Goal: Information Seeking & Learning: Learn about a topic

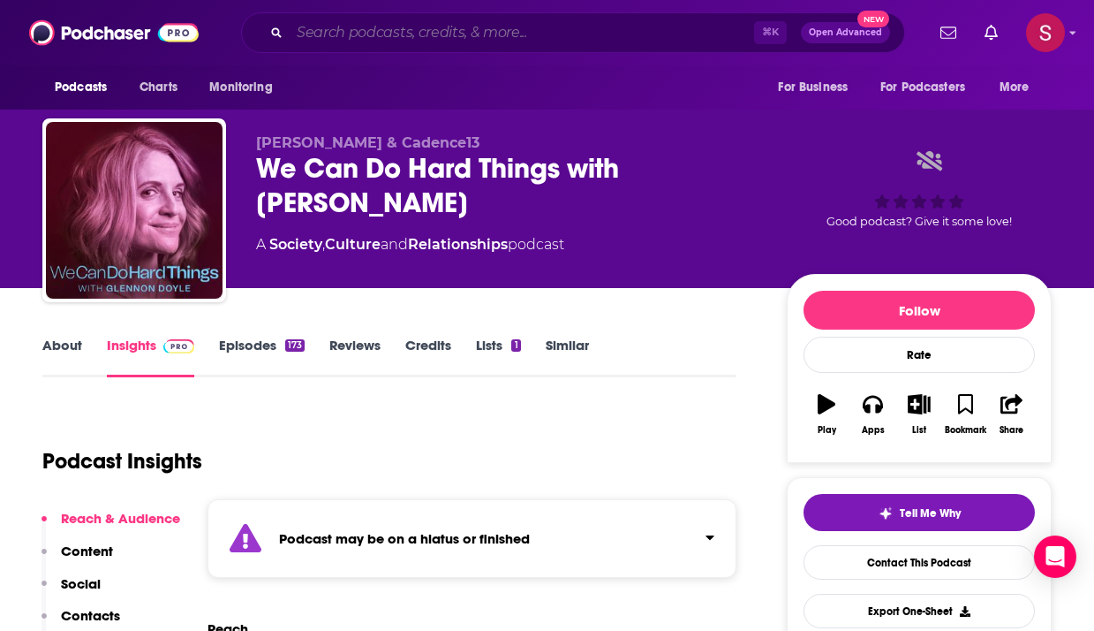
click at [336, 34] on input "Search podcasts, credits, & more..." at bounding box center [522, 33] width 465 height 28
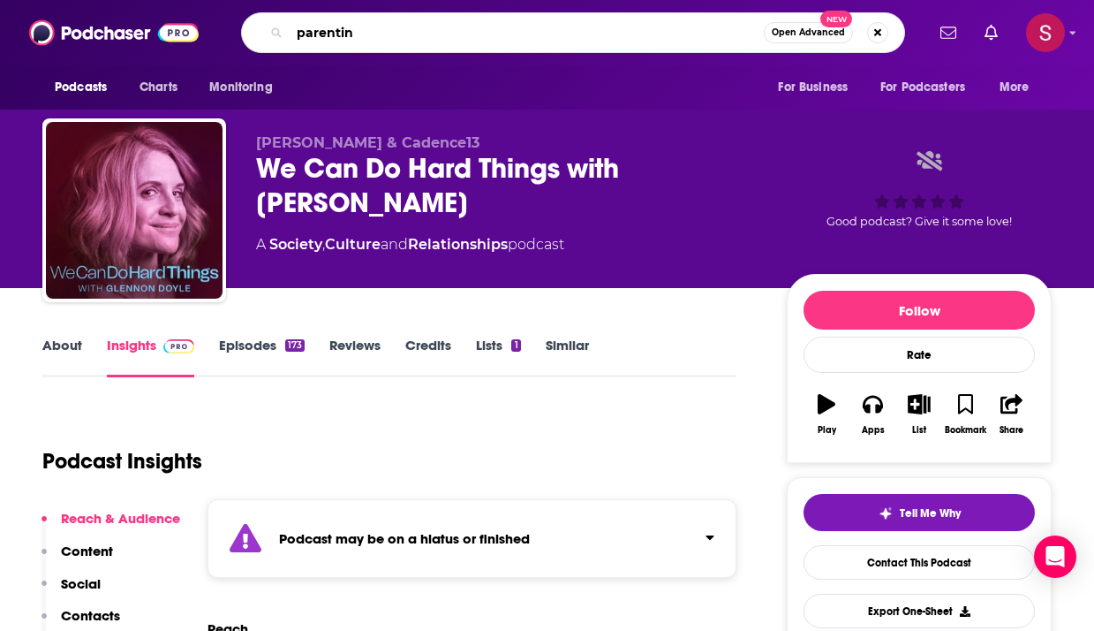
type input "parenting"
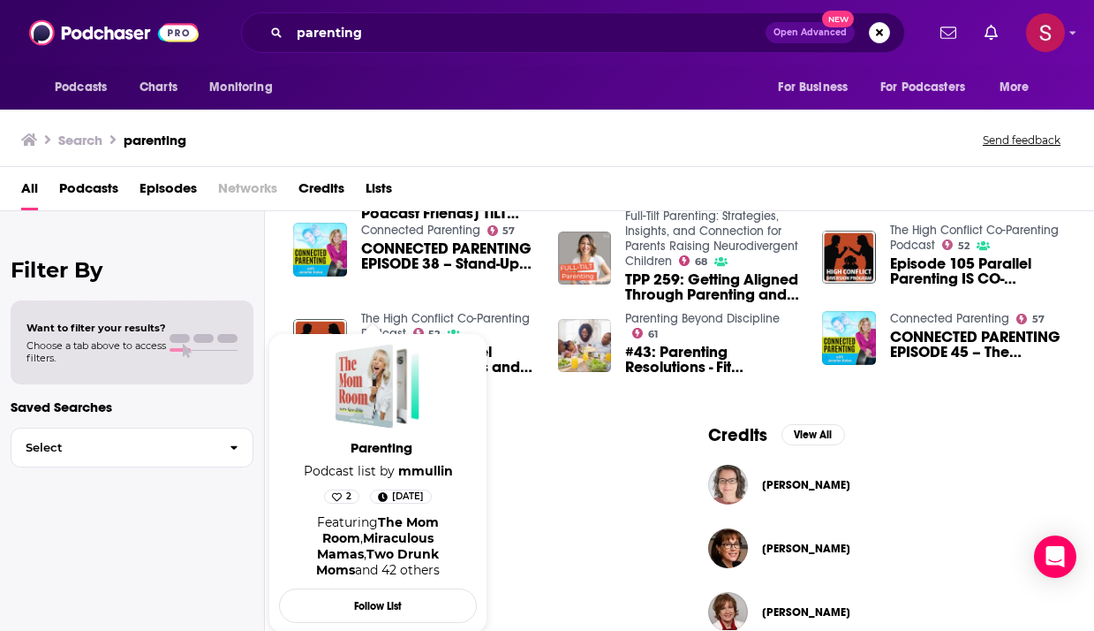
scroll to position [581, 0]
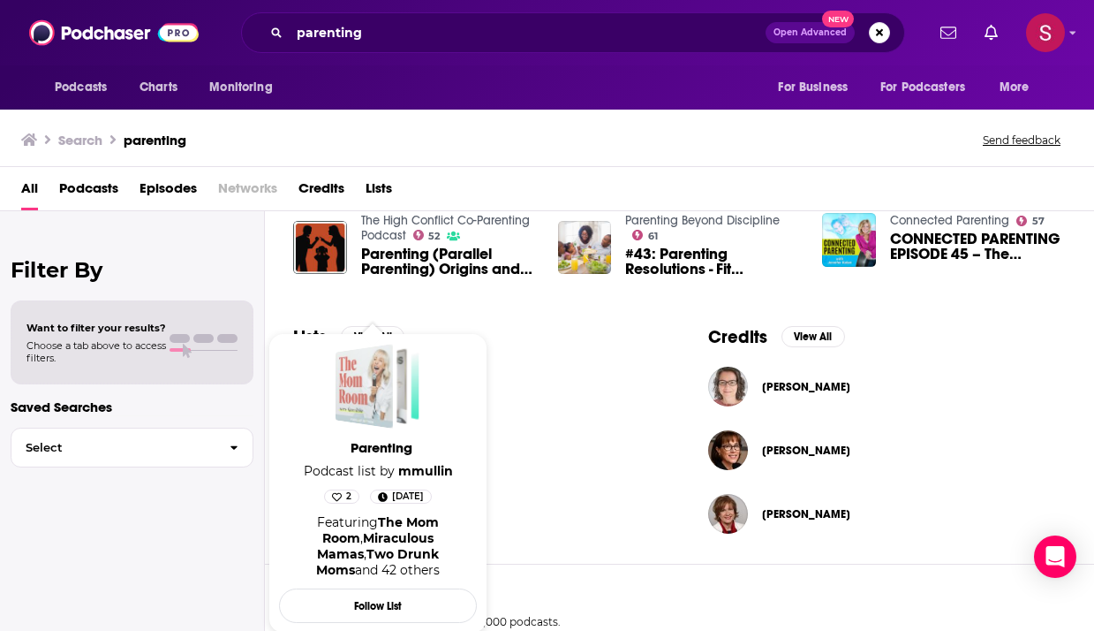
click at [357, 387] on div "Parenting" at bounding box center [364, 386] width 57 height 85
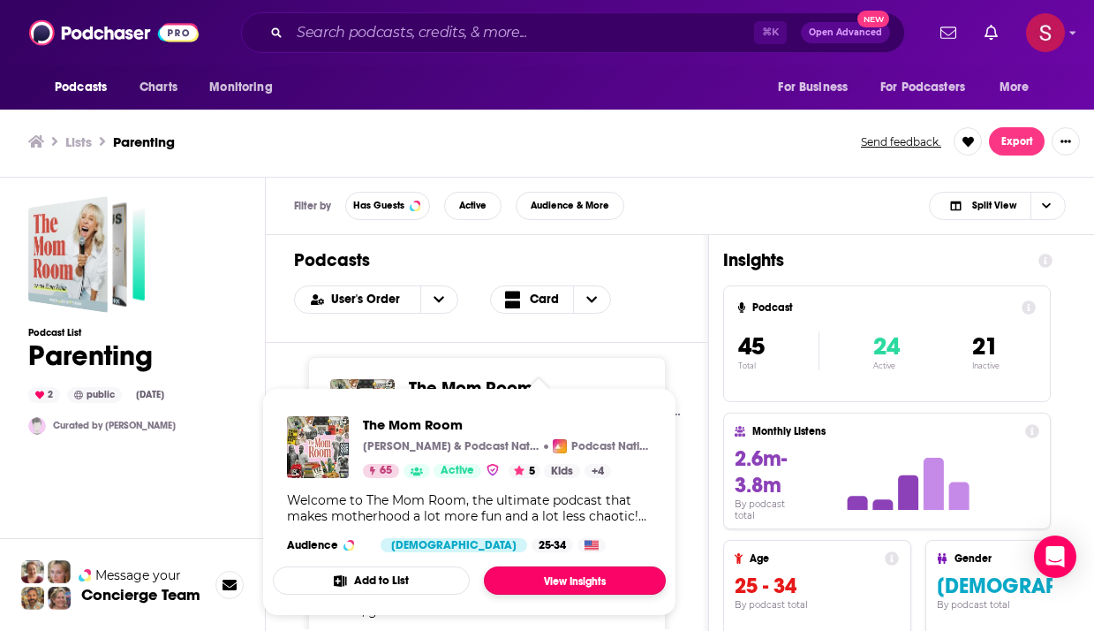
click at [562, 584] on link "View Insights" at bounding box center [575, 580] width 182 height 28
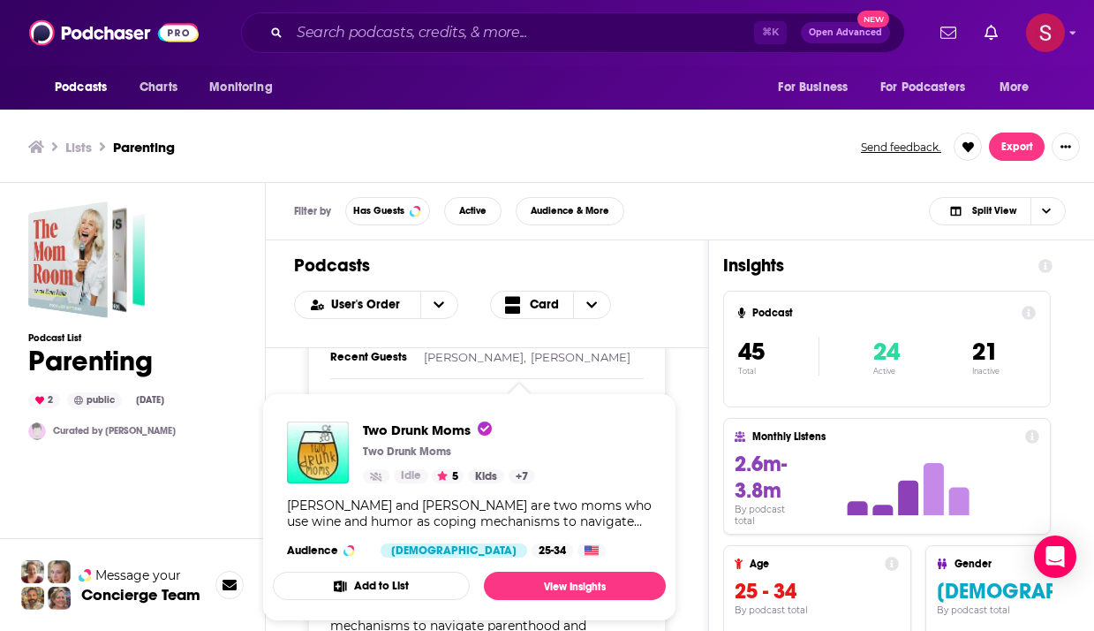
scroll to position [5, 0]
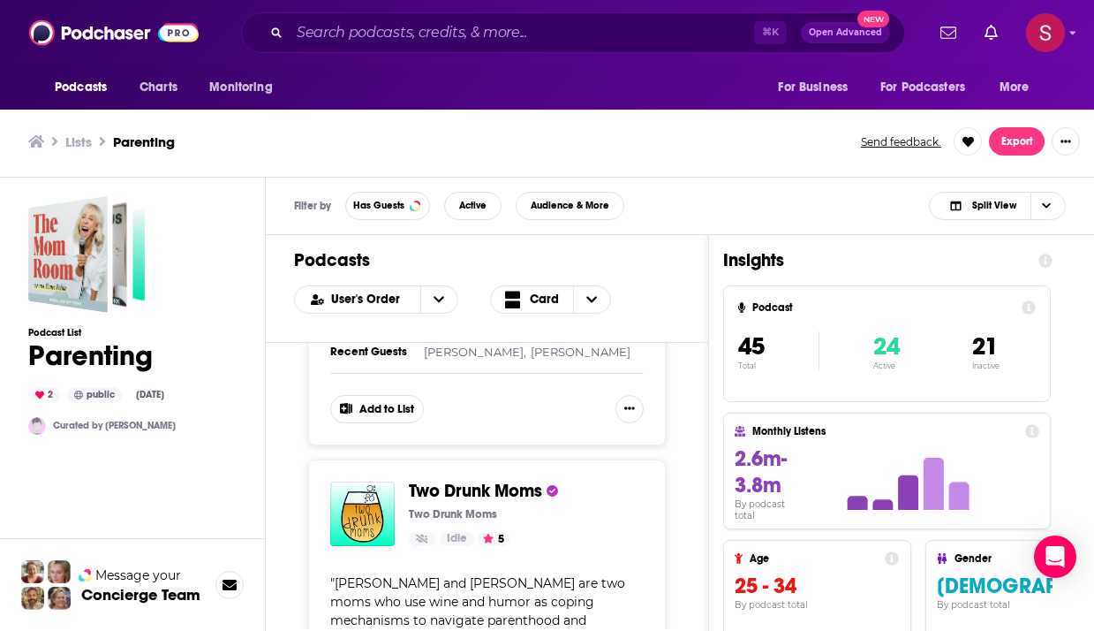
click at [706, 471] on div "The Mom Room Renee Reina & Podcast Nation Podcast Nation 65 Active 5 Add to Lis…" at bounding box center [487, 486] width 442 height 286
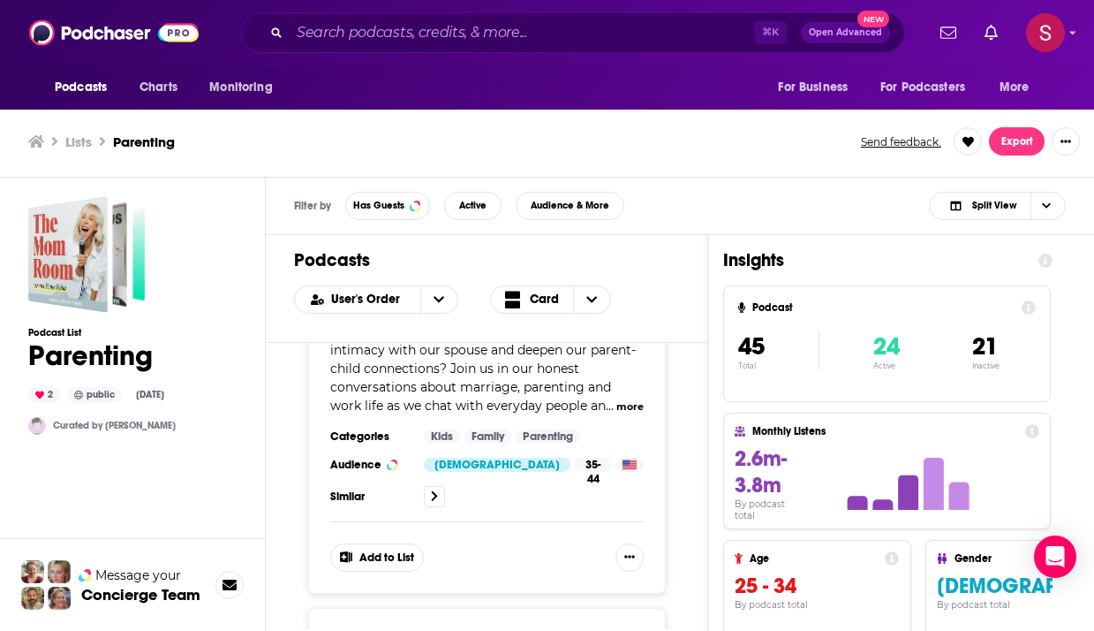
scroll to position [1833, 0]
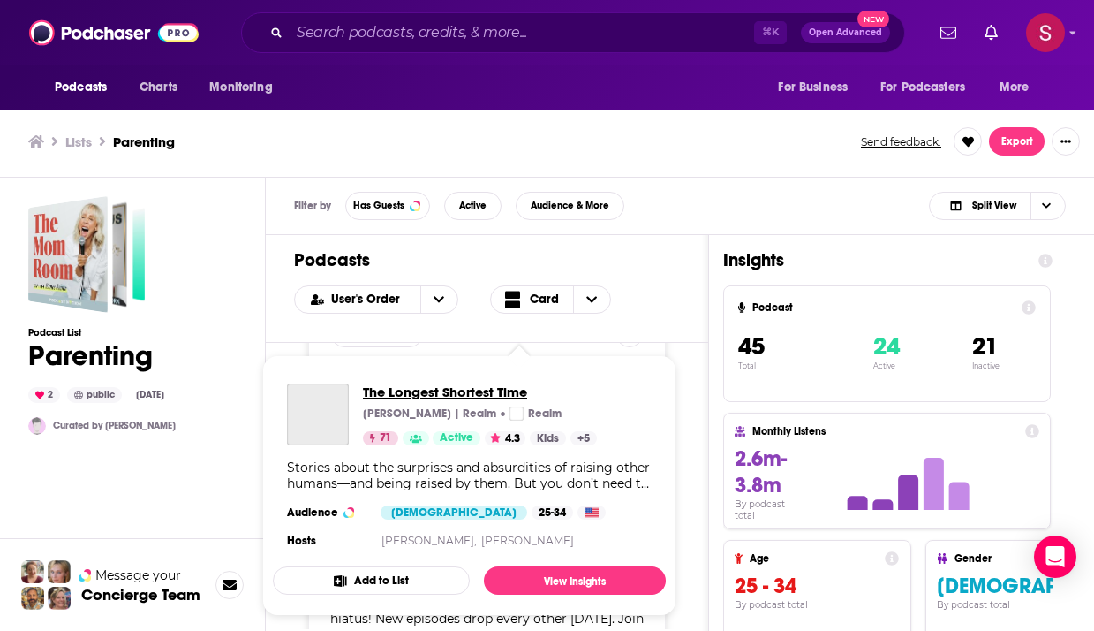
click at [509, 395] on span "The Longest Shortest Time" at bounding box center [480, 391] width 234 height 17
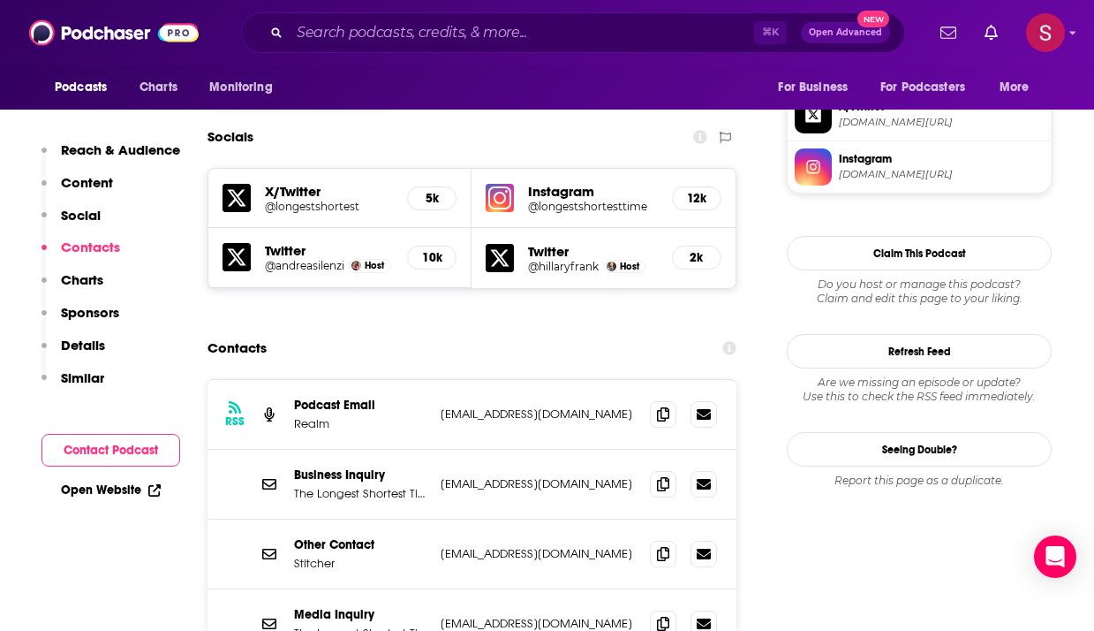
scroll to position [1632, 0]
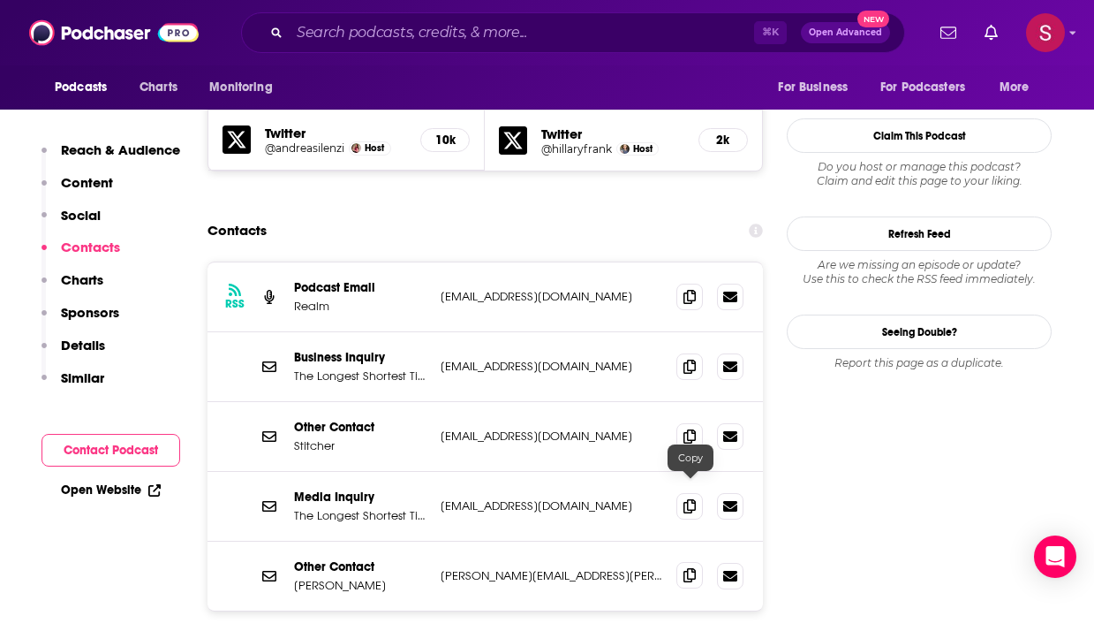
click at [686, 562] on span at bounding box center [690, 575] width 26 height 26
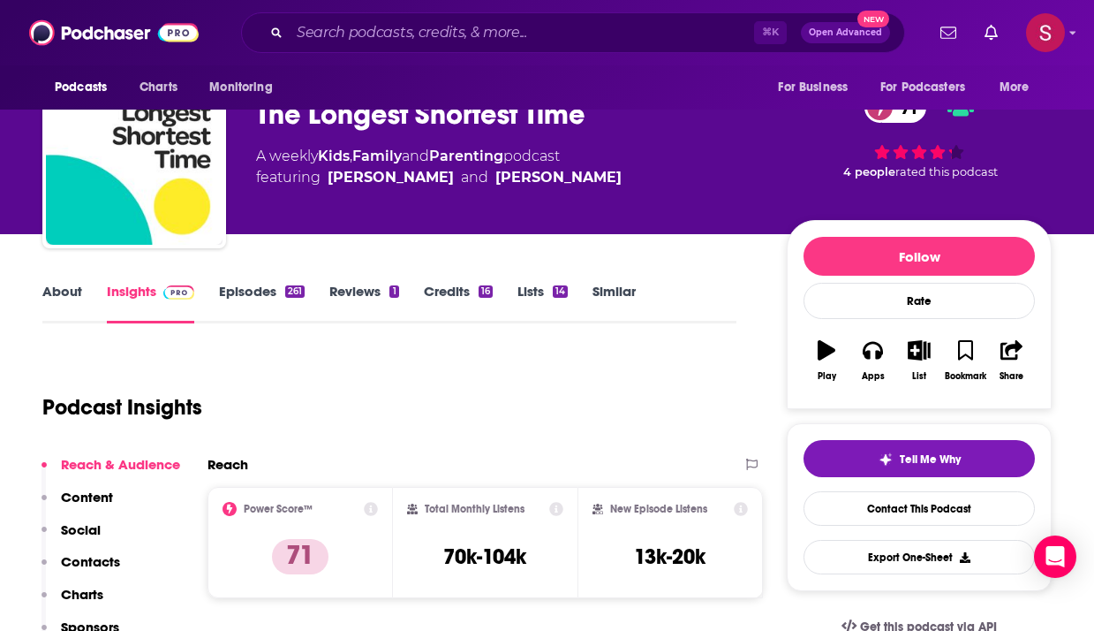
scroll to position [112, 0]
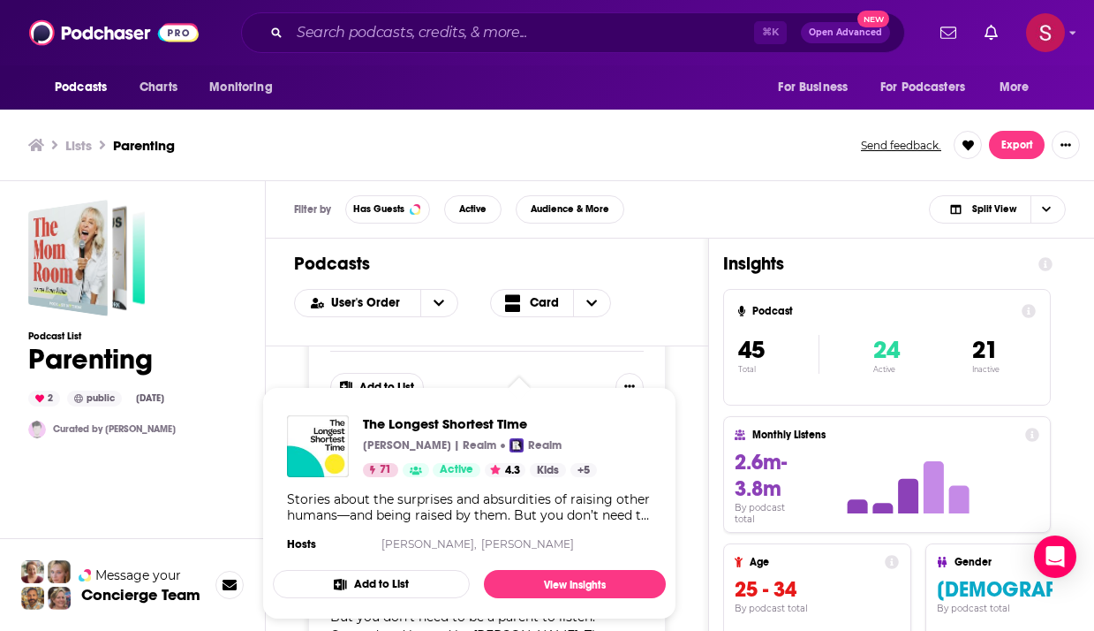
scroll to position [1871, 0]
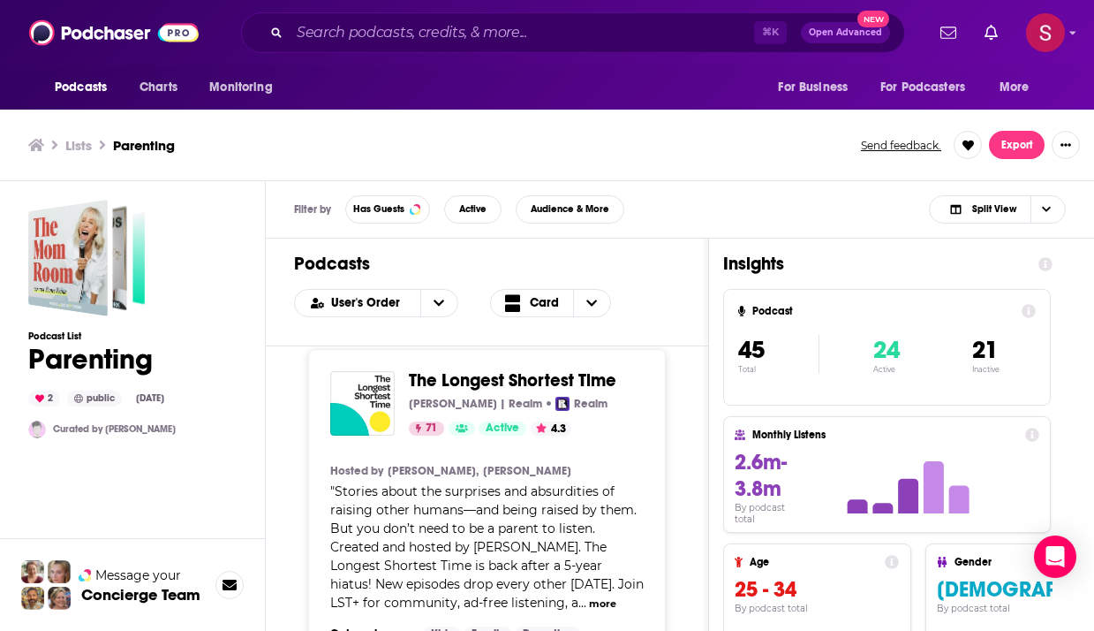
click at [699, 432] on div "The Mom Room Renee Reina & Podcast Nation Podcast Nation 65 Active 5 Add to Lis…" at bounding box center [487, 489] width 442 height 286
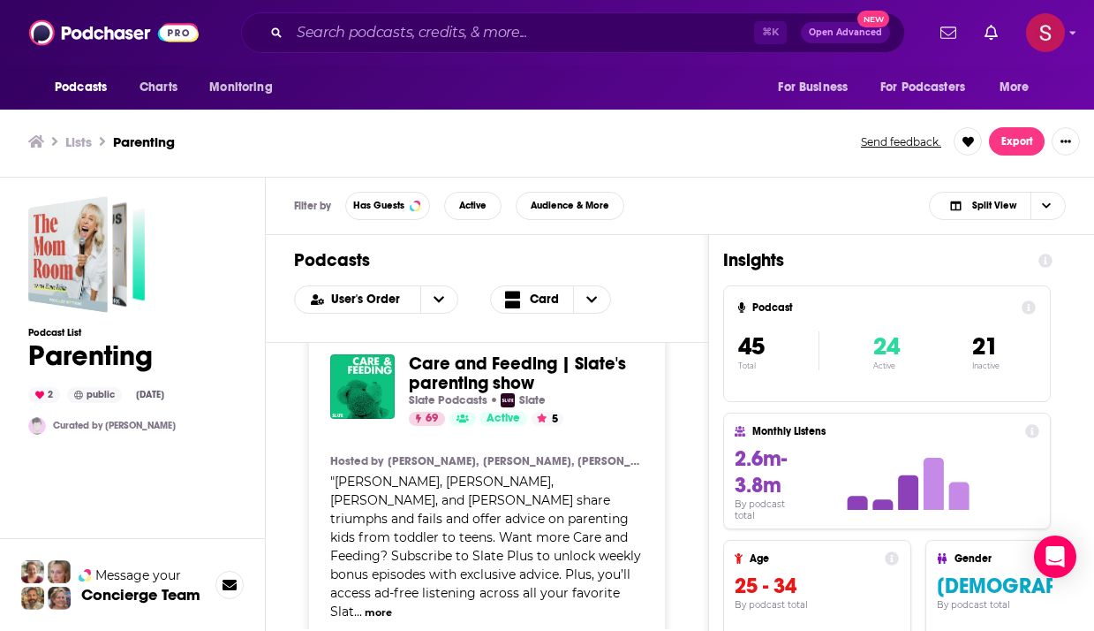
scroll to position [2355, 0]
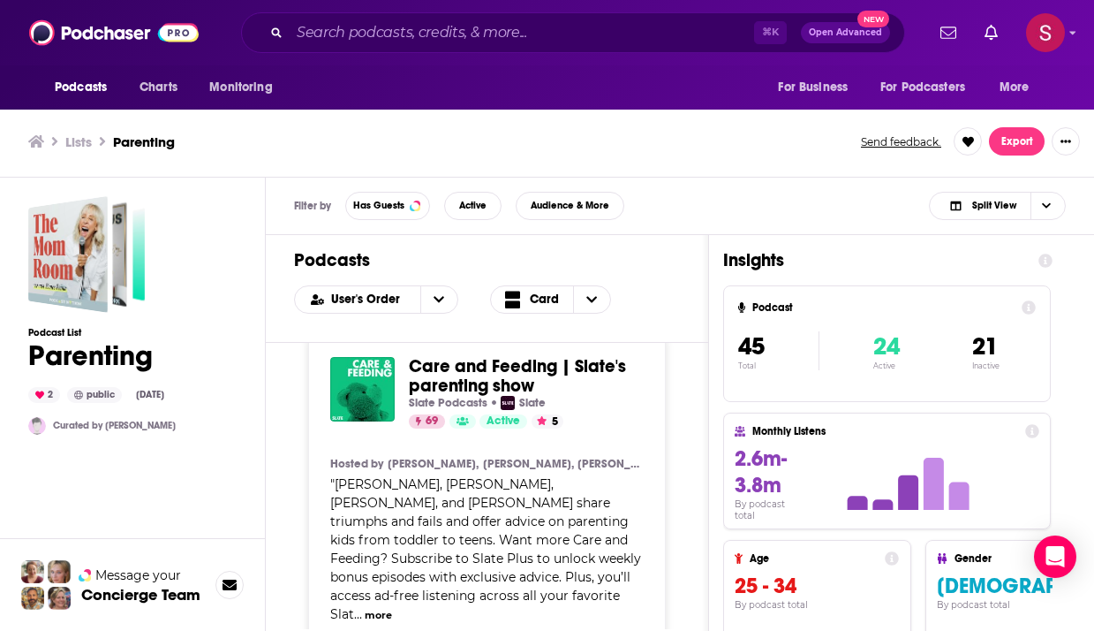
click at [468, 356] on span "Care and Feeding | Slate's parenting show" at bounding box center [517, 376] width 217 height 42
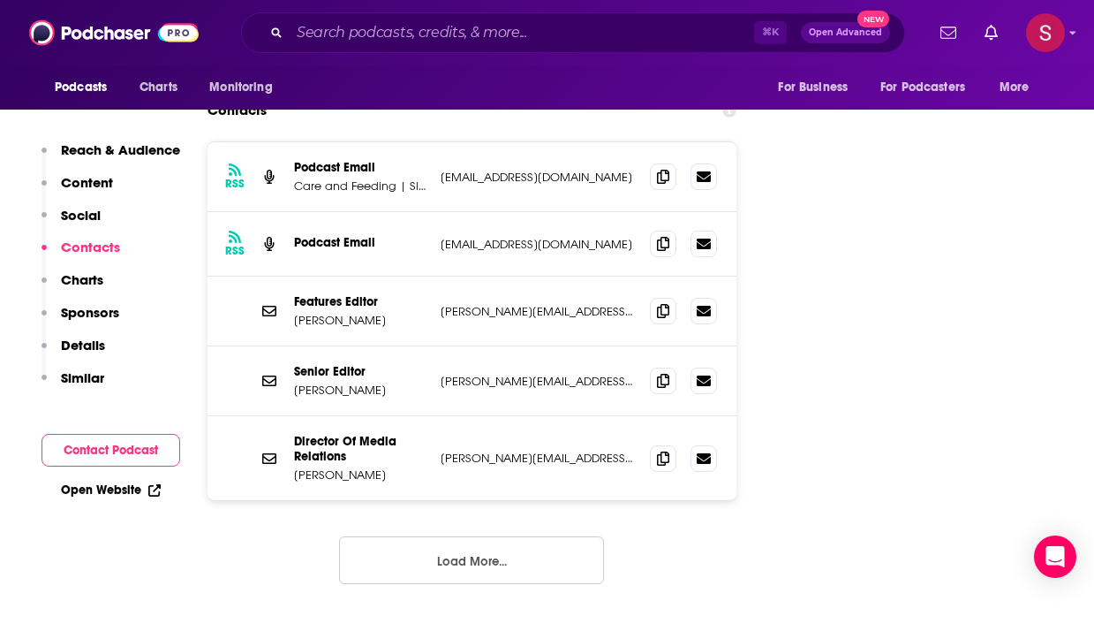
scroll to position [2136, 0]
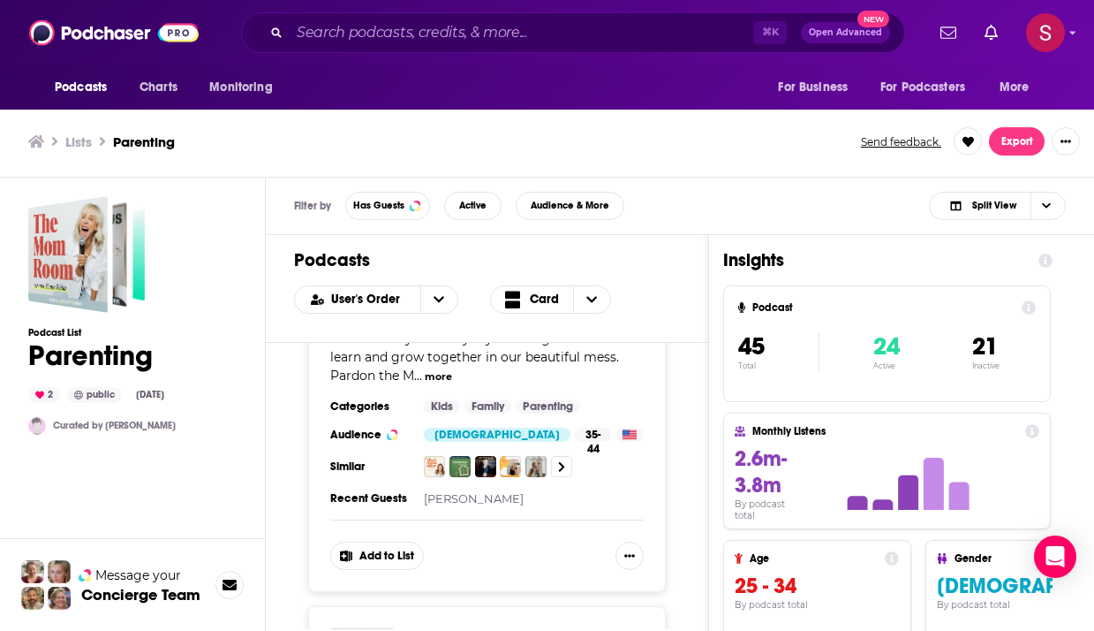
scroll to position [9204, 0]
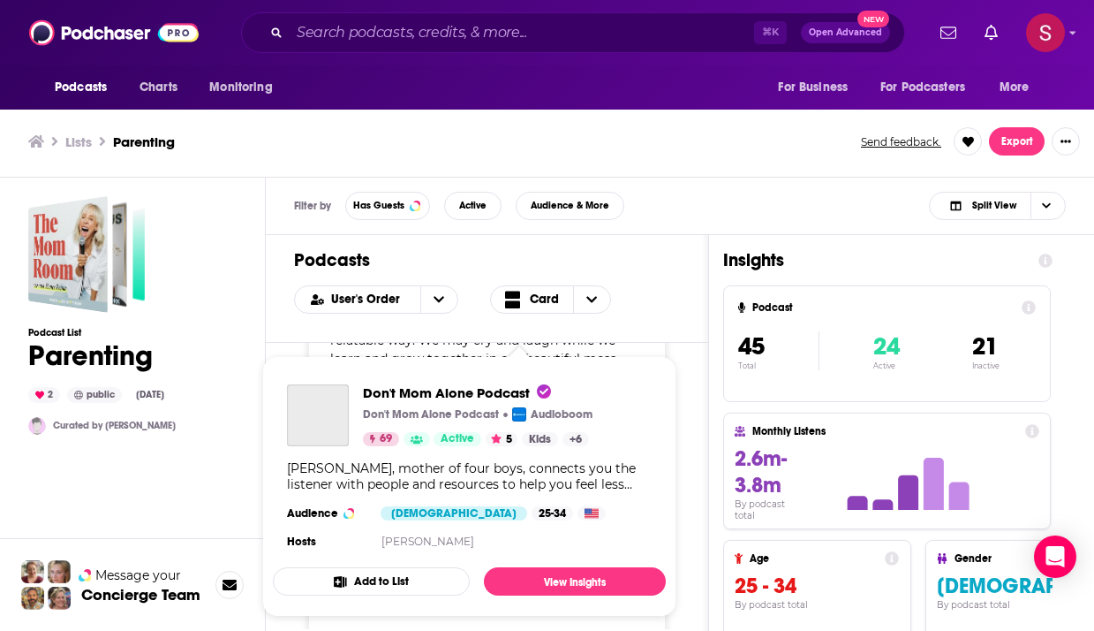
click at [452, 361] on span "Don't Mom Alone Podcast Don't Mom Alone Podcast Audioboom 69 Active 5 Kids + 6 …" at bounding box center [469, 486] width 393 height 261
click at [449, 391] on span "Don't Mom Alone Podcast" at bounding box center [457, 392] width 188 height 17
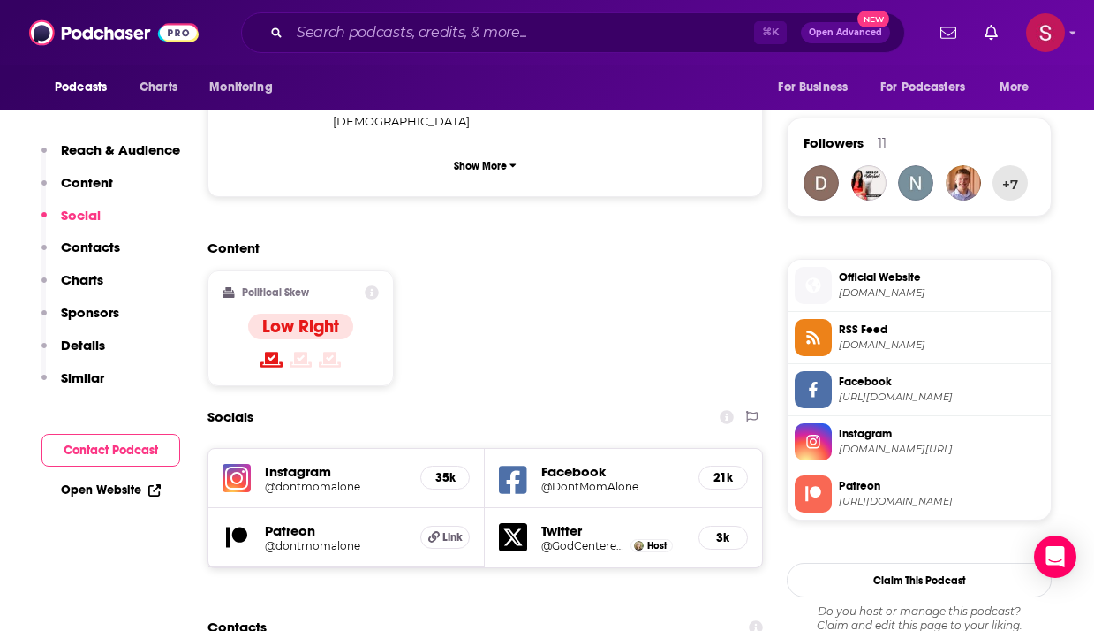
scroll to position [1221, 0]
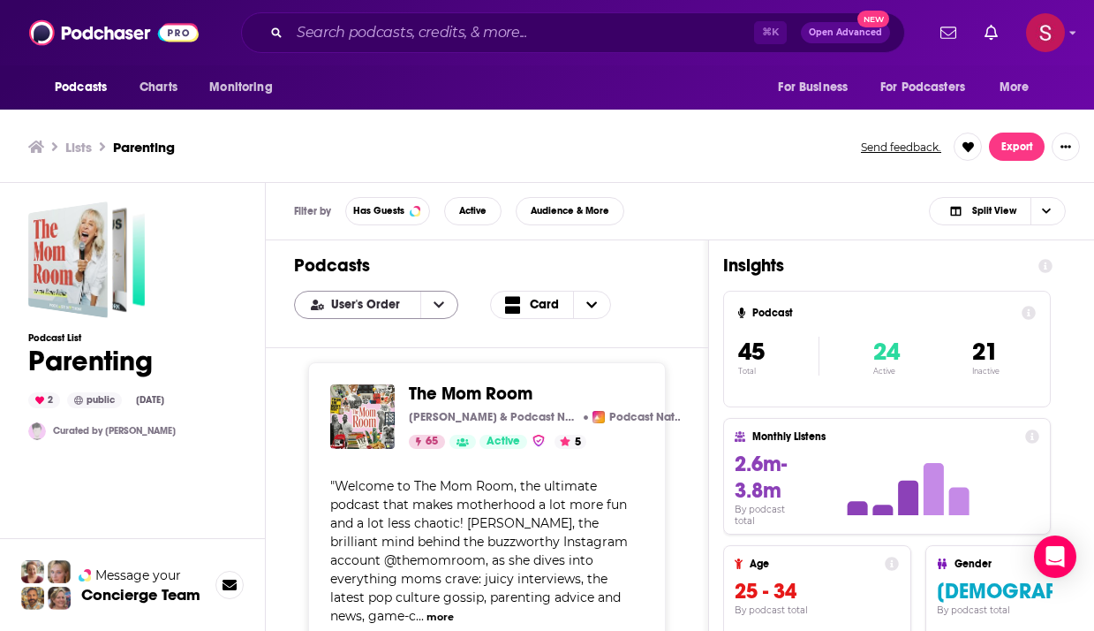
scroll to position [5, 0]
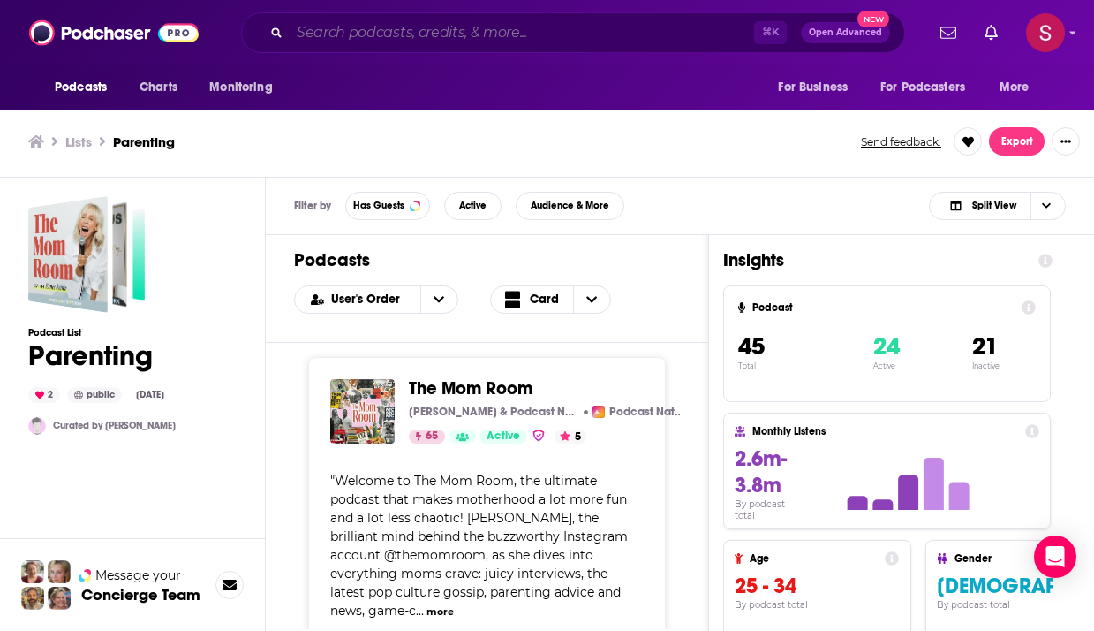
click at [452, 39] on input "Search podcasts, credits, & more..." at bounding box center [522, 33] width 465 height 28
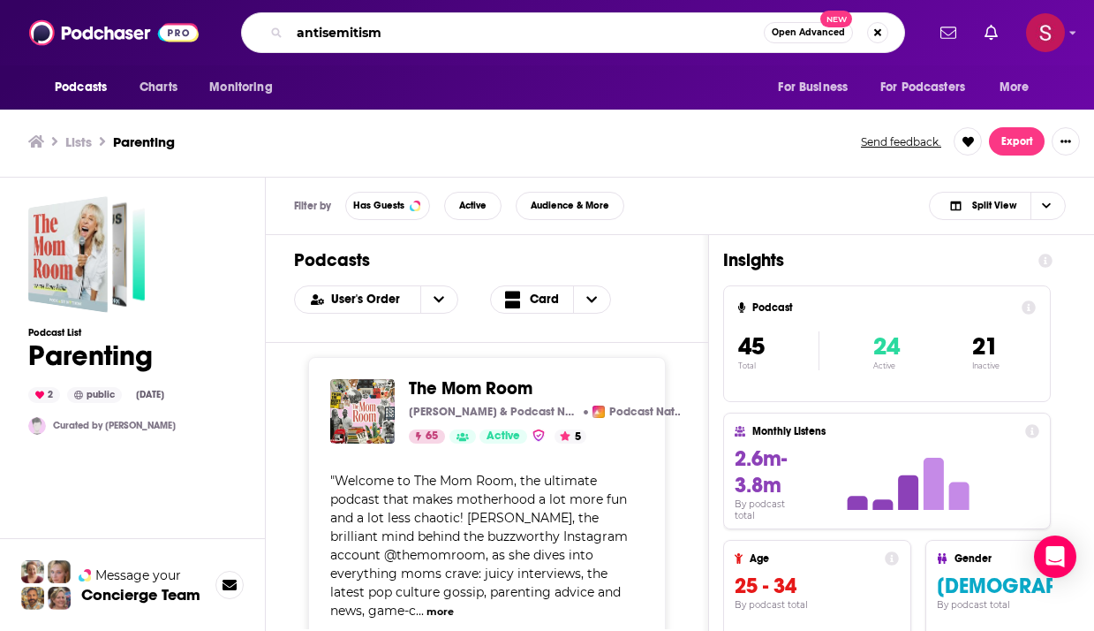
type input "antisemitism"
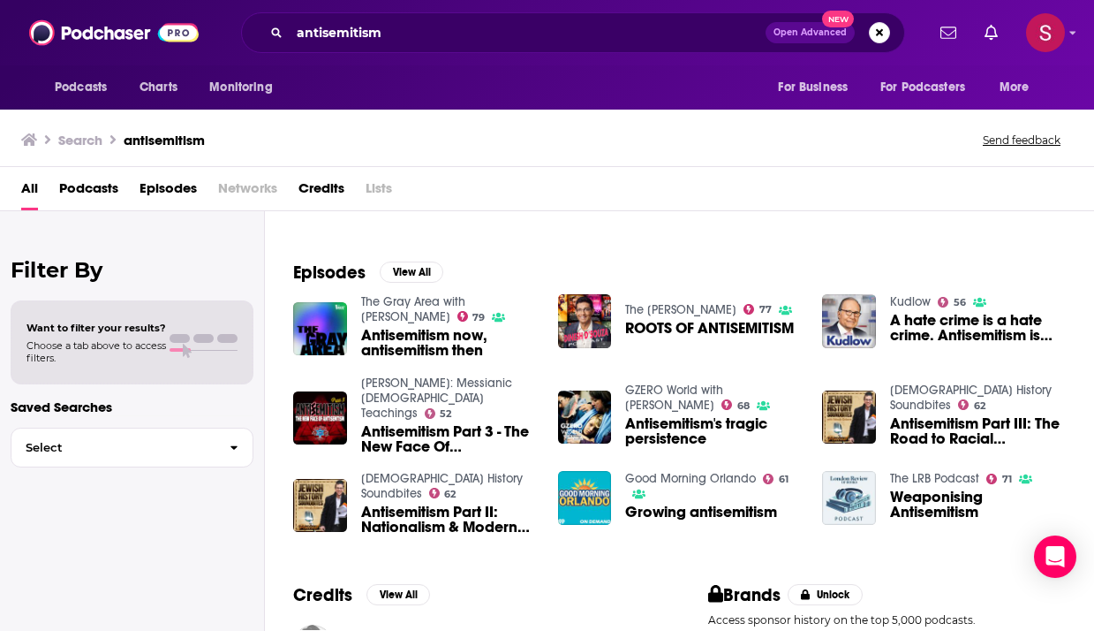
scroll to position [220, 0]
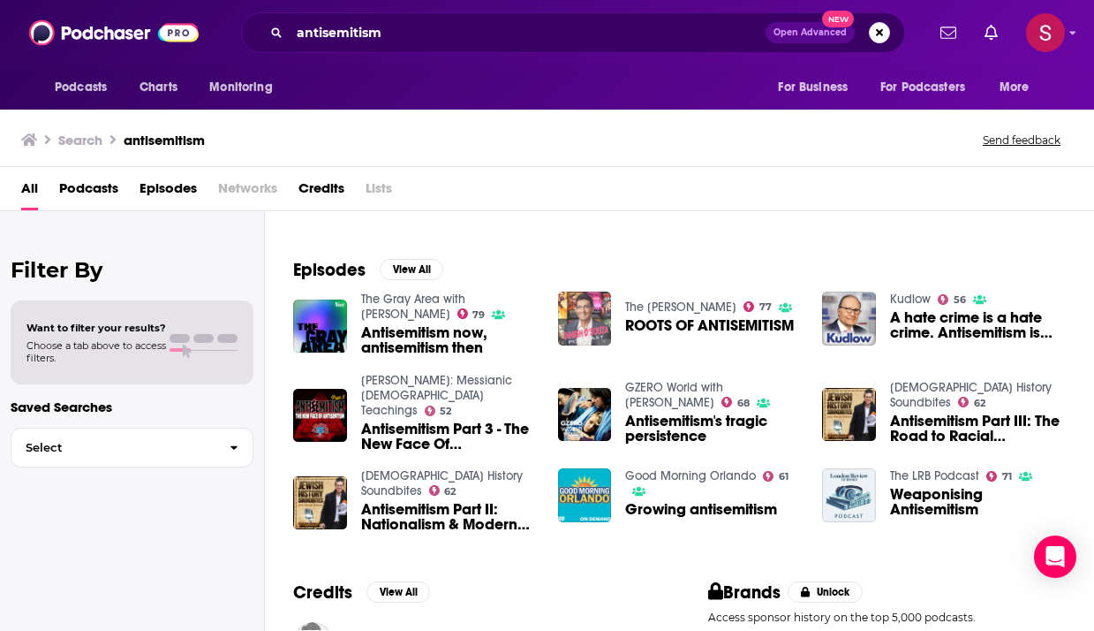
click at [593, 320] on img "ROOTS OF ANTISEMITISM" at bounding box center [585, 318] width 54 height 54
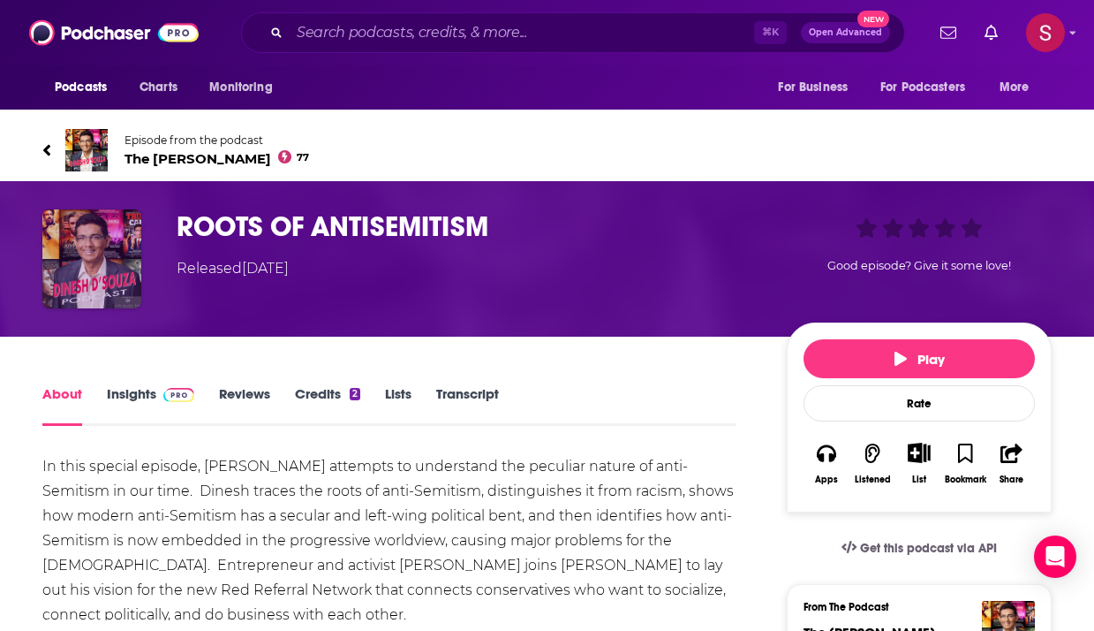
click at [117, 249] on img "ROOTS OF ANTISEMITISM" at bounding box center [91, 258] width 99 height 99
click at [287, 151] on span "The Dinesh D'Souza Podcast 77" at bounding box center [217, 158] width 185 height 17
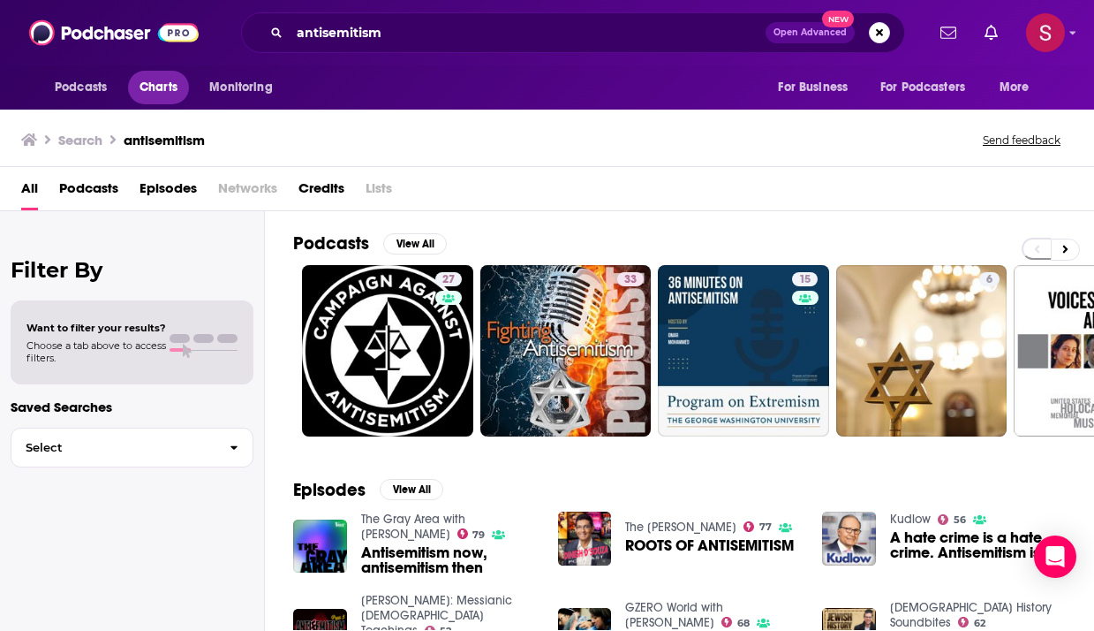
click at [155, 89] on span "Charts" at bounding box center [159, 87] width 38 height 25
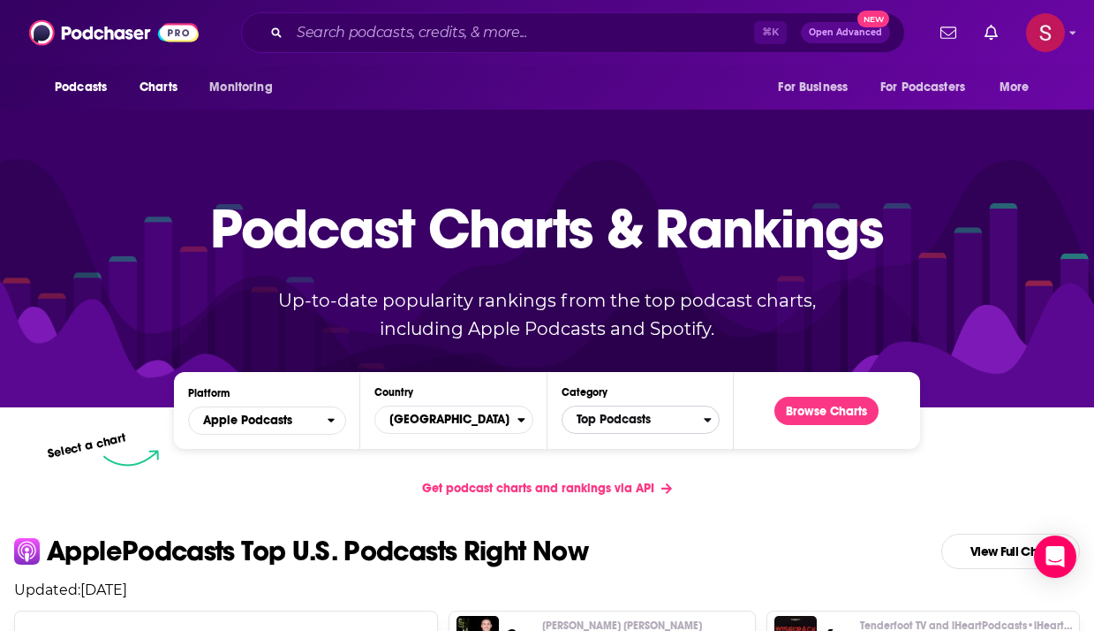
click at [629, 419] on span "Top Podcasts" at bounding box center [633, 419] width 141 height 30
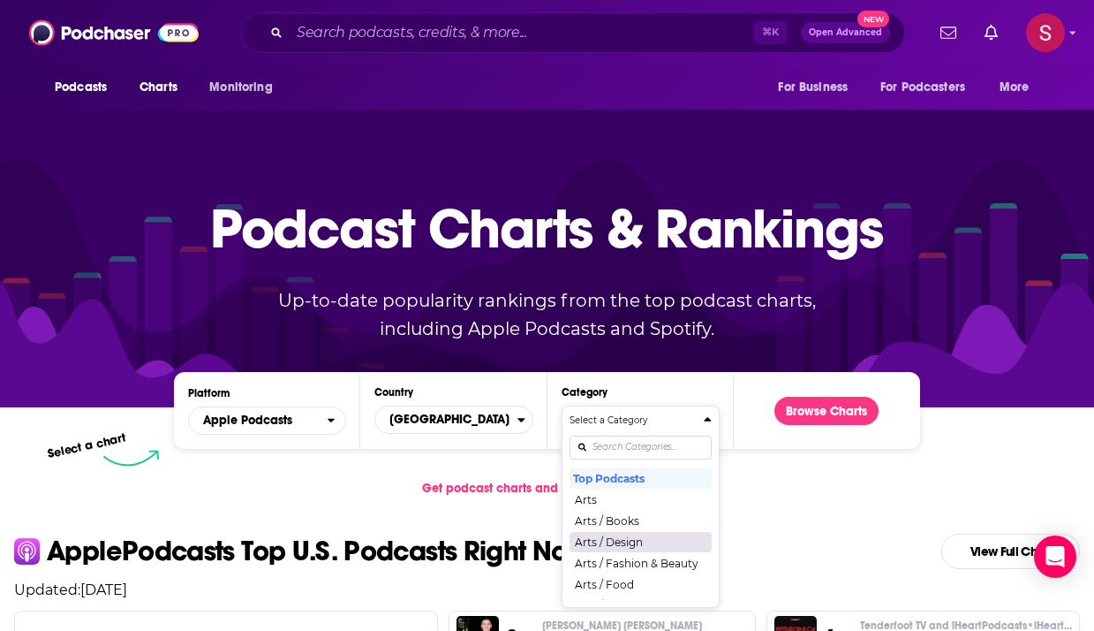
scroll to position [24, 0]
click at [616, 447] on div "Select a Category Top Podcasts Arts Arts / Books Arts / Design Arts / Fashion &…" at bounding box center [641, 506] width 142 height 186
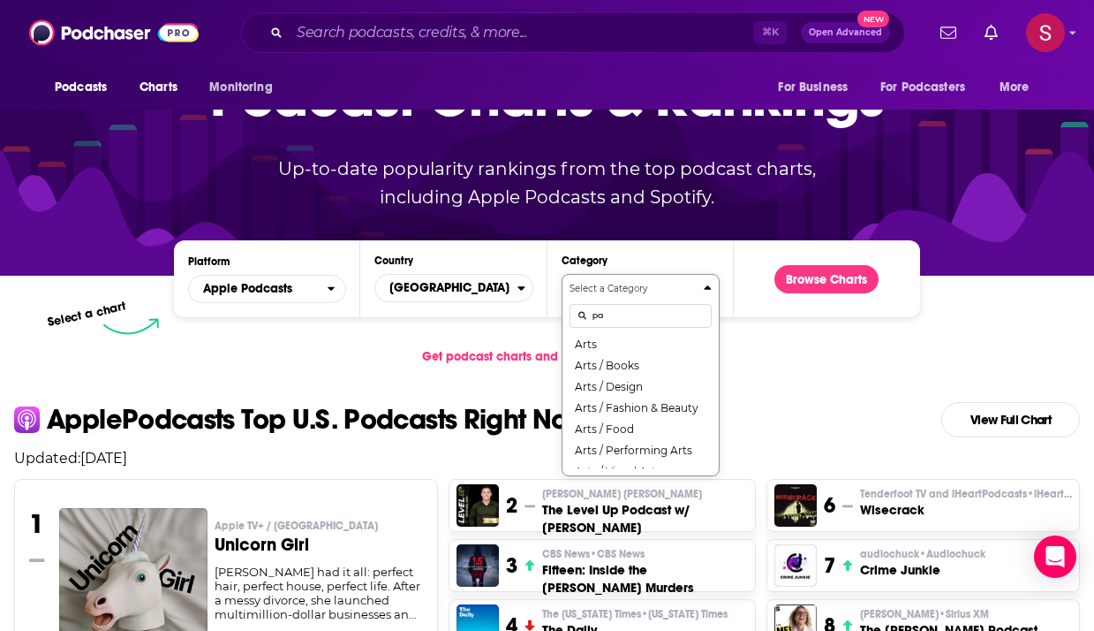
scroll to position [0, 0]
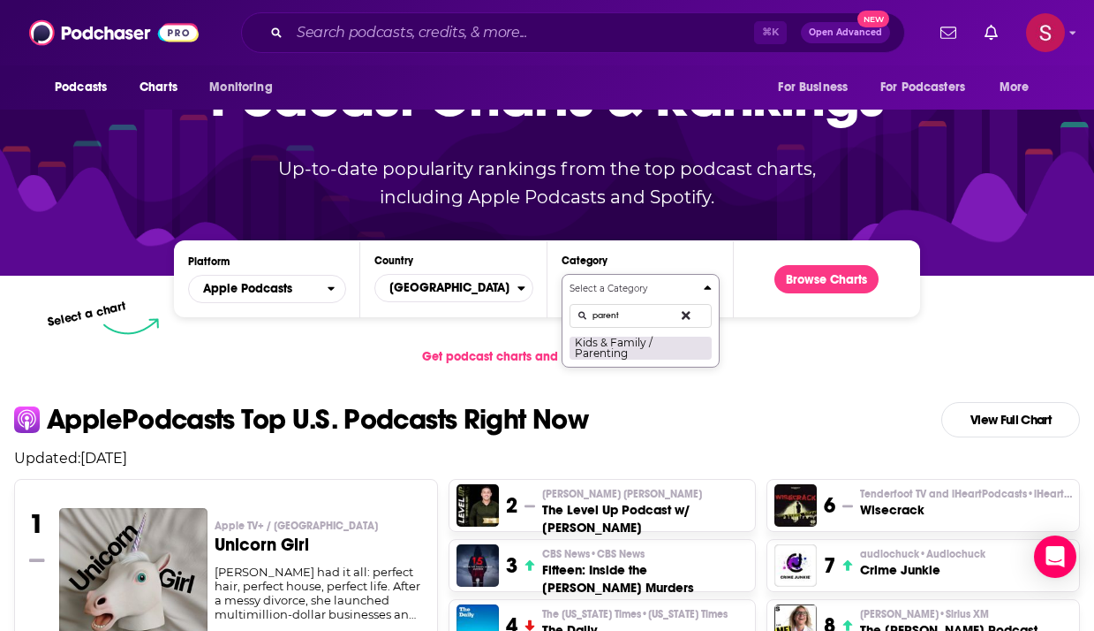
type input "parent"
click at [615, 346] on button "Kids & Family / Parenting" at bounding box center [641, 348] width 142 height 24
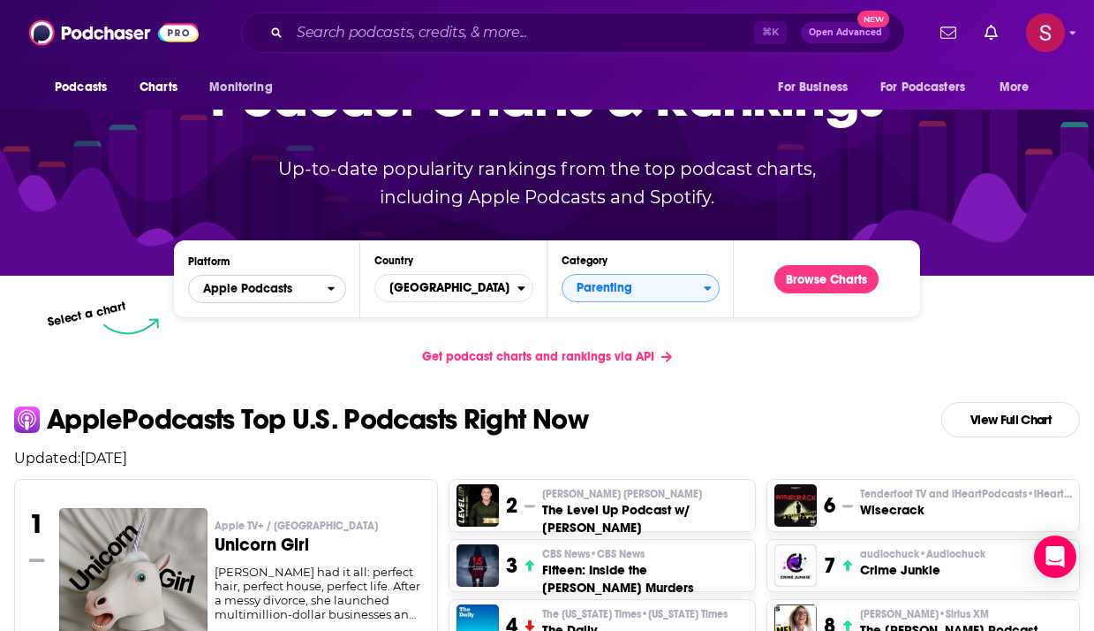
click at [293, 289] on span "Apple Podcasts" at bounding box center [258, 289] width 138 height 30
click at [309, 244] on div "Podcast Charts & Rankings Up-to-date popularity rankings from the top podcast c…" at bounding box center [547, 124] width 759 height 284
click at [826, 281] on button "Browse Charts" at bounding box center [827, 279] width 104 height 28
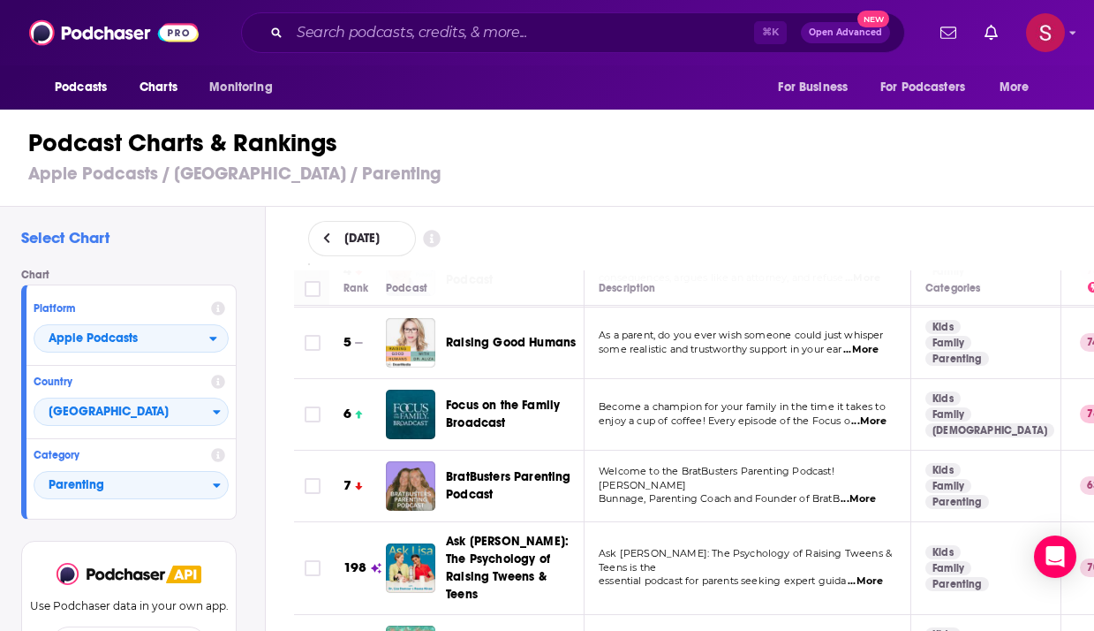
scroll to position [385, 0]
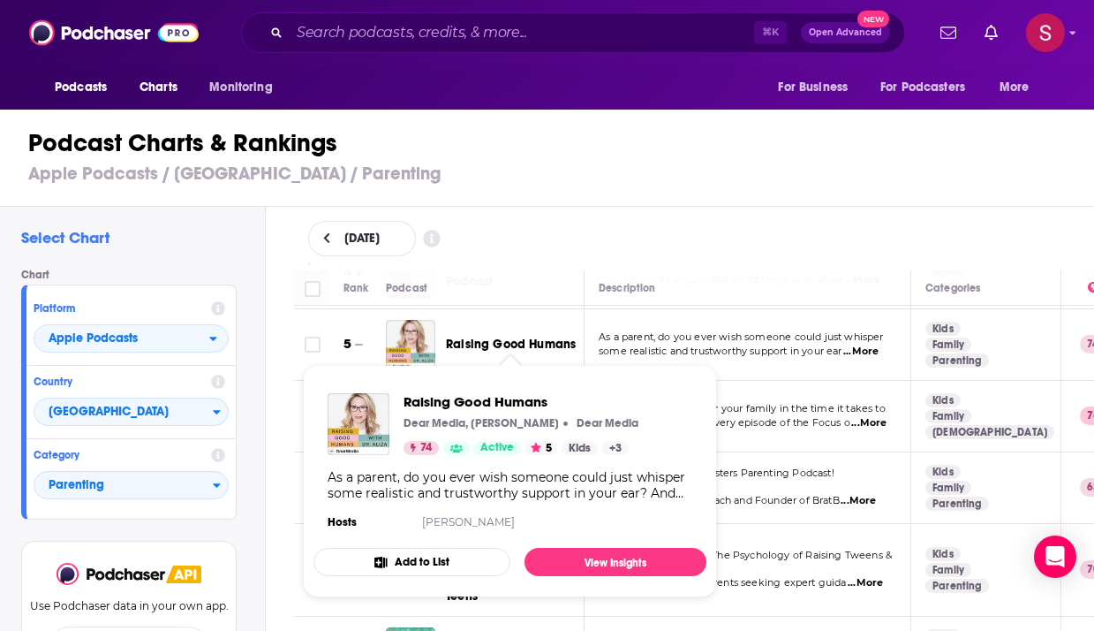
click at [506, 336] on span "Raising Good Humans" at bounding box center [511, 343] width 130 height 15
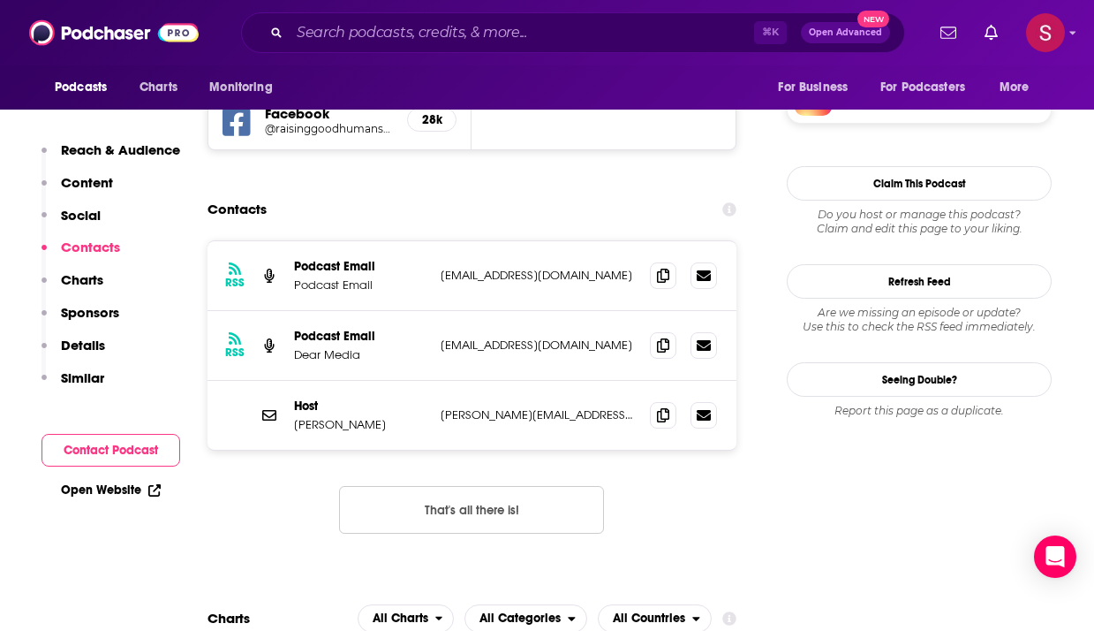
scroll to position [1601, 0]
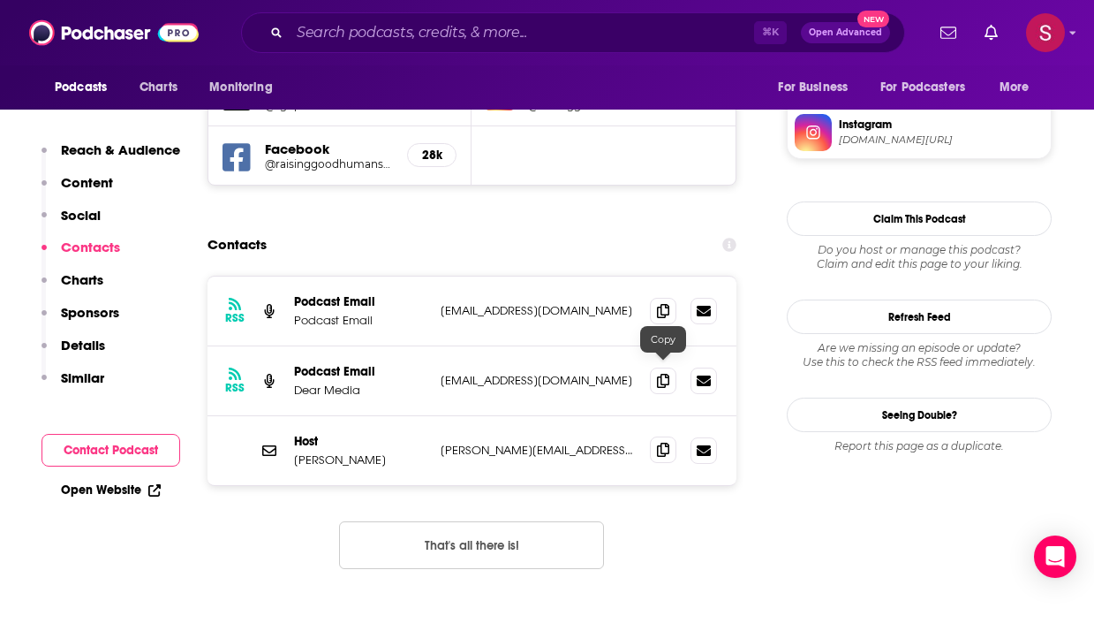
click at [665, 442] on icon at bounding box center [663, 449] width 12 height 14
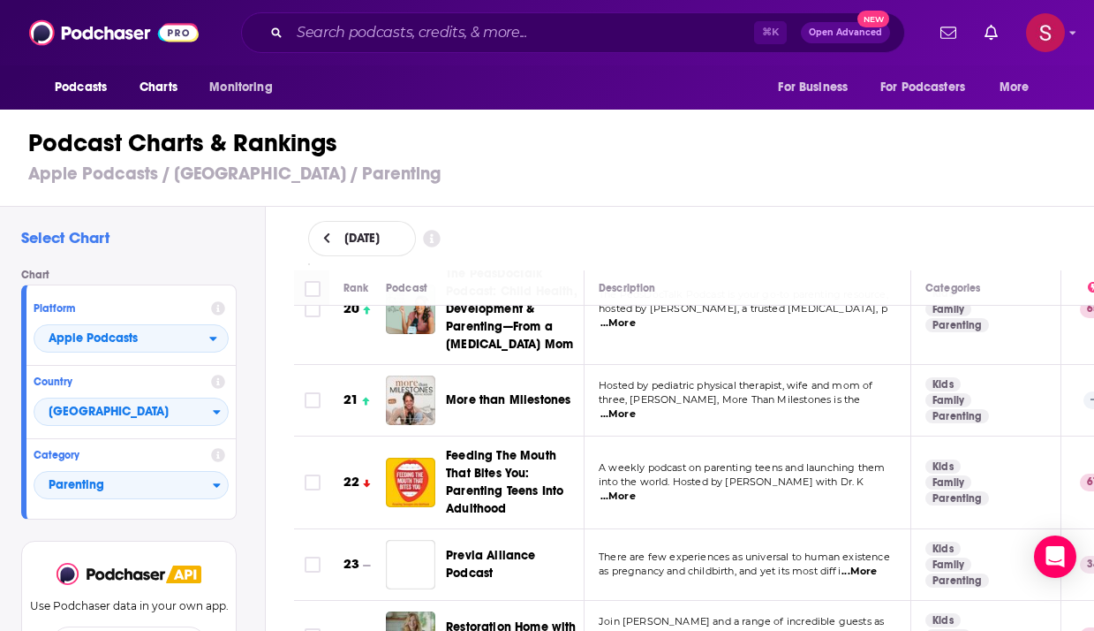
scroll to position [1613, 0]
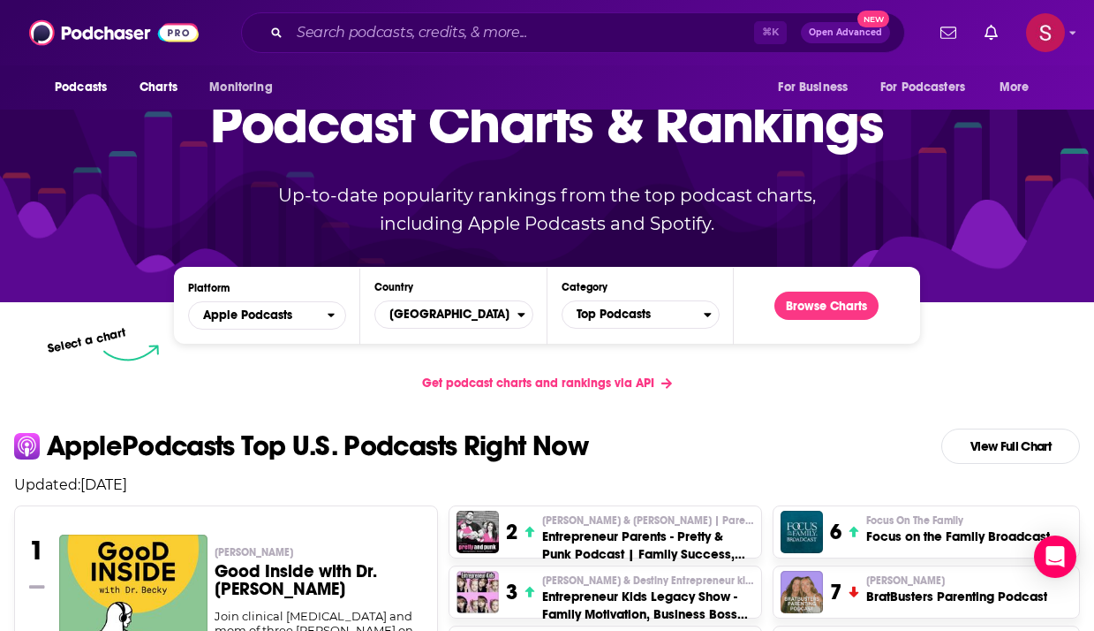
scroll to position [189, 0]
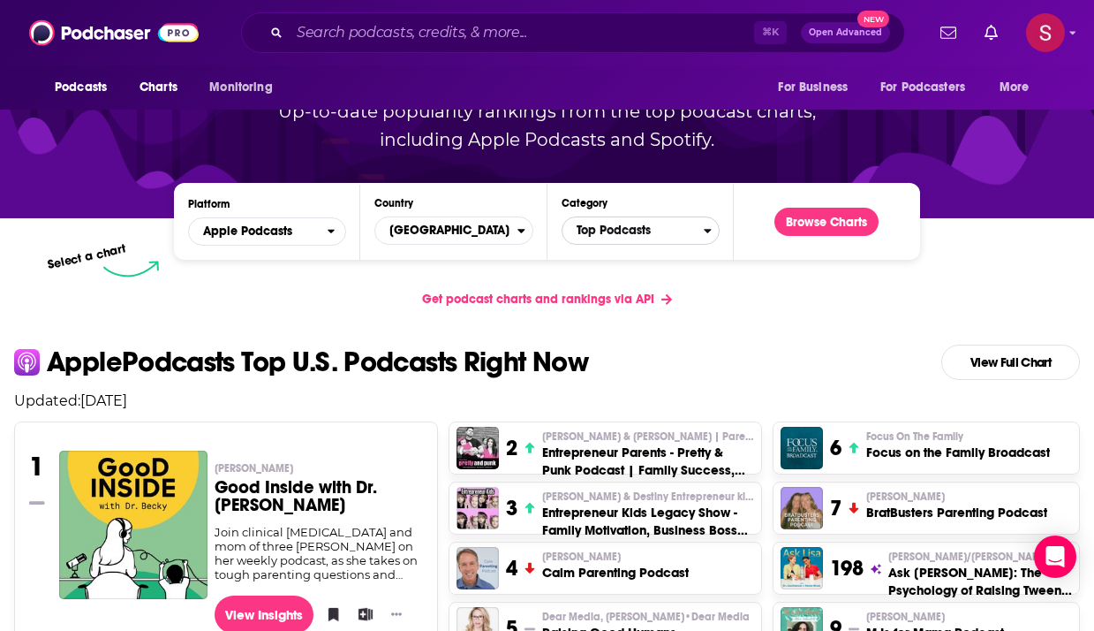
click at [608, 242] on span "Top Podcasts" at bounding box center [633, 230] width 141 height 30
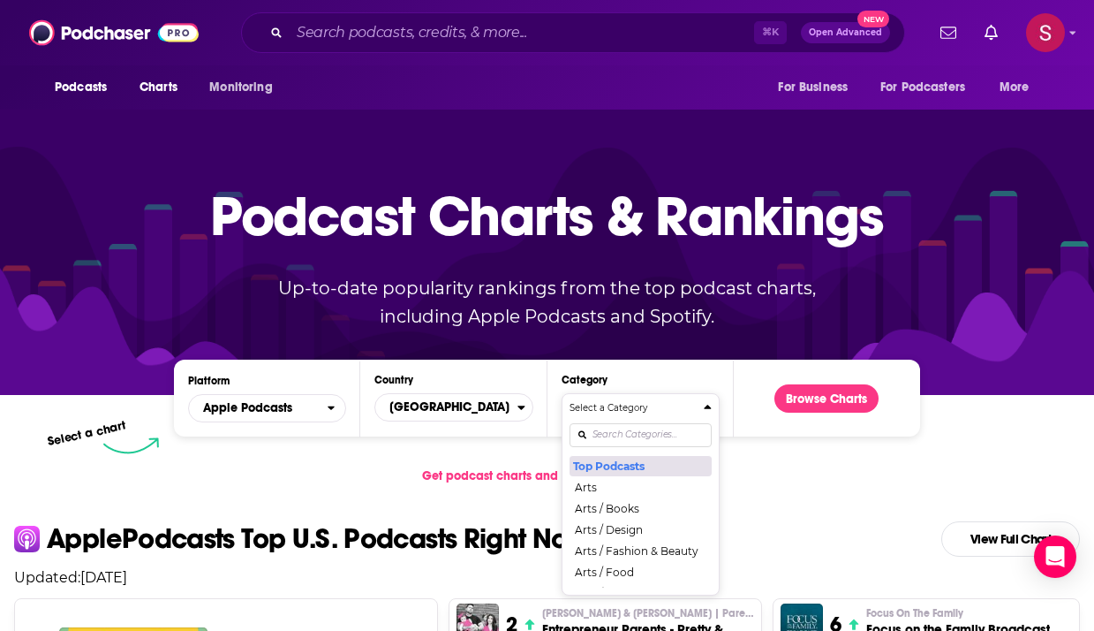
scroll to position [0, 0]
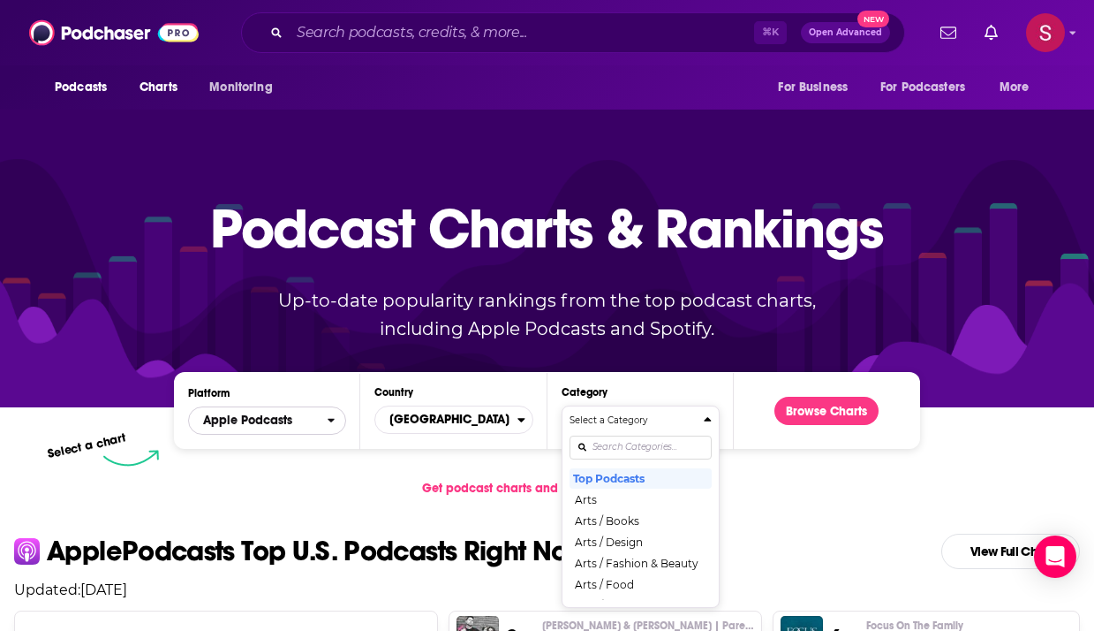
click at [321, 418] on span "Apple Podcasts" at bounding box center [258, 420] width 138 height 30
click at [298, 467] on div "Spotify" at bounding box center [267, 474] width 144 height 21
click at [612, 447] on input "Categories" at bounding box center [641, 447] width 142 height 24
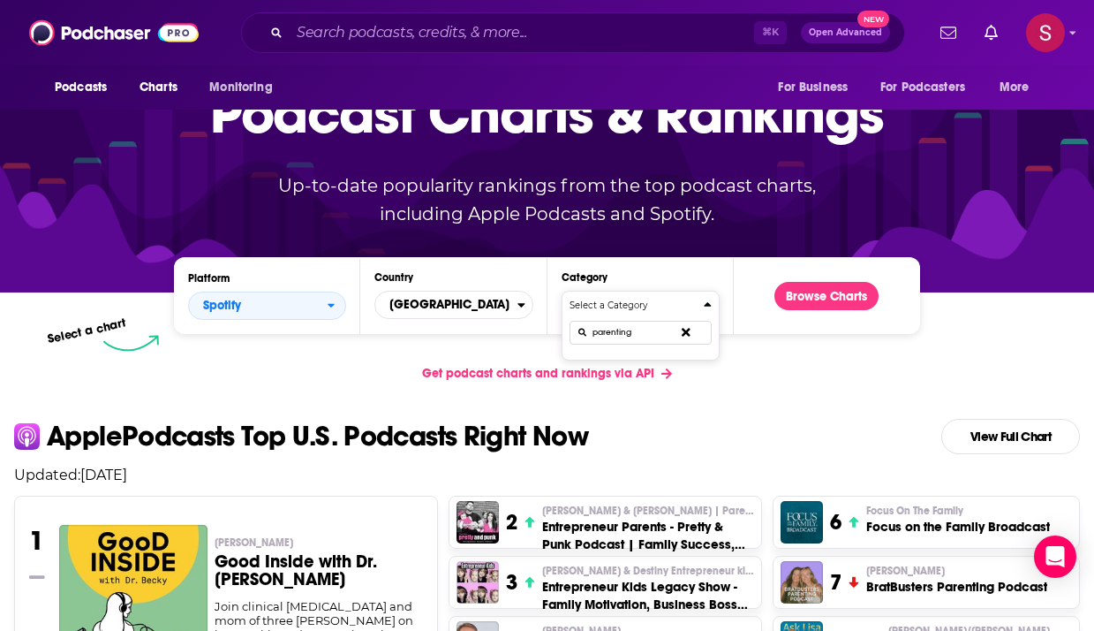
type input "parenting"
click at [685, 334] on icon "Categories" at bounding box center [686, 333] width 9 height 9
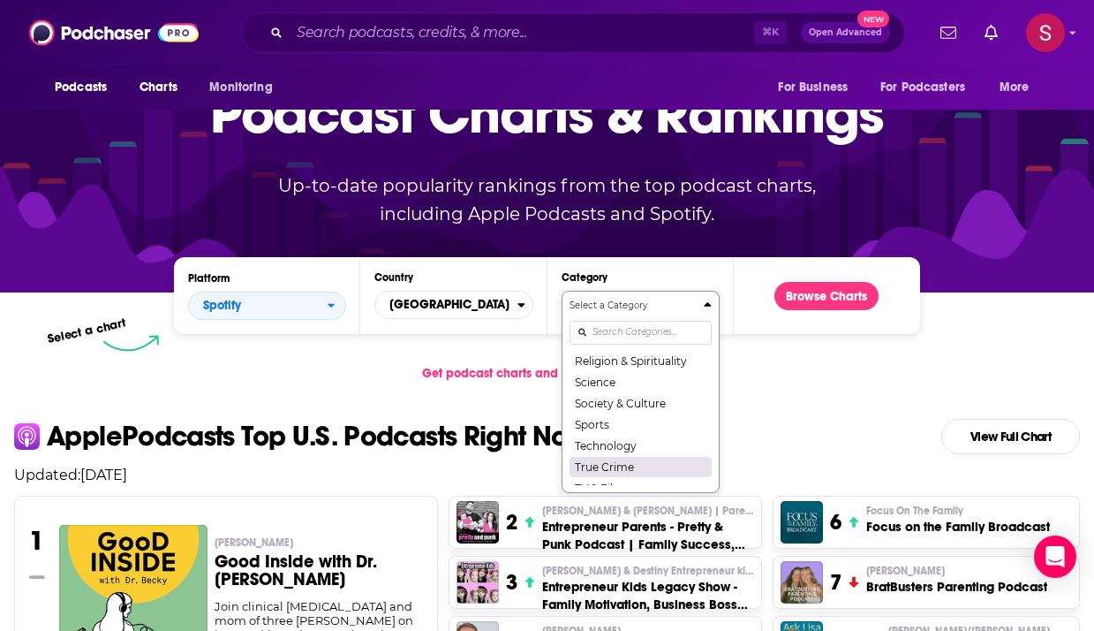
scroll to position [249, 0]
click at [635, 389] on button "Society & Culture" at bounding box center [641, 389] width 142 height 21
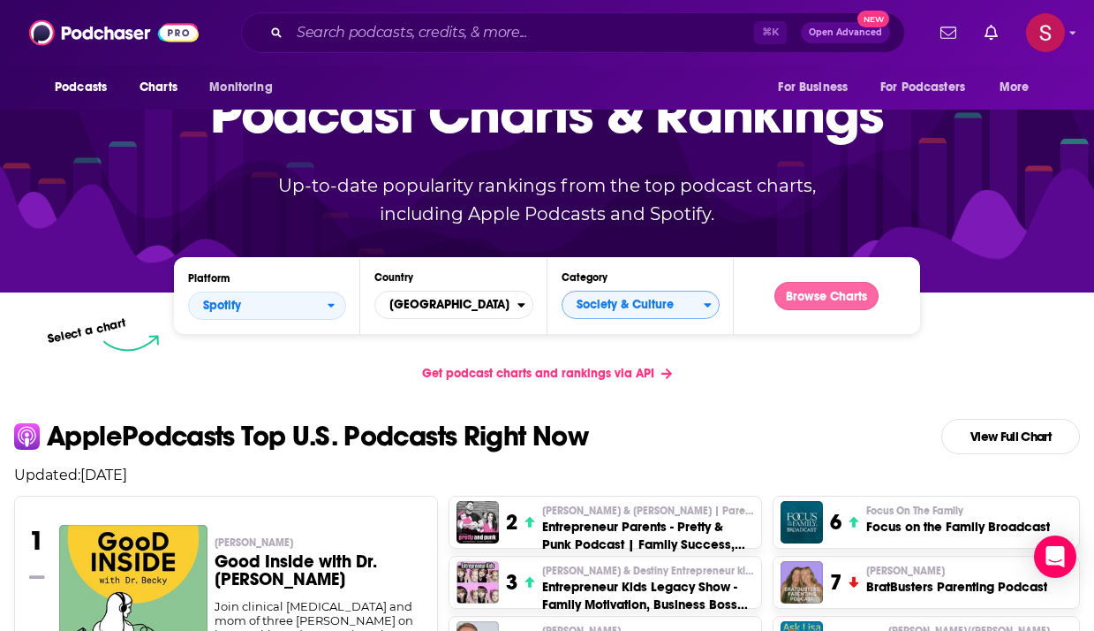
click at [816, 301] on button "Browse Charts" at bounding box center [827, 296] width 104 height 28
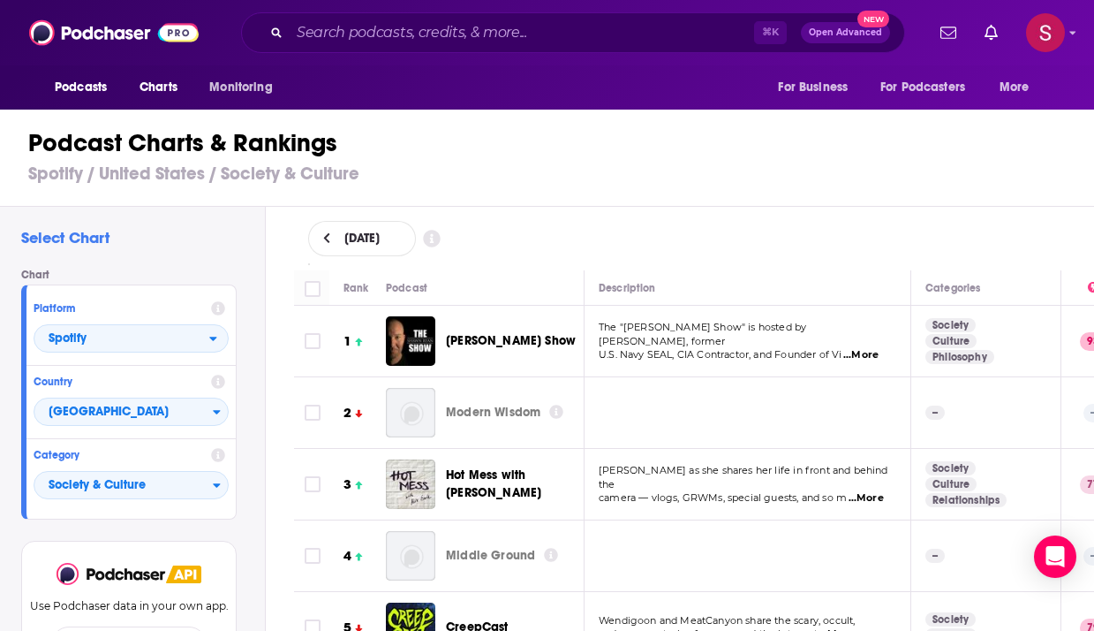
click at [857, 348] on span "...More" at bounding box center [860, 355] width 35 height 14
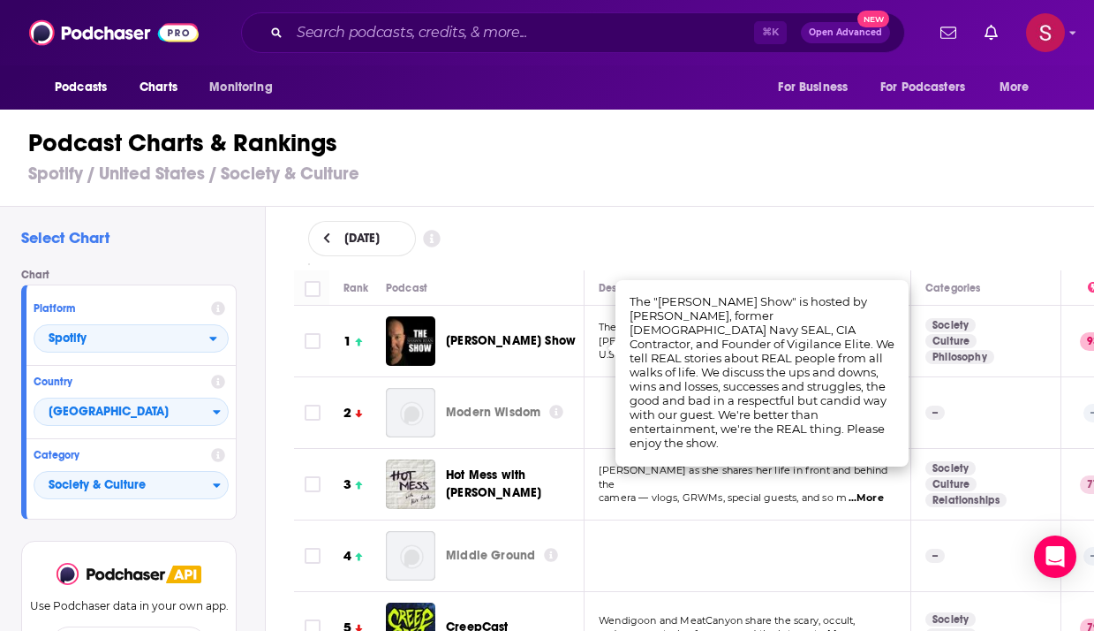
click at [845, 245] on div "September 9, 2025" at bounding box center [694, 238] width 773 height 35
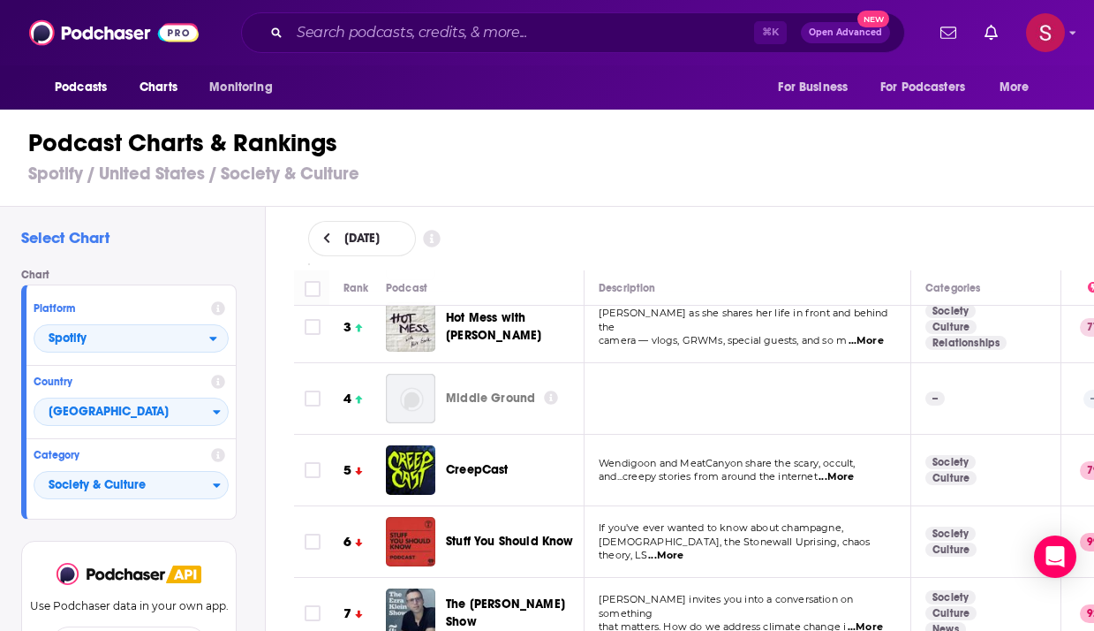
scroll to position [147, 0]
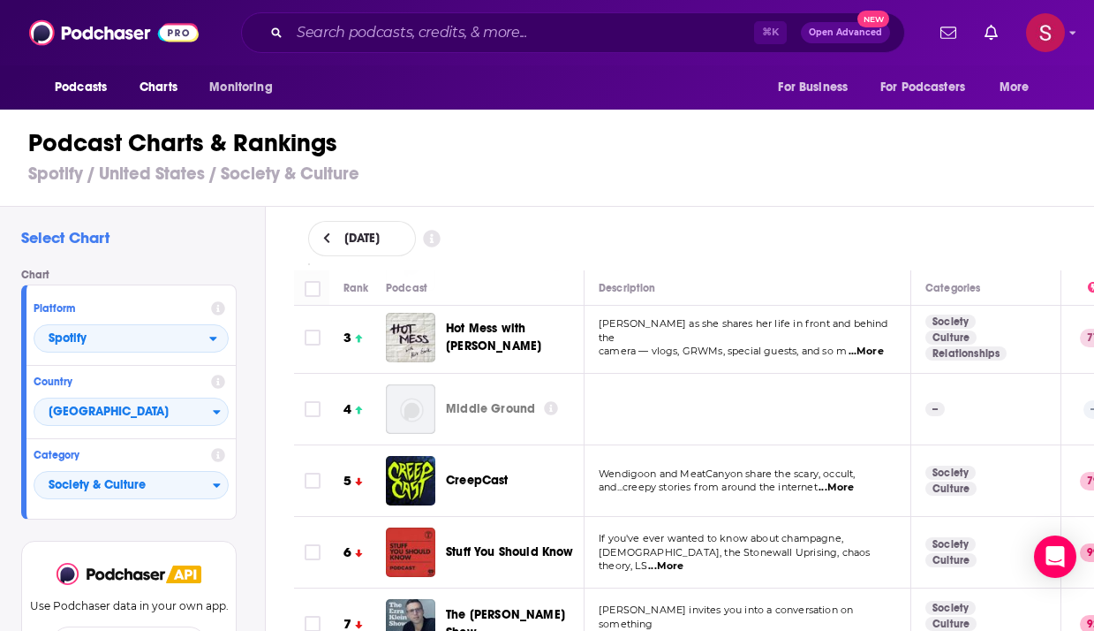
click at [868, 347] on span "...More" at bounding box center [866, 351] width 35 height 14
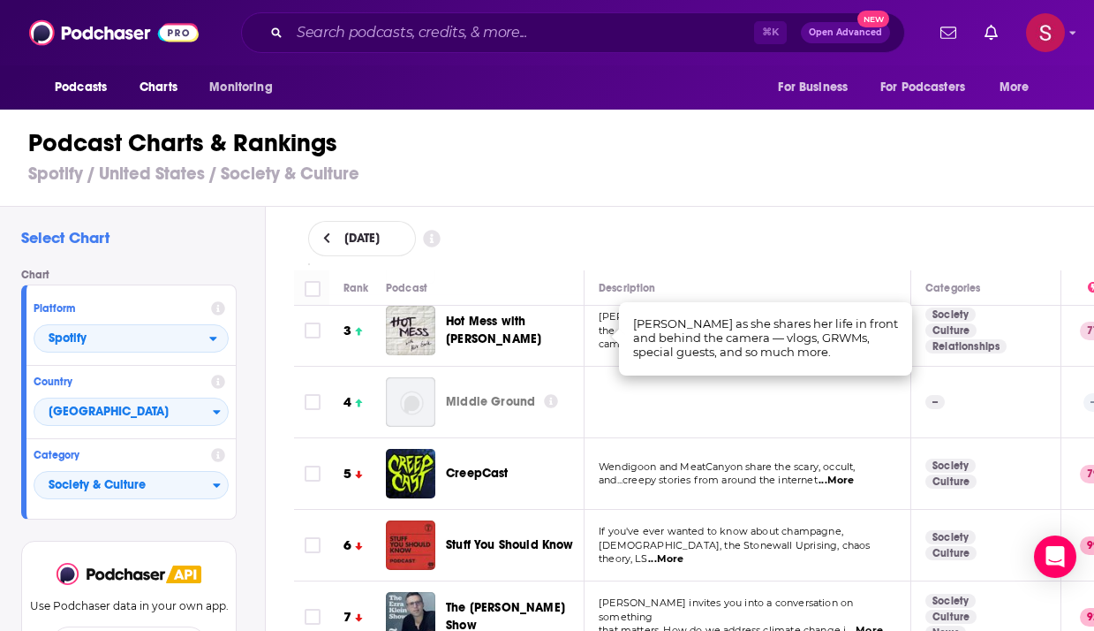
click at [820, 403] on td at bounding box center [748, 403] width 327 height 72
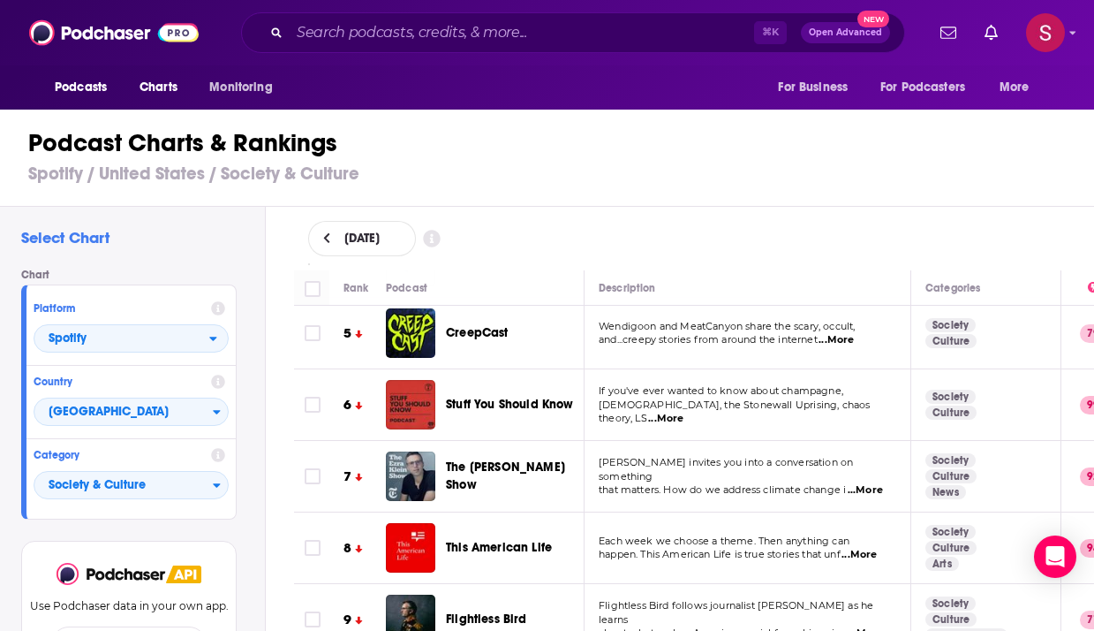
scroll to position [419, 0]
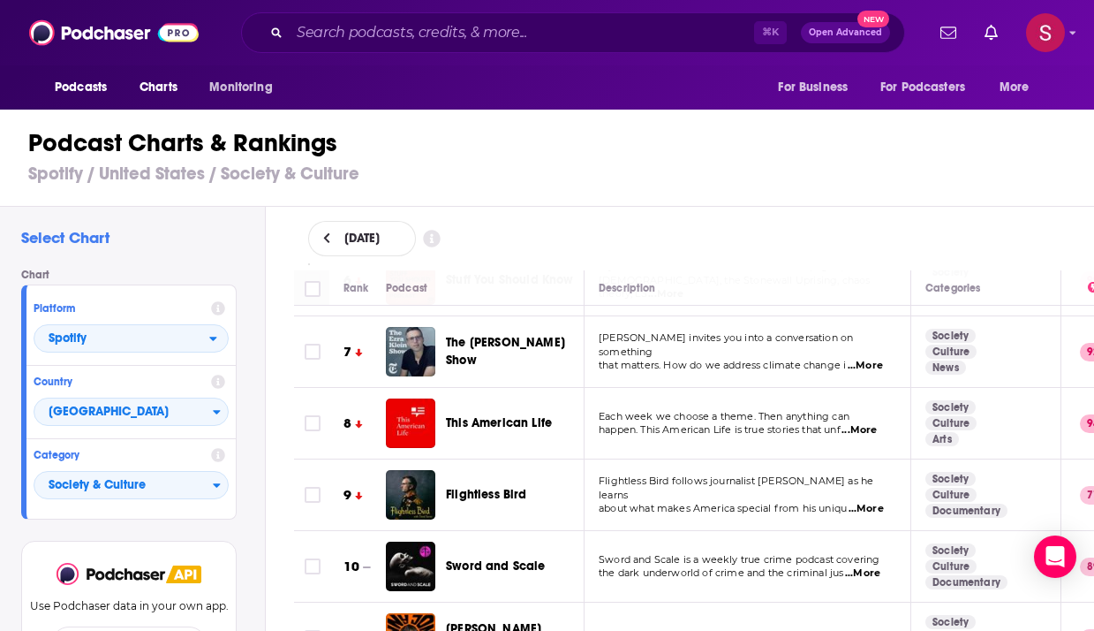
click at [867, 359] on span "...More" at bounding box center [865, 366] width 35 height 14
click at [580, 377] on td "The Ezra Klein Show" at bounding box center [485, 352] width 199 height 72
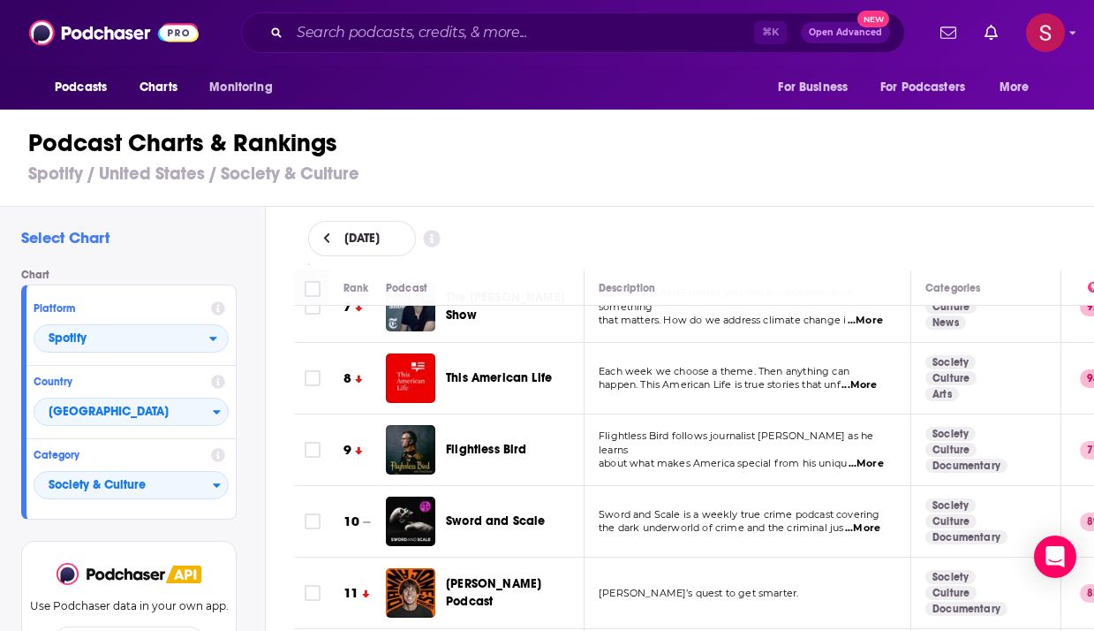
scroll to position [467, 0]
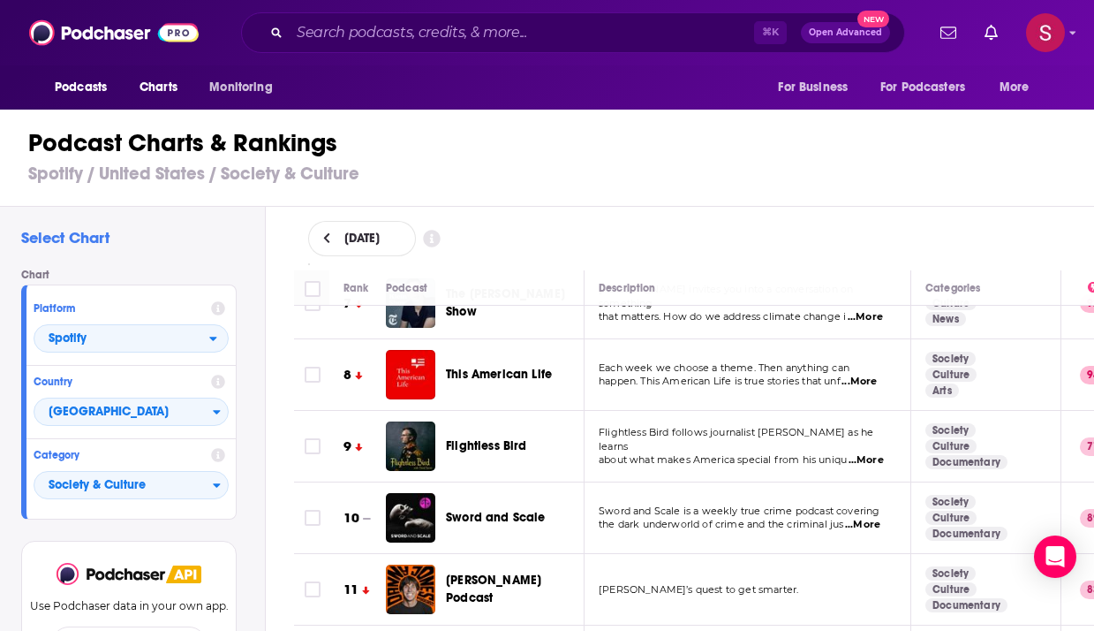
click at [858, 453] on span "...More" at bounding box center [866, 460] width 35 height 14
click at [557, 433] on div "Flightless Bird" at bounding box center [523, 445] width 154 height 49
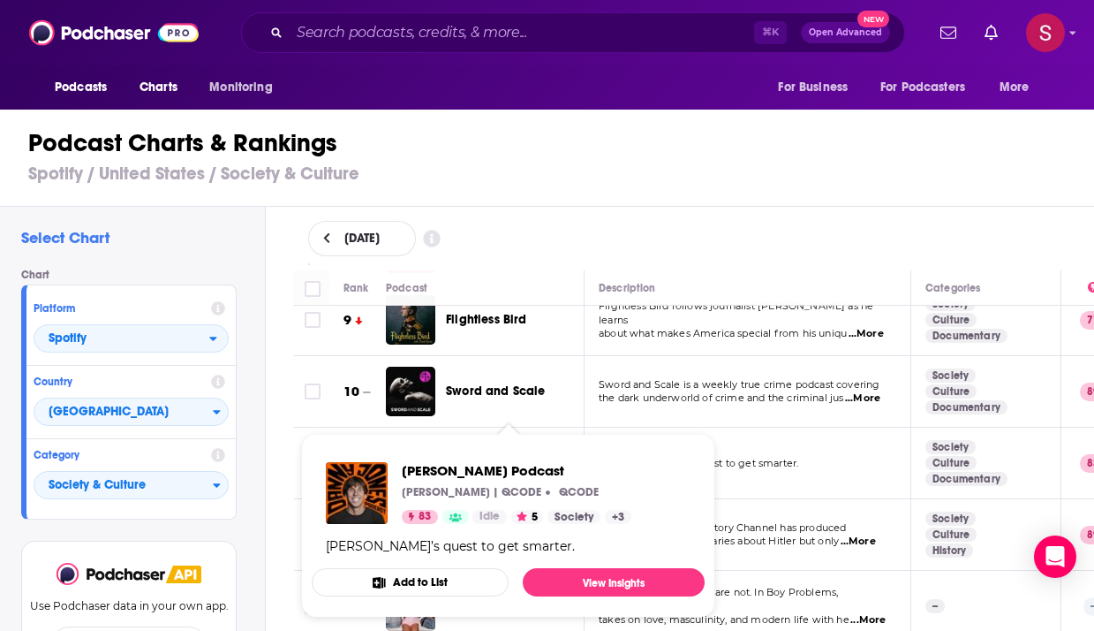
click at [805, 446] on td "Danny’s quest to get smarter." at bounding box center [748, 463] width 327 height 72
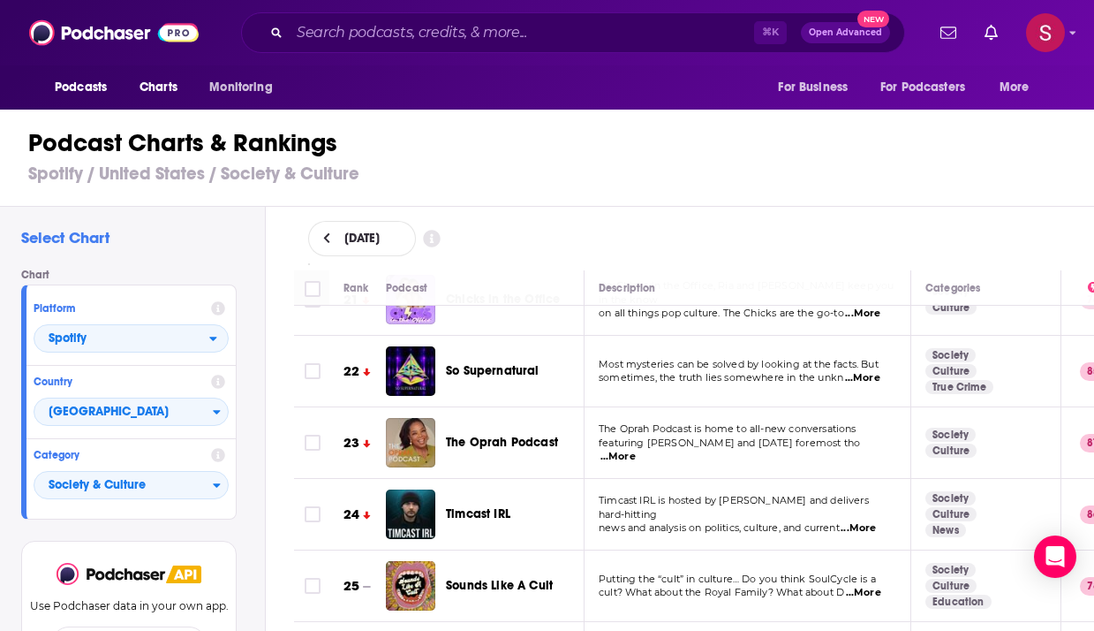
scroll to position [1514, 0]
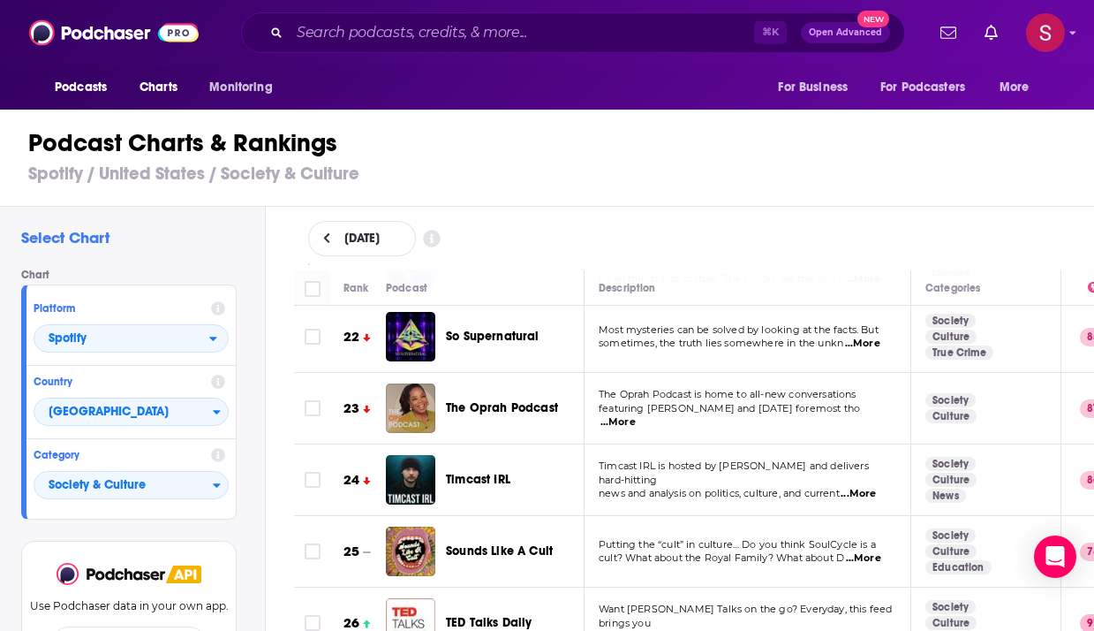
click at [636, 415] on span "...More" at bounding box center [618, 422] width 35 height 14
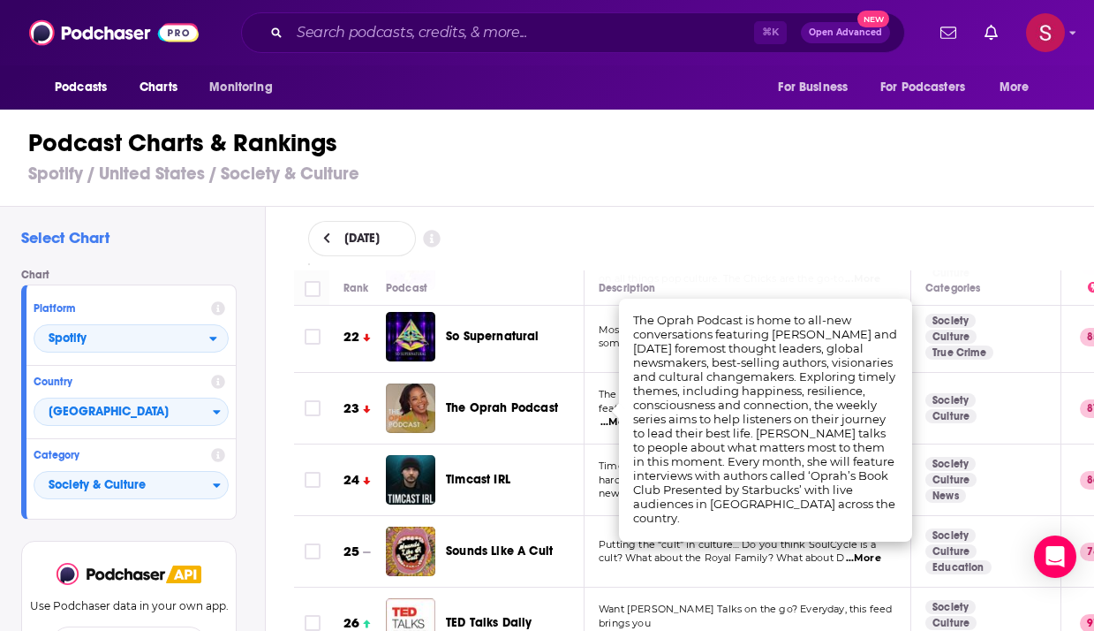
click at [572, 587] on td "TED Talks Daily" at bounding box center [485, 623] width 199 height 72
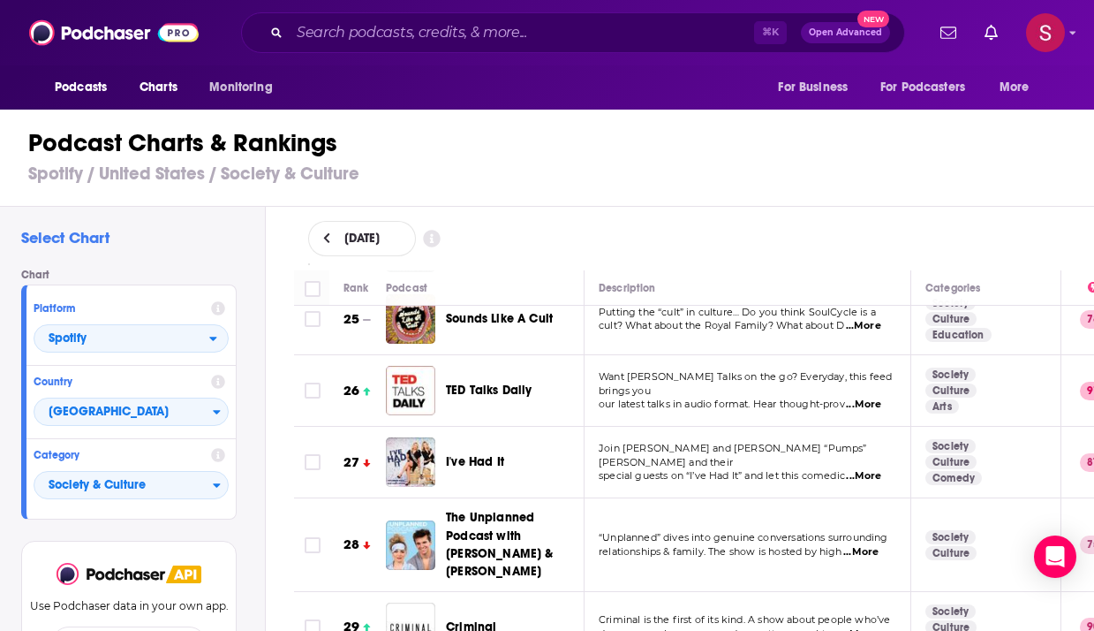
scroll to position [1751, 0]
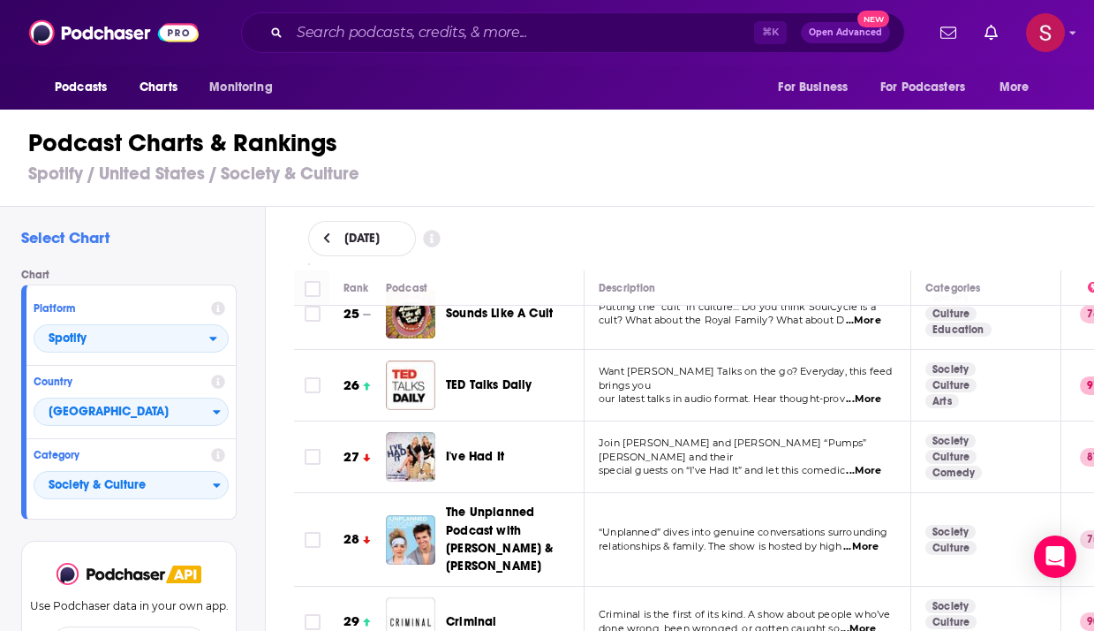
click at [859, 464] on span "...More" at bounding box center [863, 471] width 35 height 14
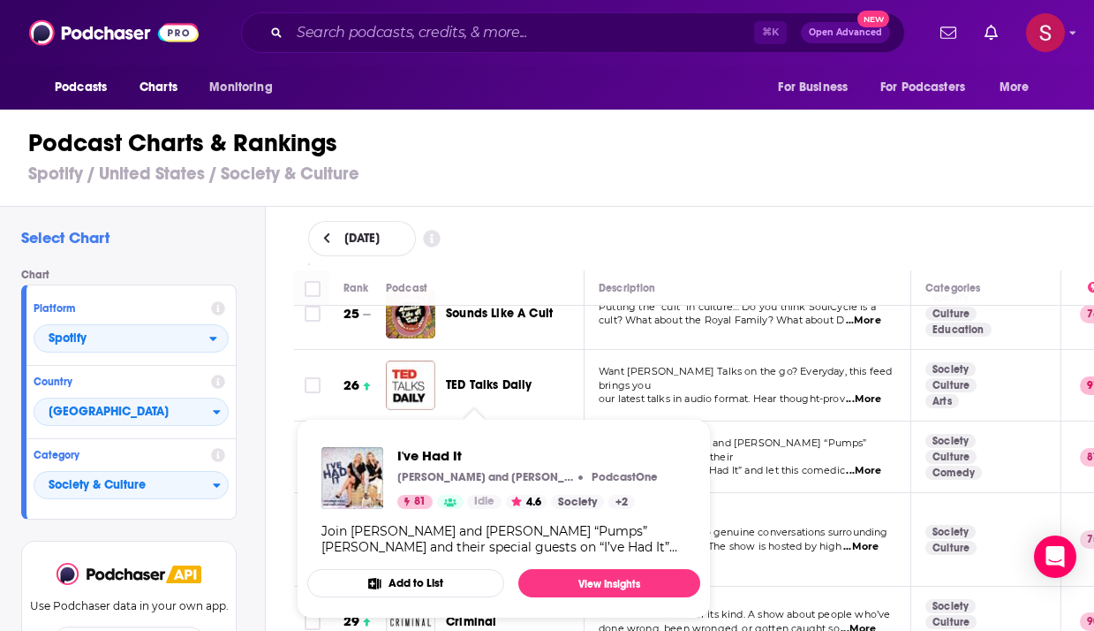
click at [606, 235] on div "September 9, 2025" at bounding box center [694, 238] width 773 height 35
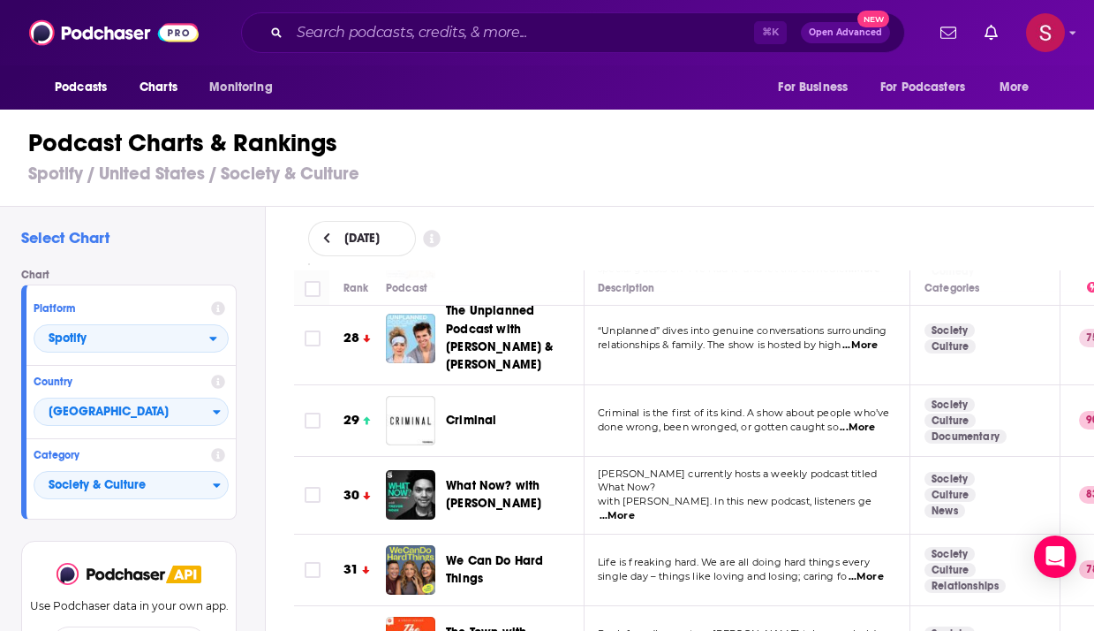
scroll to position [1958, 1]
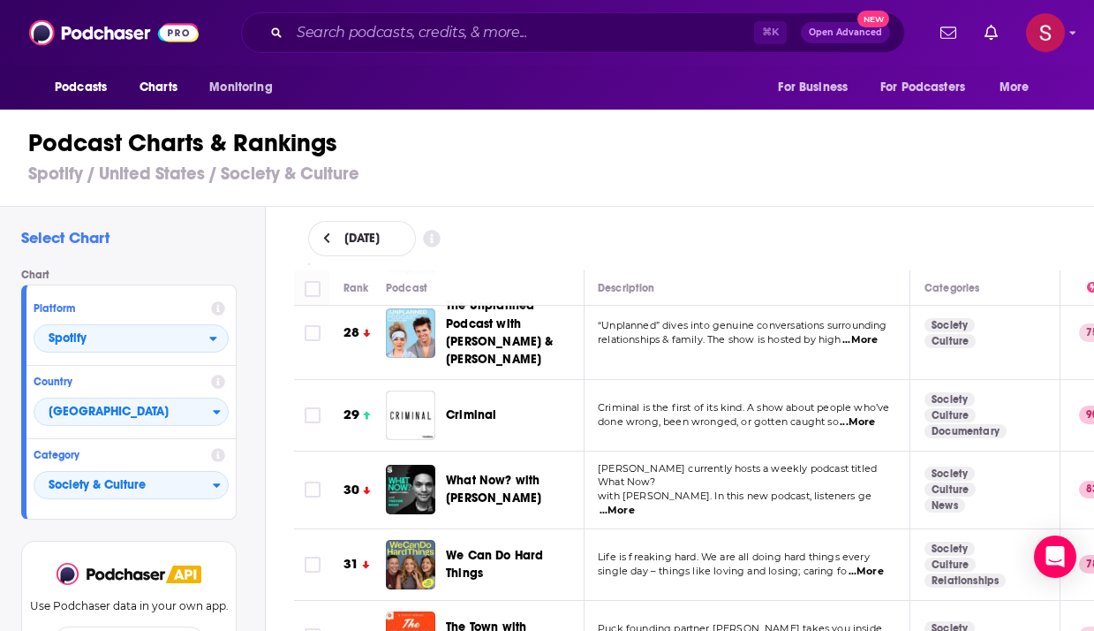
click at [635, 503] on span "...More" at bounding box center [617, 510] width 35 height 14
click at [665, 218] on div "September 9, 2025" at bounding box center [694, 239] width 829 height 64
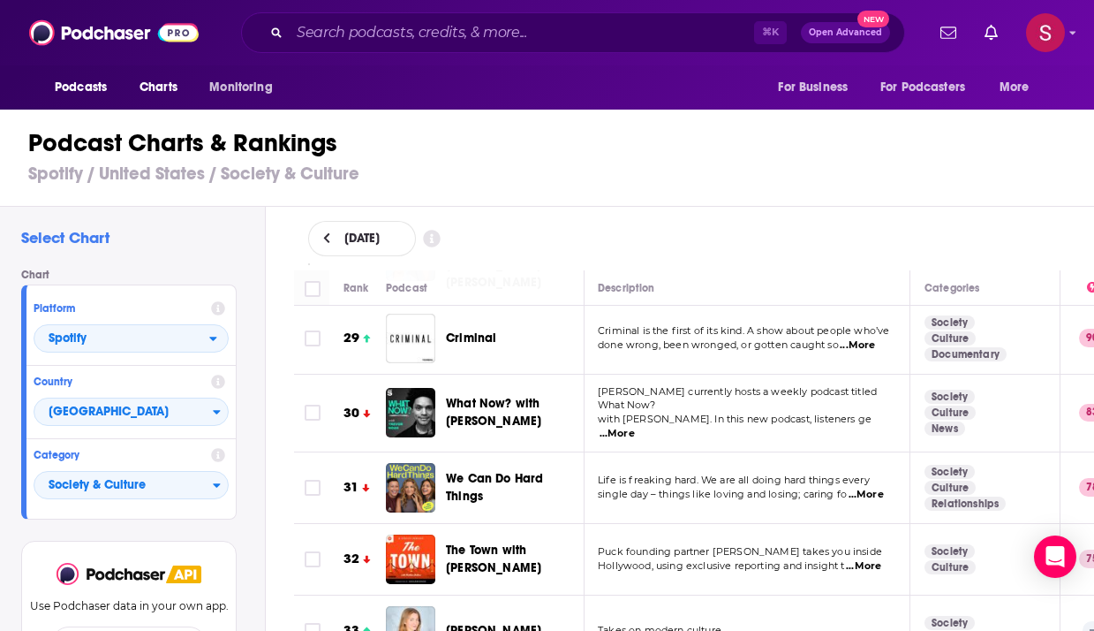
scroll to position [2052, 1]
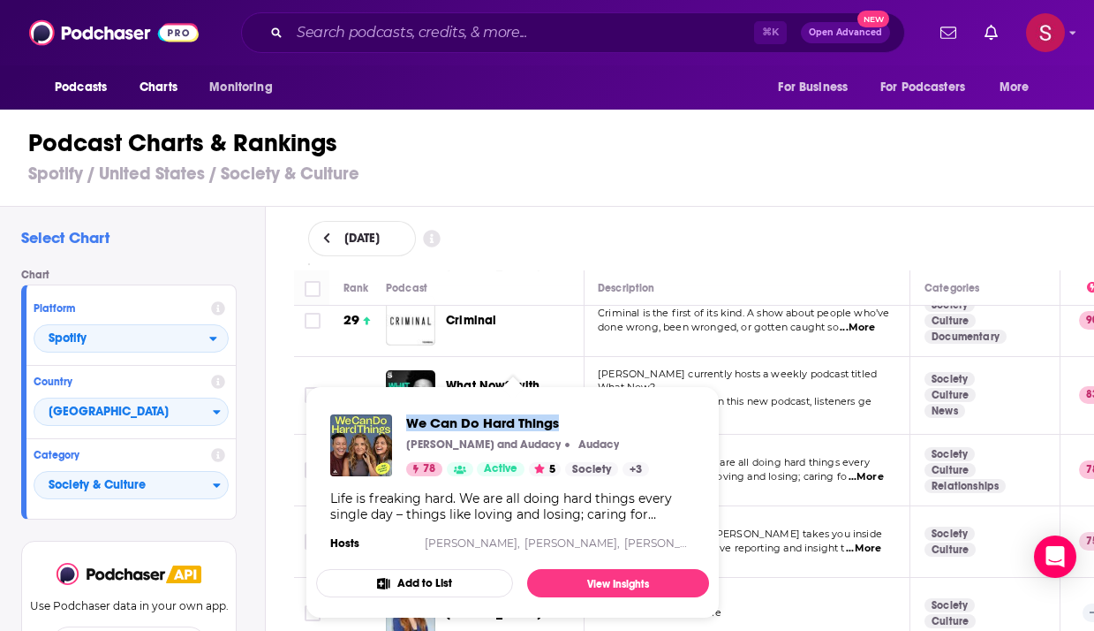
click at [650, 212] on div "September 9, 2025" at bounding box center [694, 239] width 829 height 64
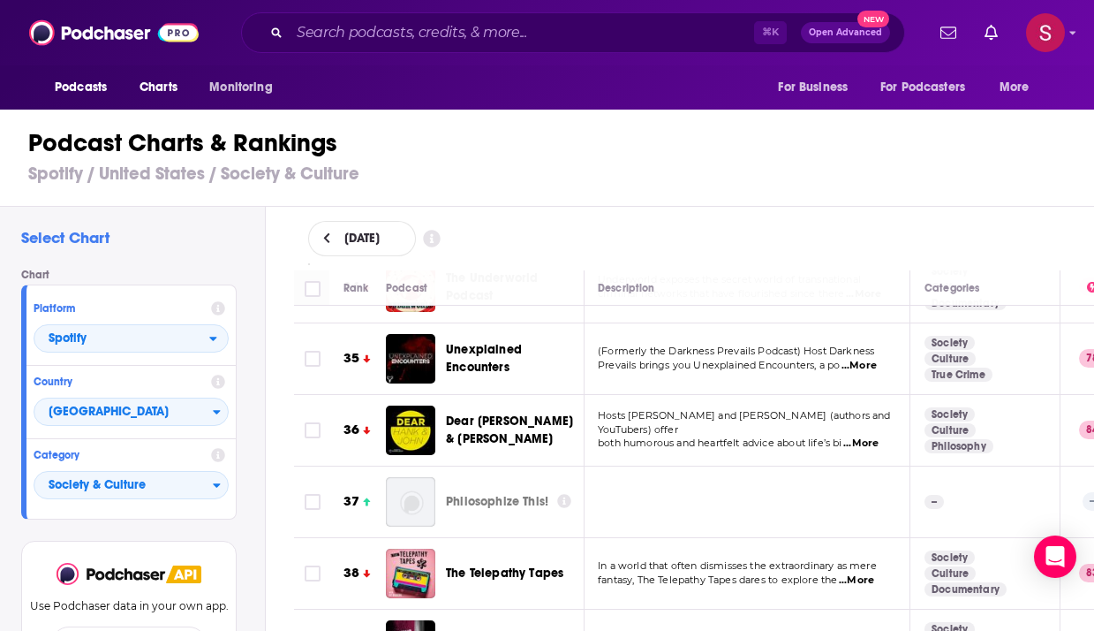
scroll to position [2451, 1]
click at [858, 435] on span "...More" at bounding box center [860, 442] width 35 height 14
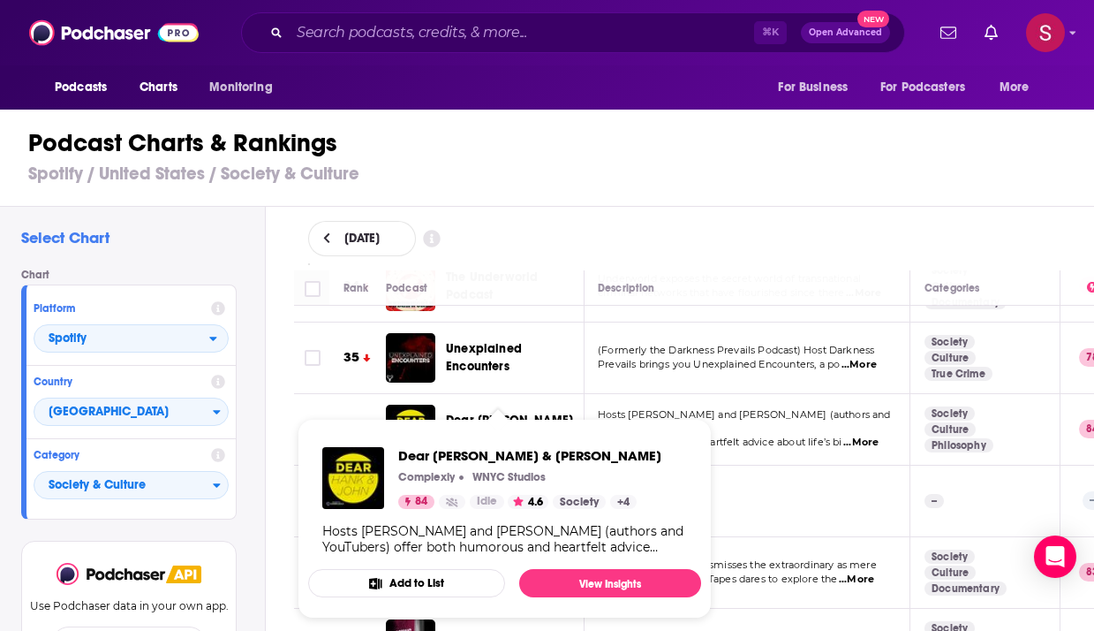
click at [592, 238] on div "September 9, 2025" at bounding box center [694, 238] width 773 height 35
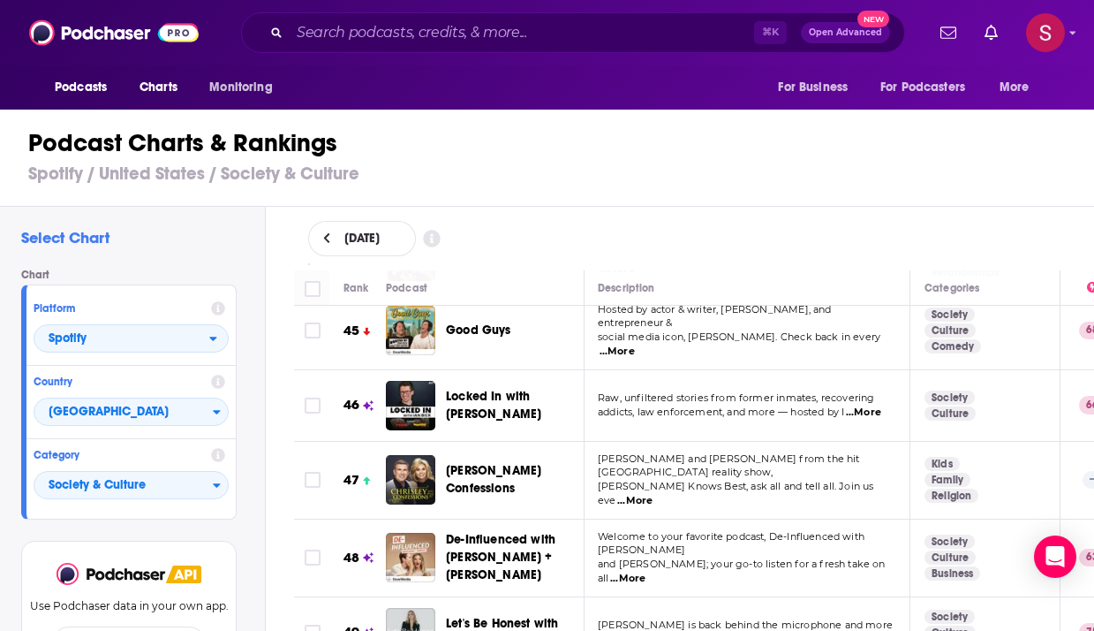
scroll to position [3257, 1]
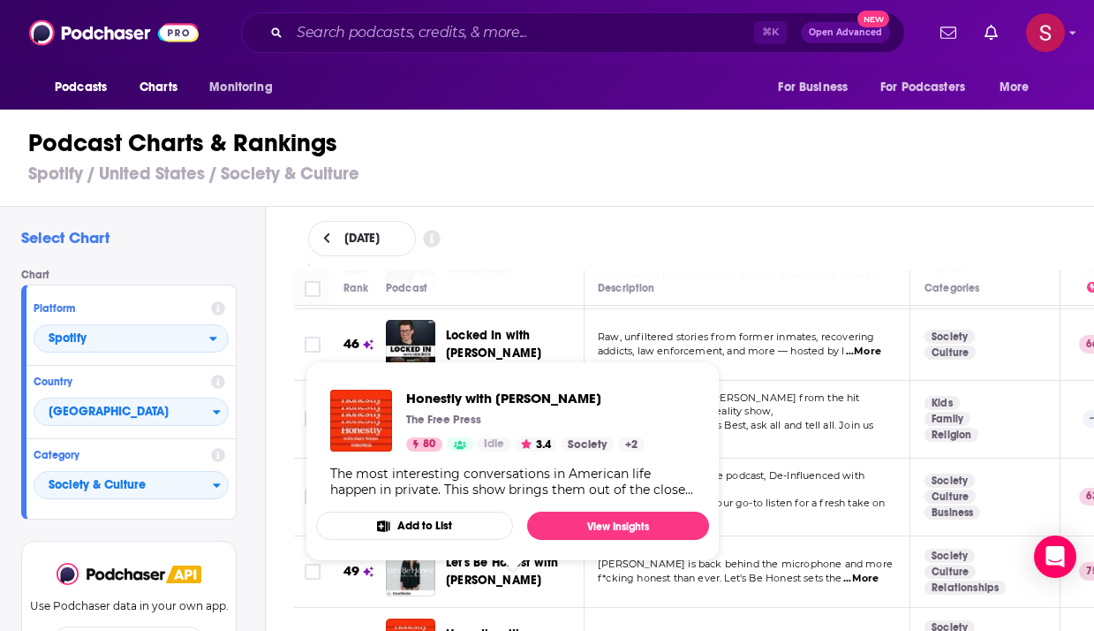
click at [593, 207] on div "September 9, 2025" at bounding box center [694, 239] width 829 height 64
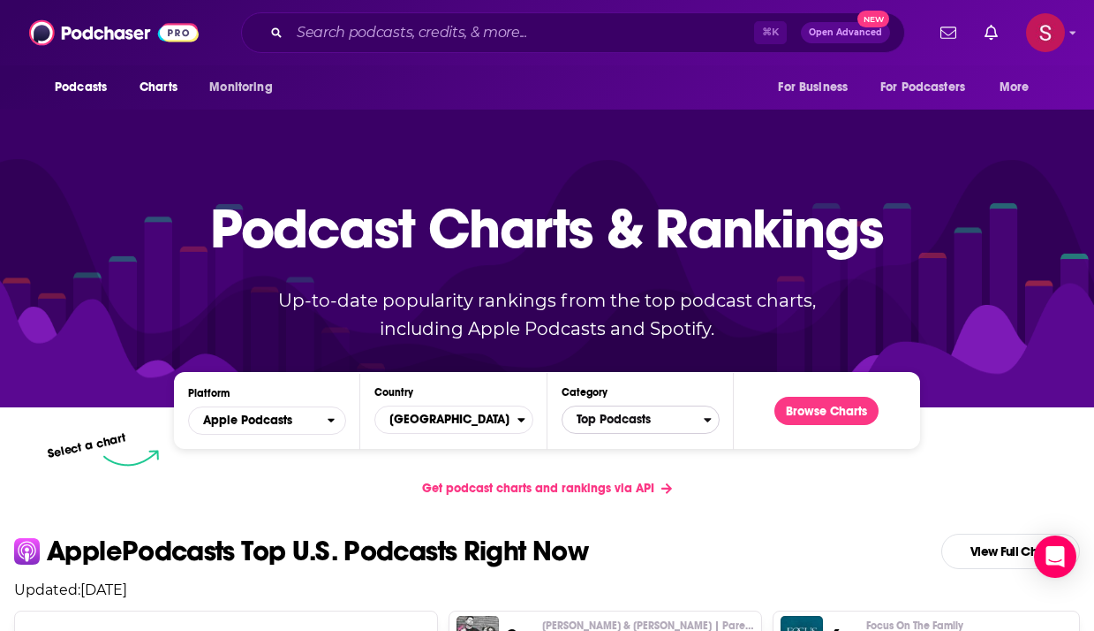
click at [581, 416] on span "Top Podcasts" at bounding box center [633, 419] width 141 height 30
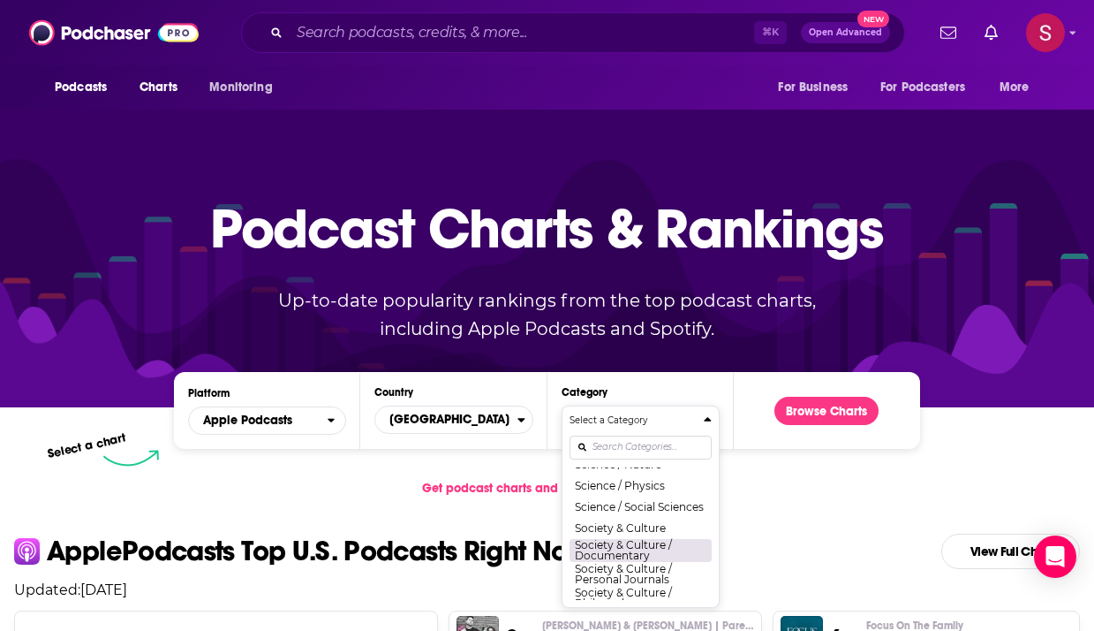
scroll to position [1734, 0]
click at [650, 533] on button "Society & Culture" at bounding box center [641, 529] width 142 height 21
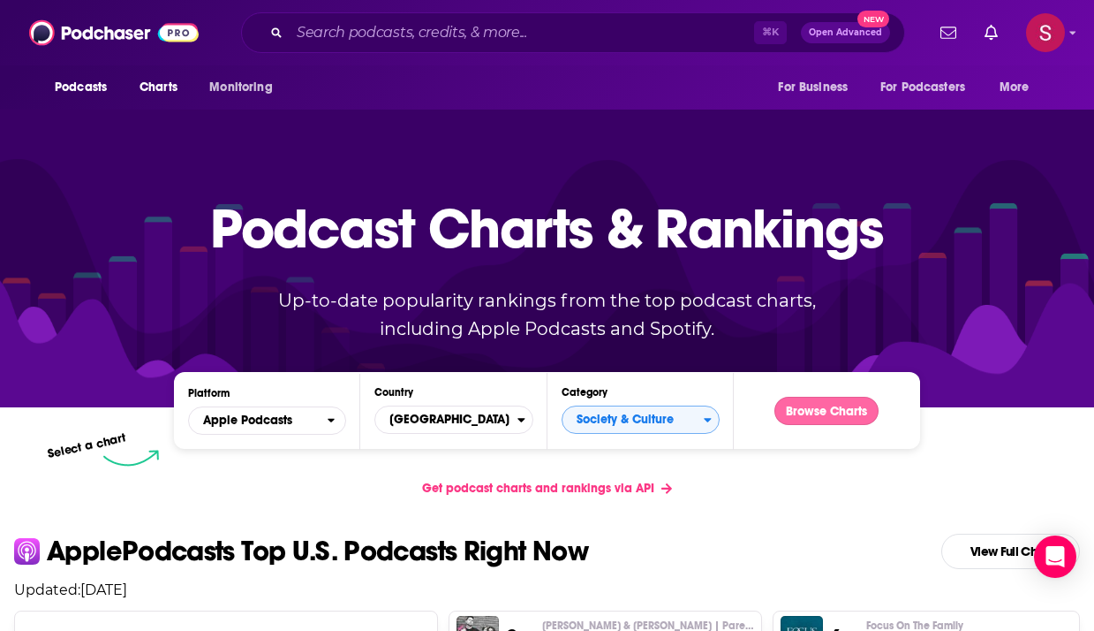
click at [823, 410] on button "Browse Charts" at bounding box center [827, 411] width 104 height 28
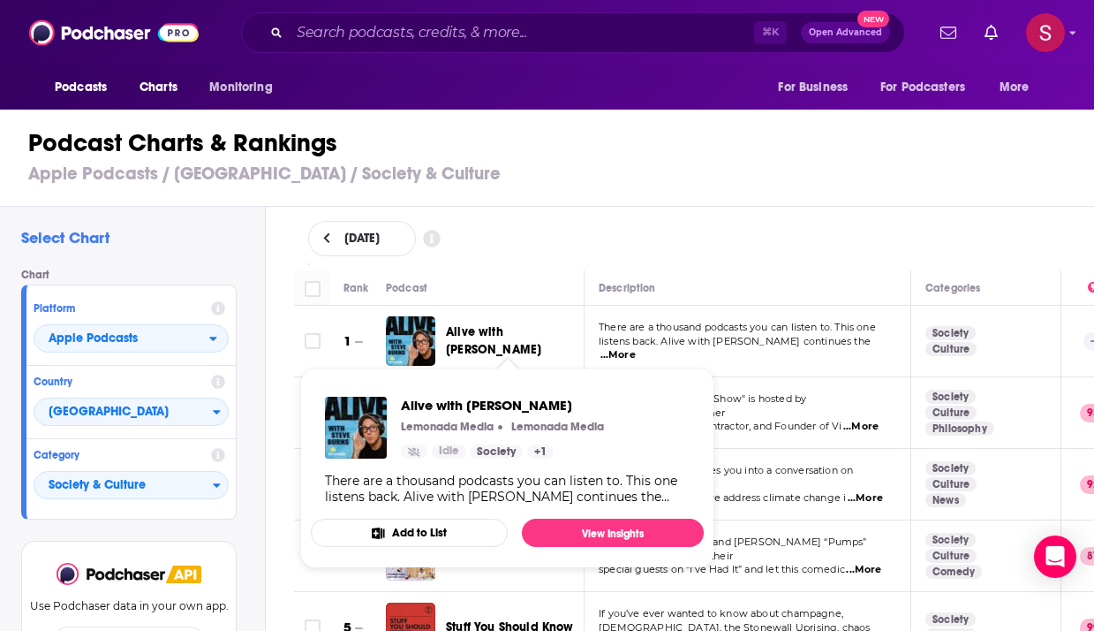
click at [699, 240] on div "September 9, 2025" at bounding box center [694, 238] width 773 height 35
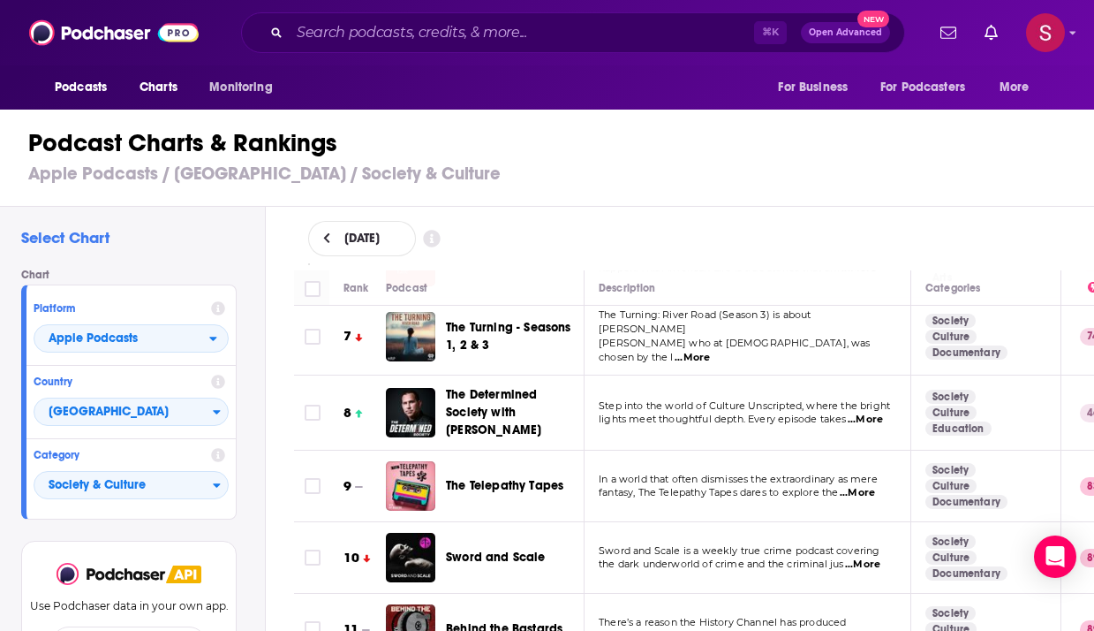
scroll to position [490, 0]
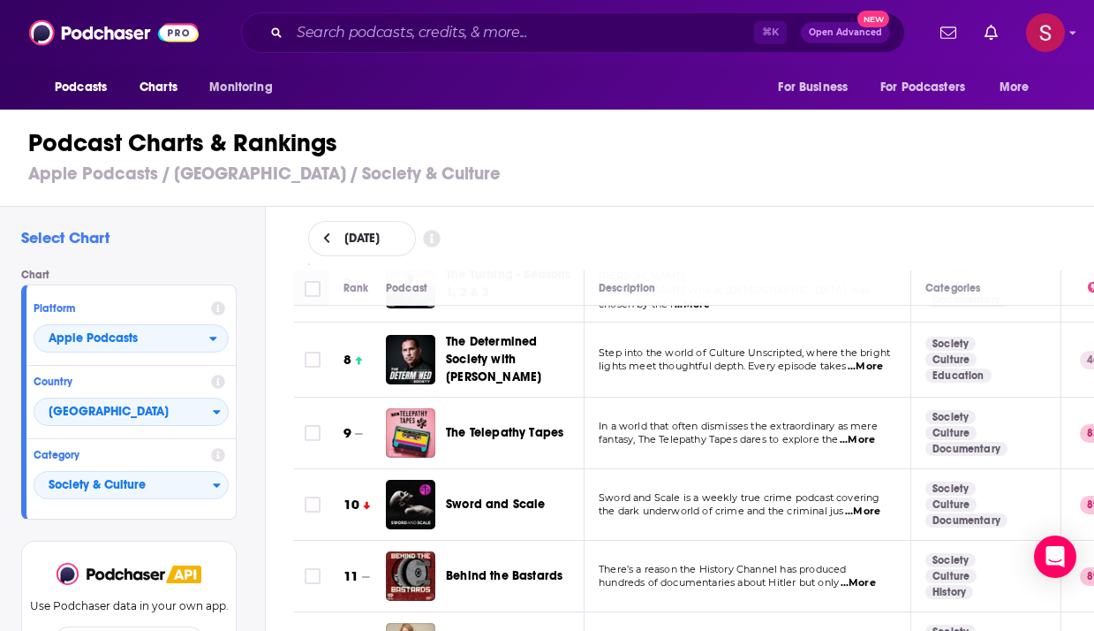
click at [674, 375] on td "Step into the world of Culture Unscripted, where the bright lights meet thought…" at bounding box center [748, 359] width 327 height 75
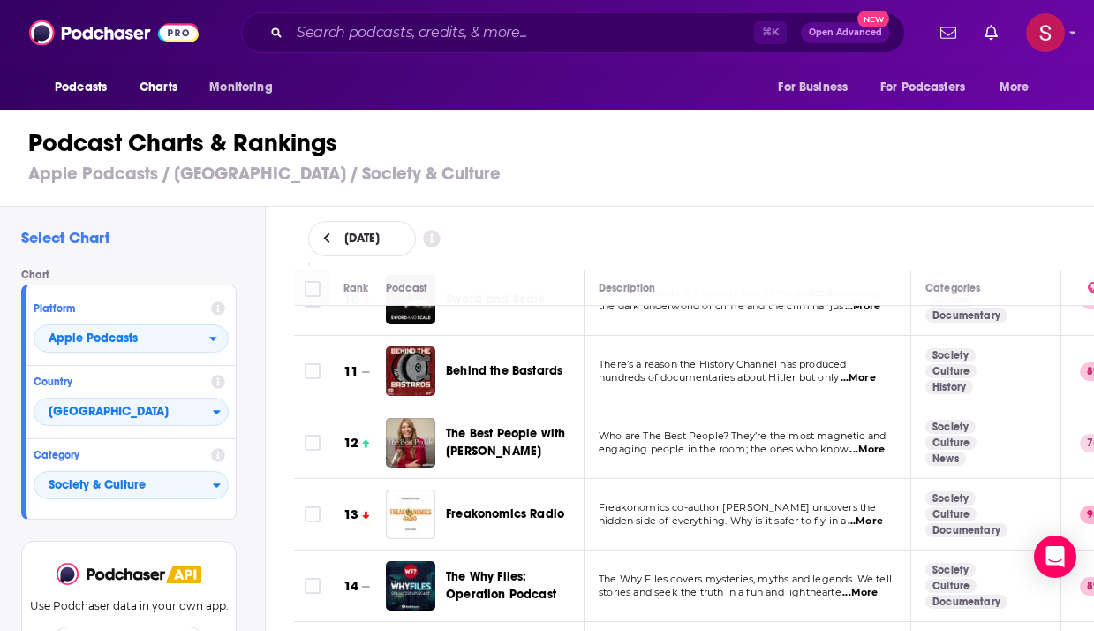
scroll to position [700, 0]
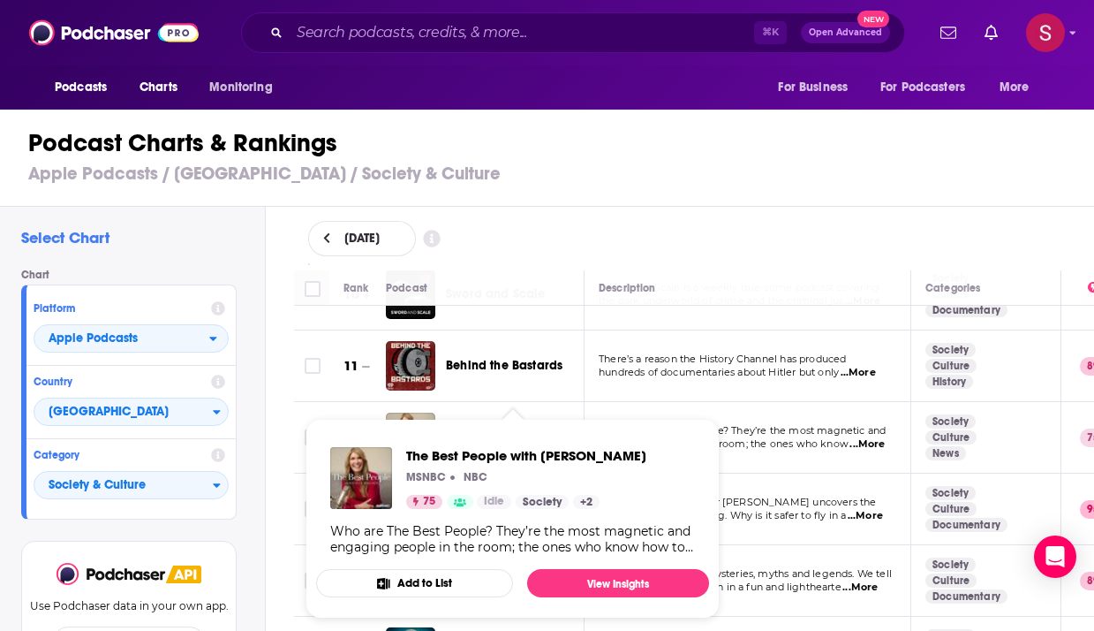
click at [686, 221] on div "September 9, 2025" at bounding box center [694, 238] width 773 height 35
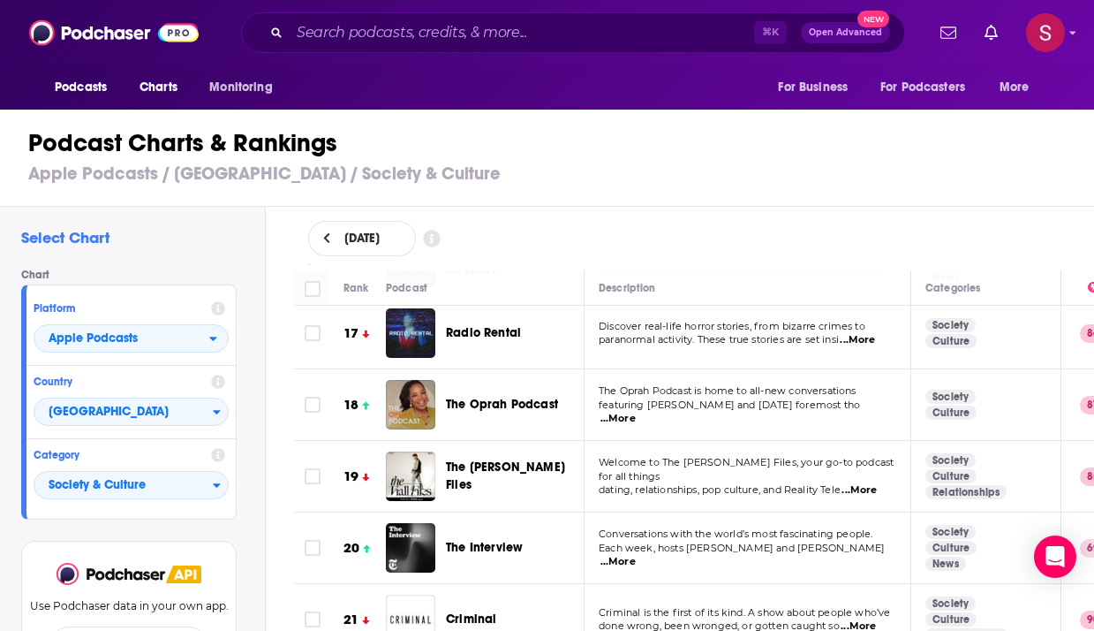
scroll to position [1279, 0]
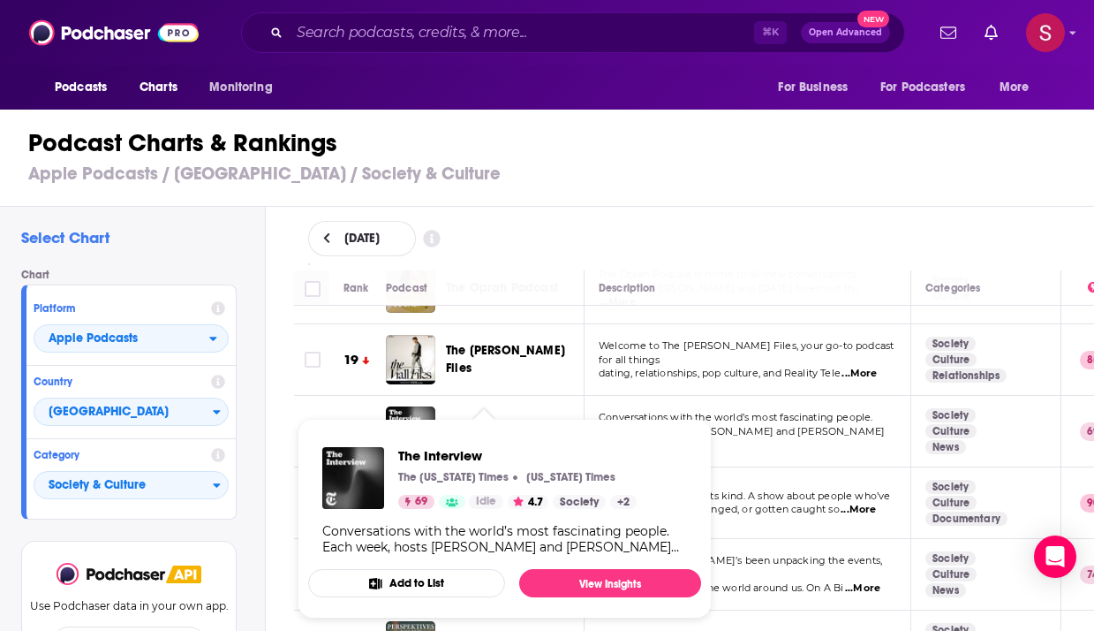
click at [625, 382] on td "Welcome to The Viall Files, your go-to podcast for all things dating, relations…" at bounding box center [748, 360] width 327 height 72
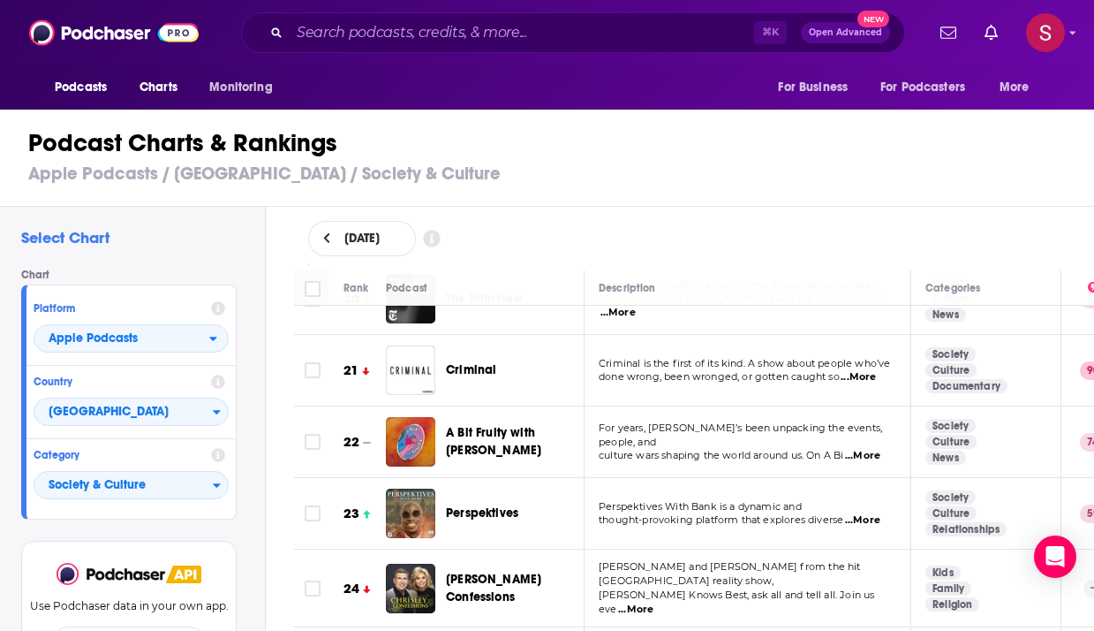
scroll to position [1451, 0]
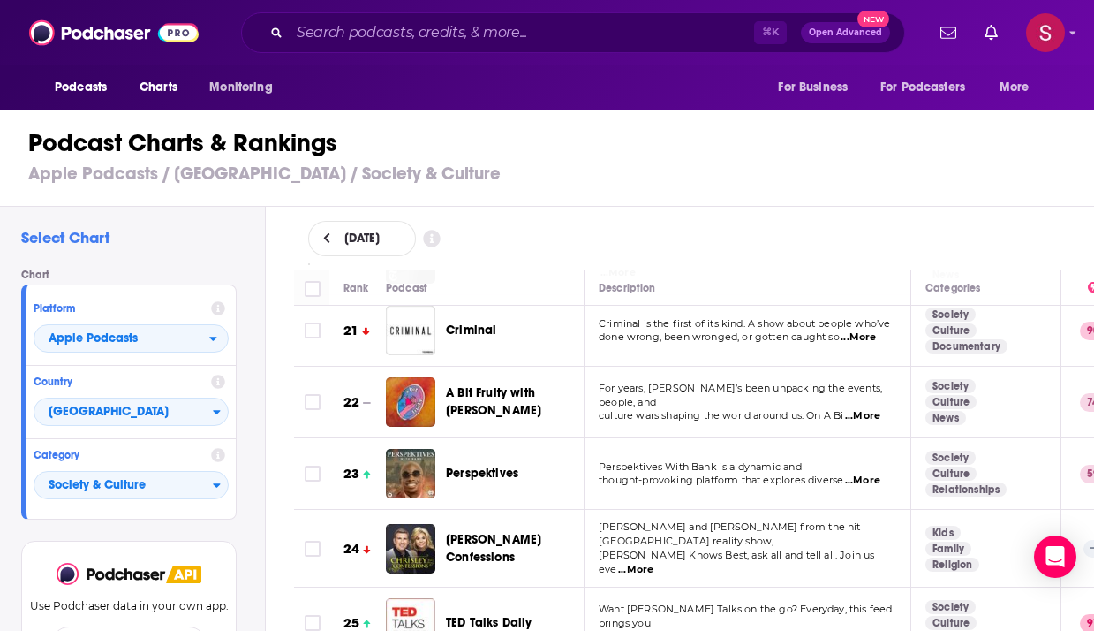
click at [833, 438] on td "Perspektives With Bank is a dynamic and thought-provoking platform that explore…" at bounding box center [748, 474] width 327 height 72
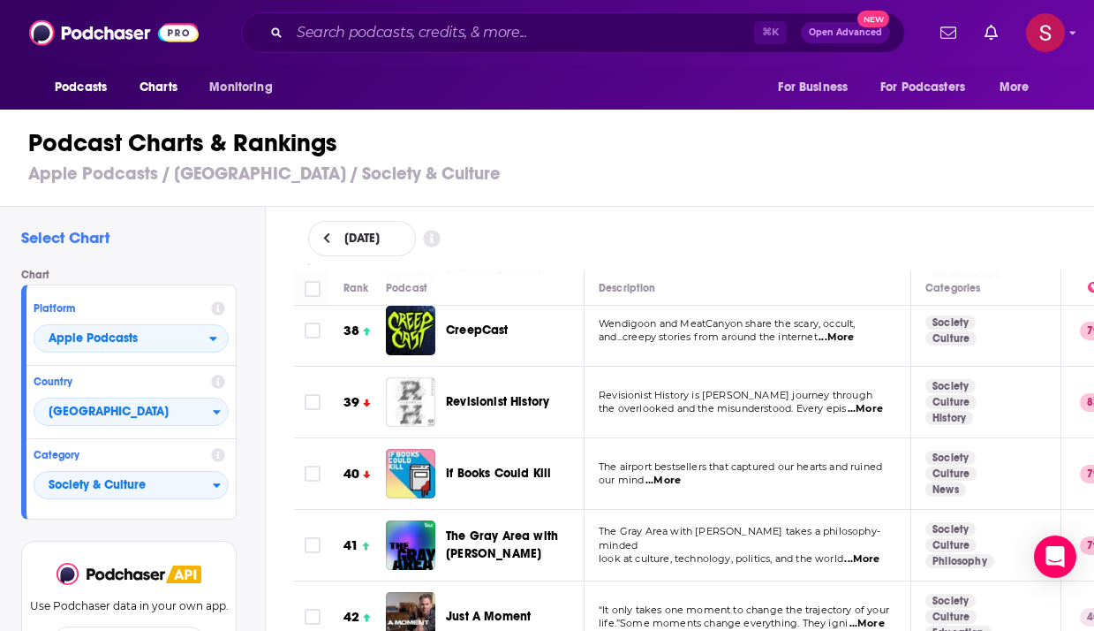
scroll to position [2725, 0]
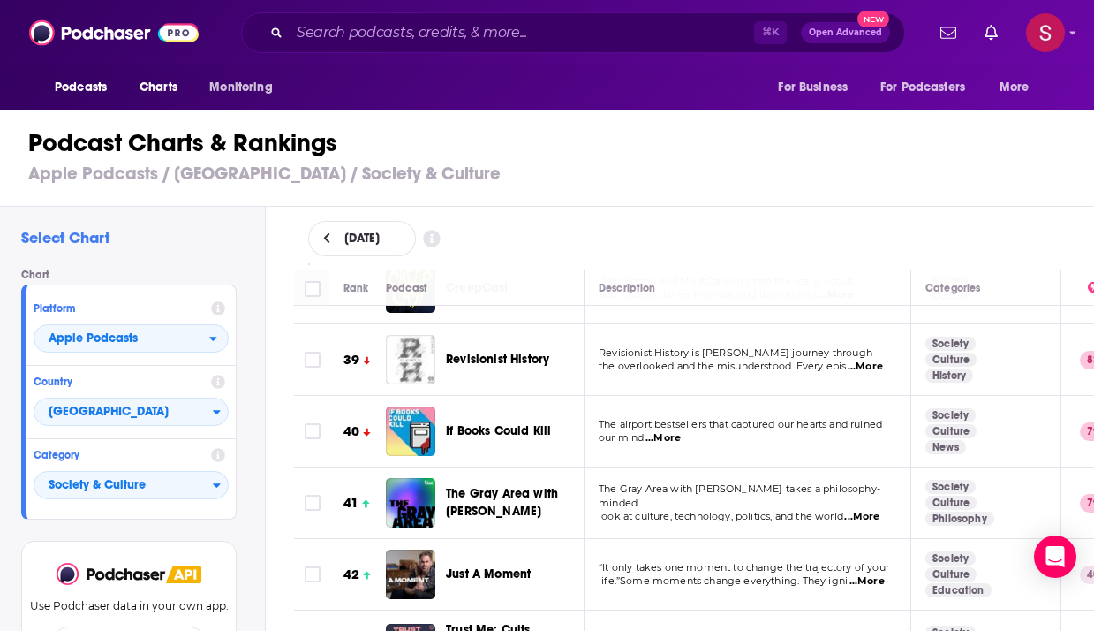
click at [510, 412] on div "Podcasts Charts Monitoring ⌘ K Open Advanced New For Business For Podcasters Mo…" at bounding box center [547, 315] width 1094 height 631
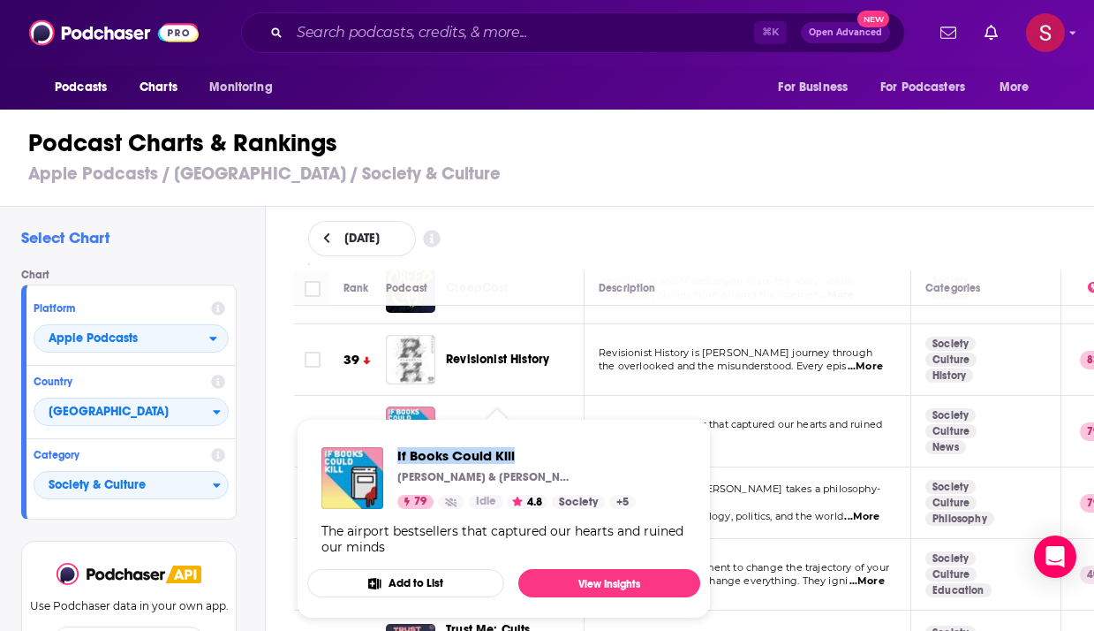
click at [706, 424] on span "If Books Could Kill Michael Hobbes & Peter Shamshiri 79 Idle 4.8 Society + 5 Th…" at bounding box center [504, 518] width 414 height 221
click at [788, 431] on p "our mind ...More" at bounding box center [747, 438] width 297 height 14
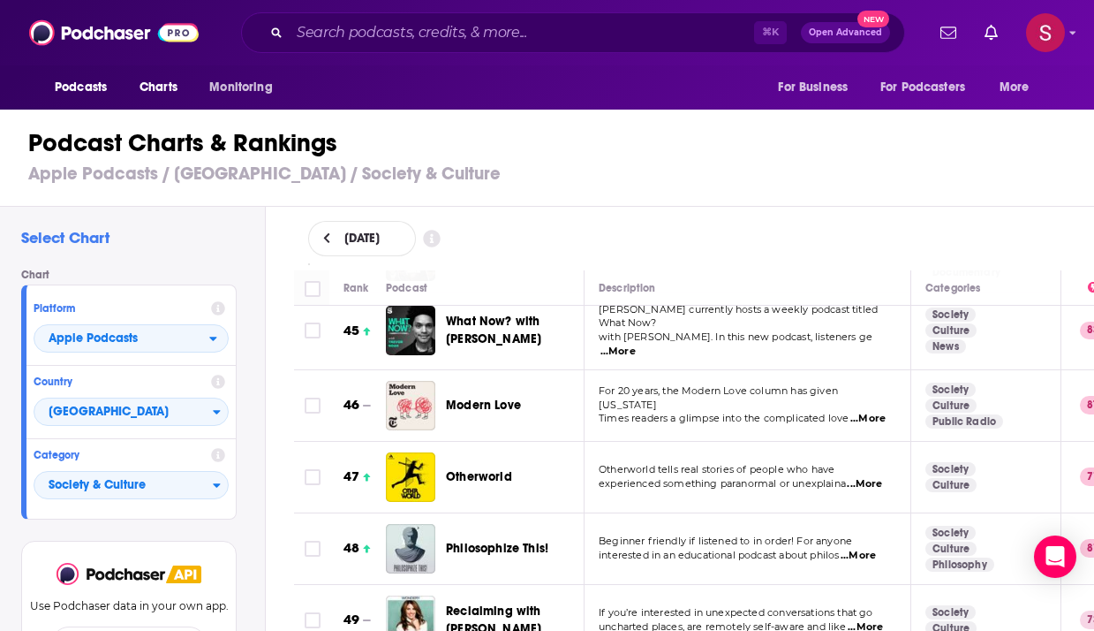
scroll to position [3380, 0]
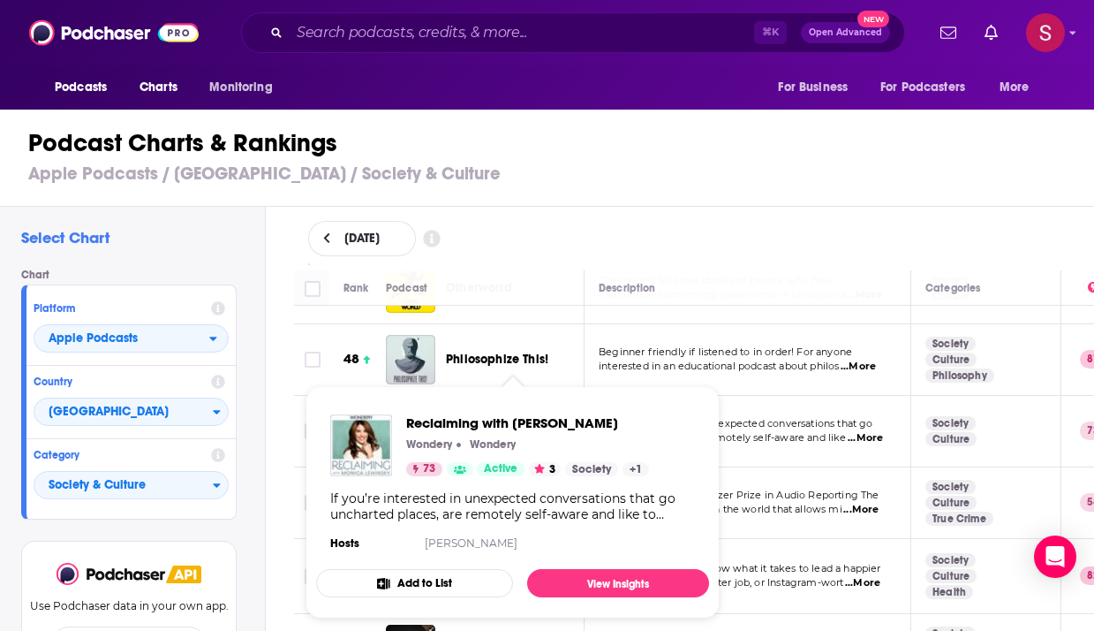
click at [661, 249] on div "September 9, 2025" at bounding box center [694, 238] width 773 height 35
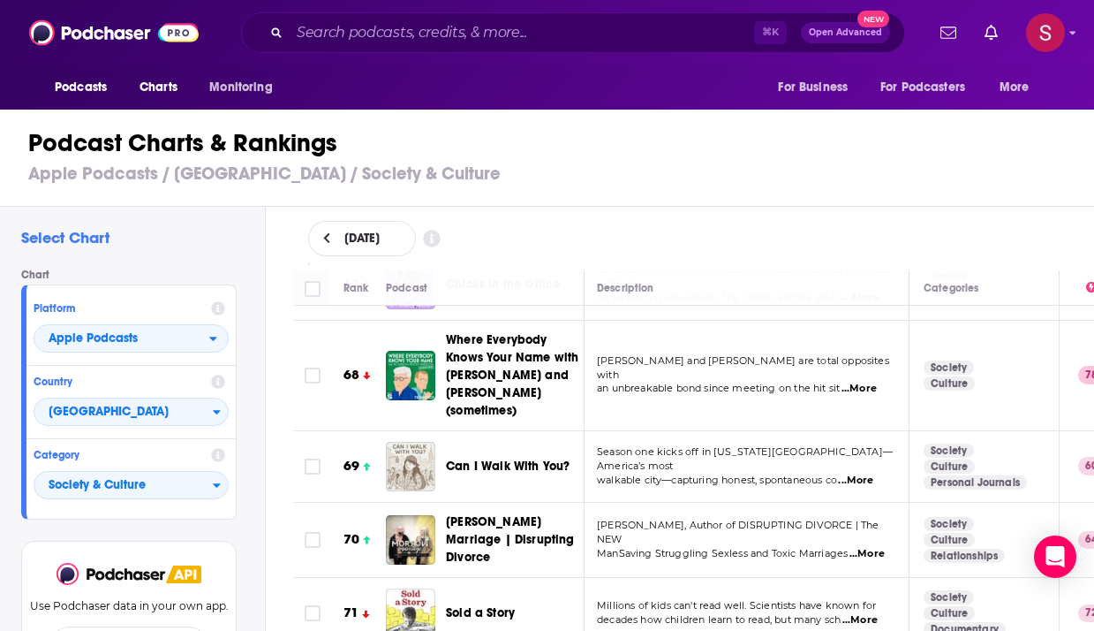
scroll to position [4832, 2]
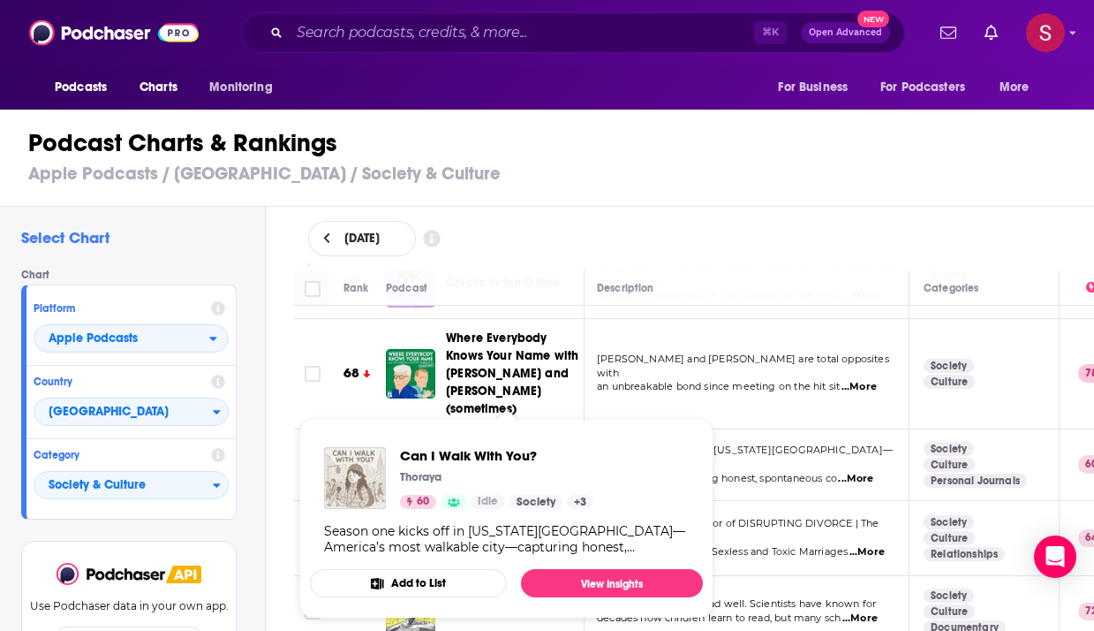
click at [654, 257] on div "September 9, 2025" at bounding box center [694, 239] width 829 height 64
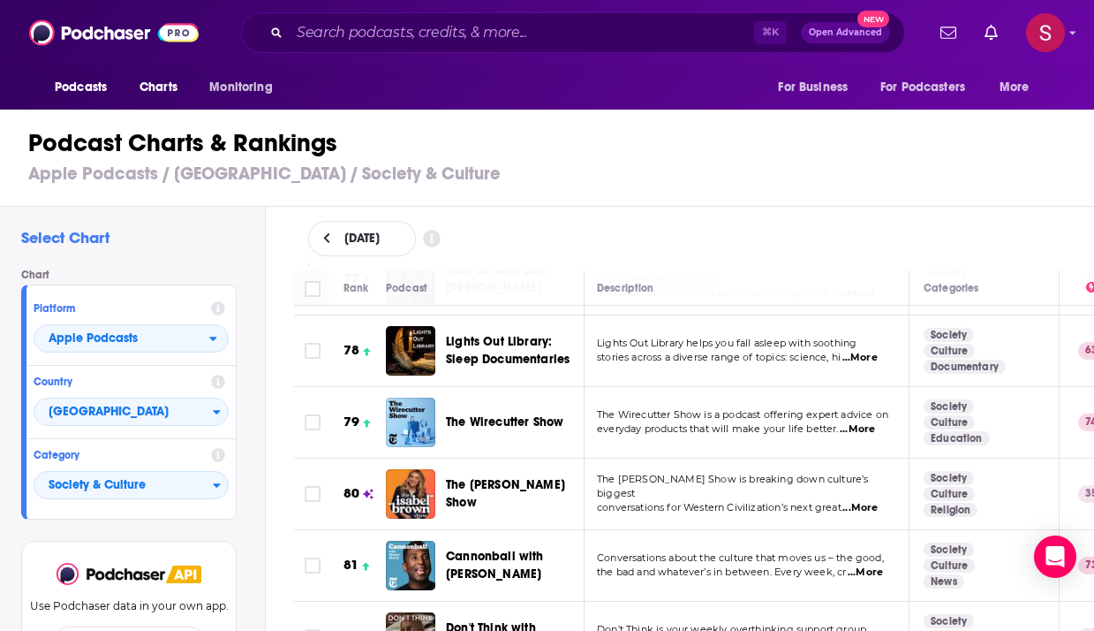
scroll to position [5703, 2]
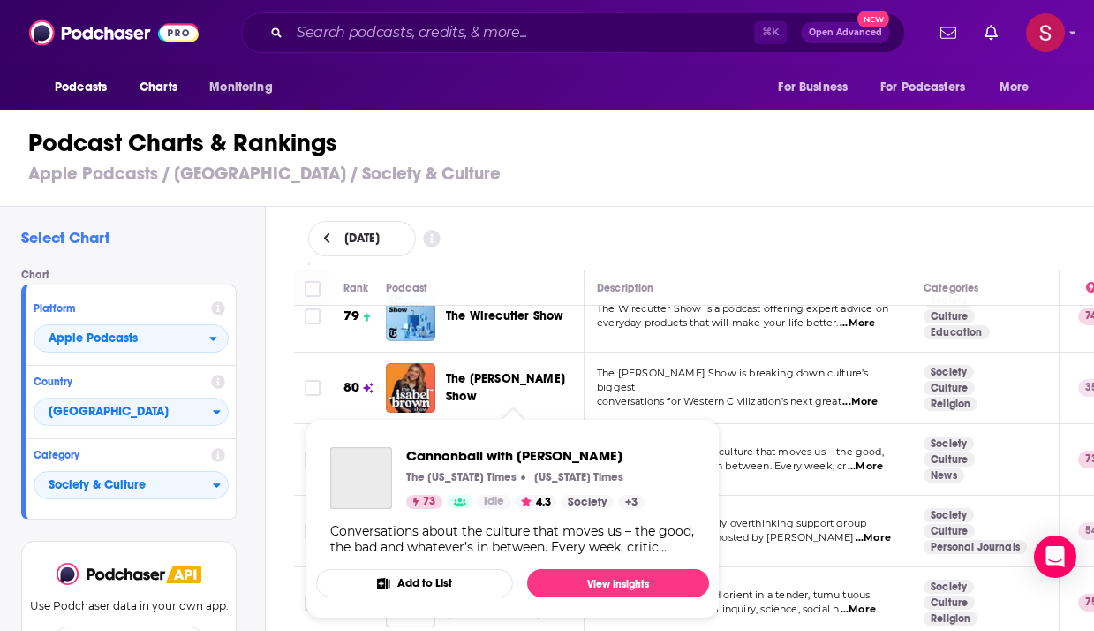
click at [497, 422] on span "Cannonball with Wesley Morris The New York Times New York Times 73 Idle 4.3 Soc…" at bounding box center [512, 519] width 393 height 200
click at [583, 238] on div "September 9, 2025" at bounding box center [694, 238] width 773 height 35
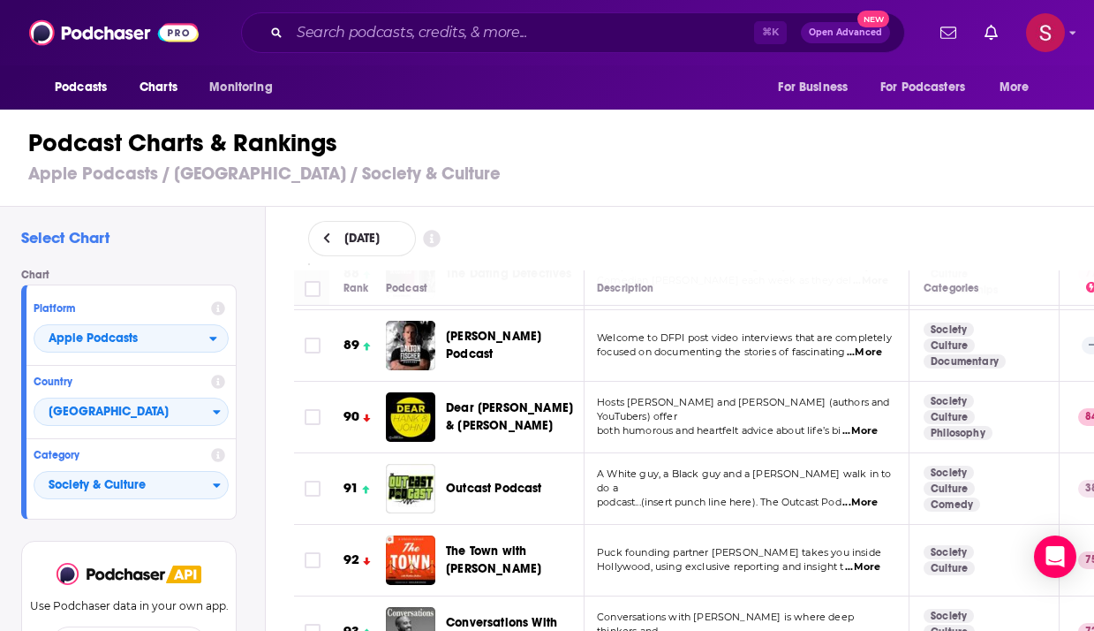
scroll to position [6594, 2]
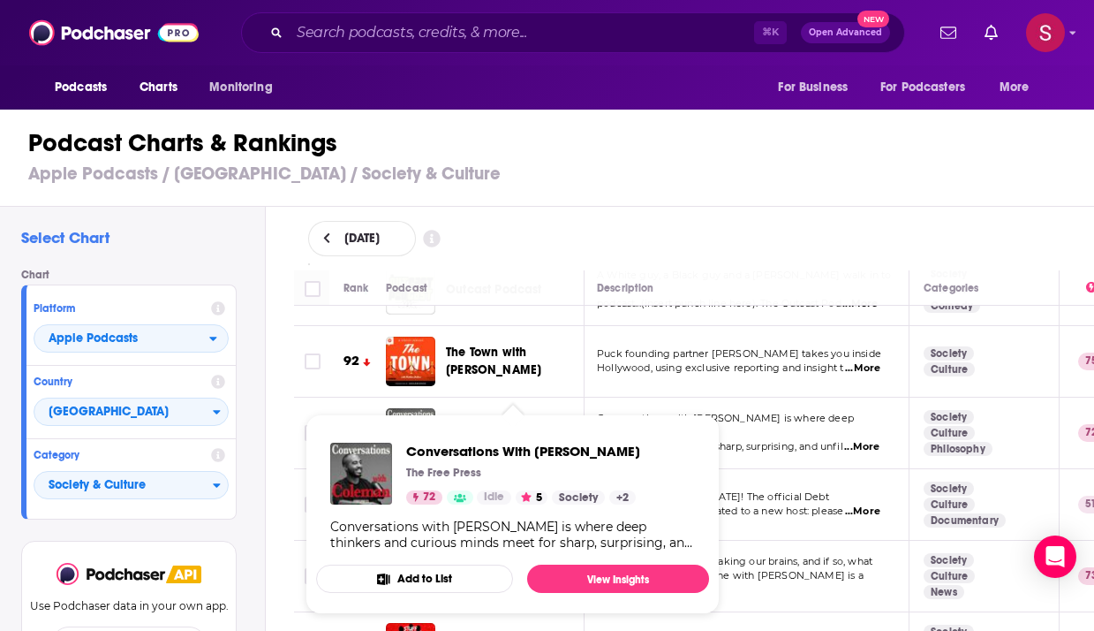
click at [519, 416] on span "Conversations With Coleman" at bounding box center [501, 432] width 111 height 33
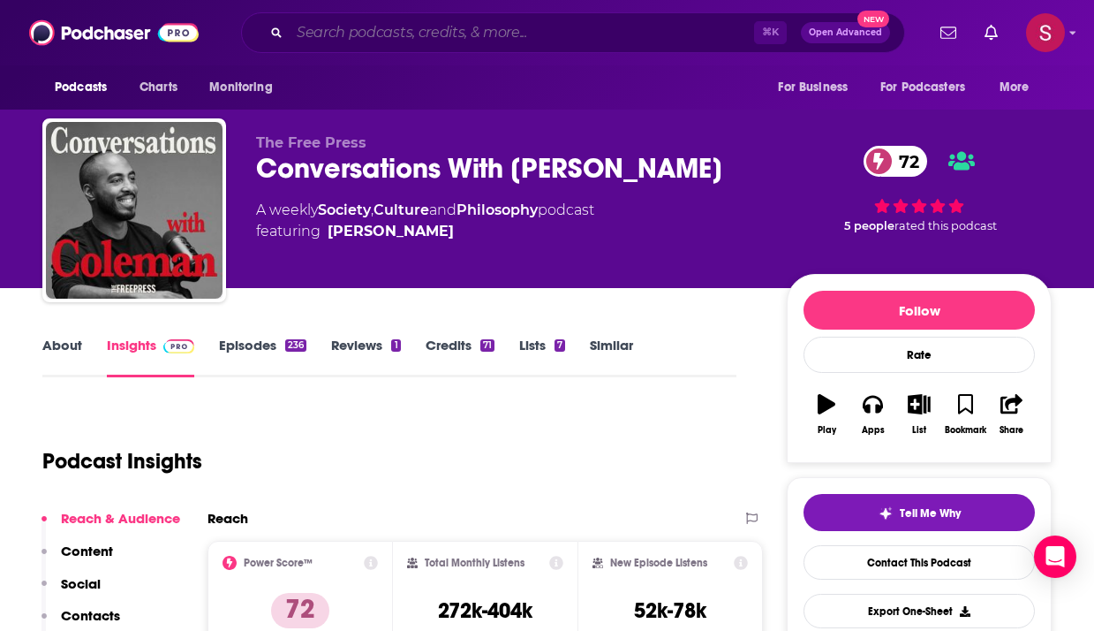
click at [406, 34] on input "Search podcasts, credits, & more..." at bounding box center [522, 33] width 465 height 28
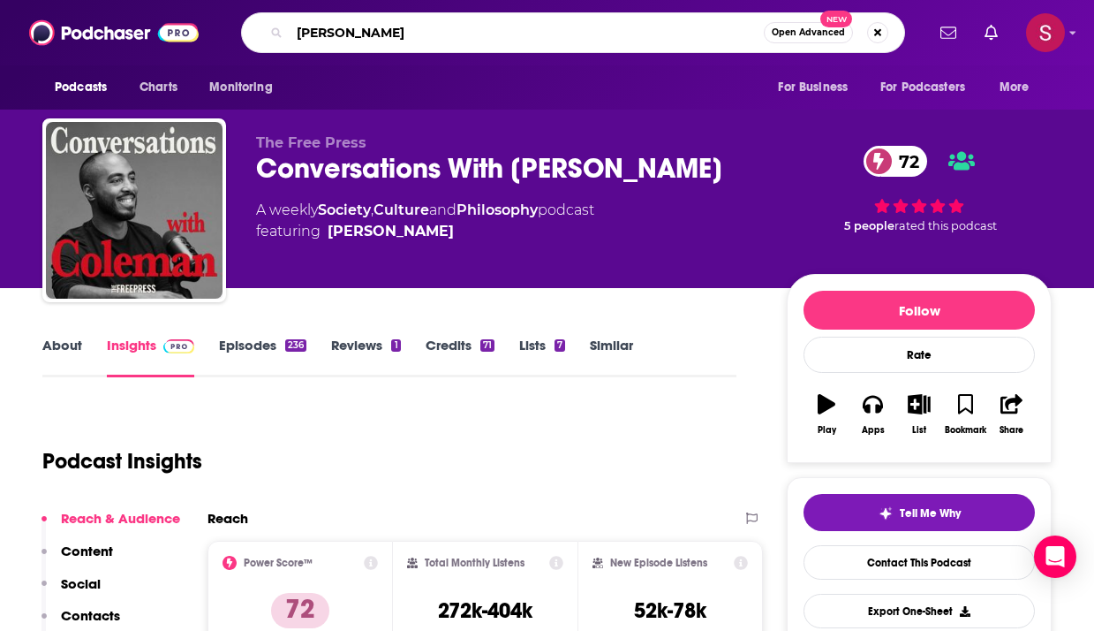
type input "emmanuel acho"
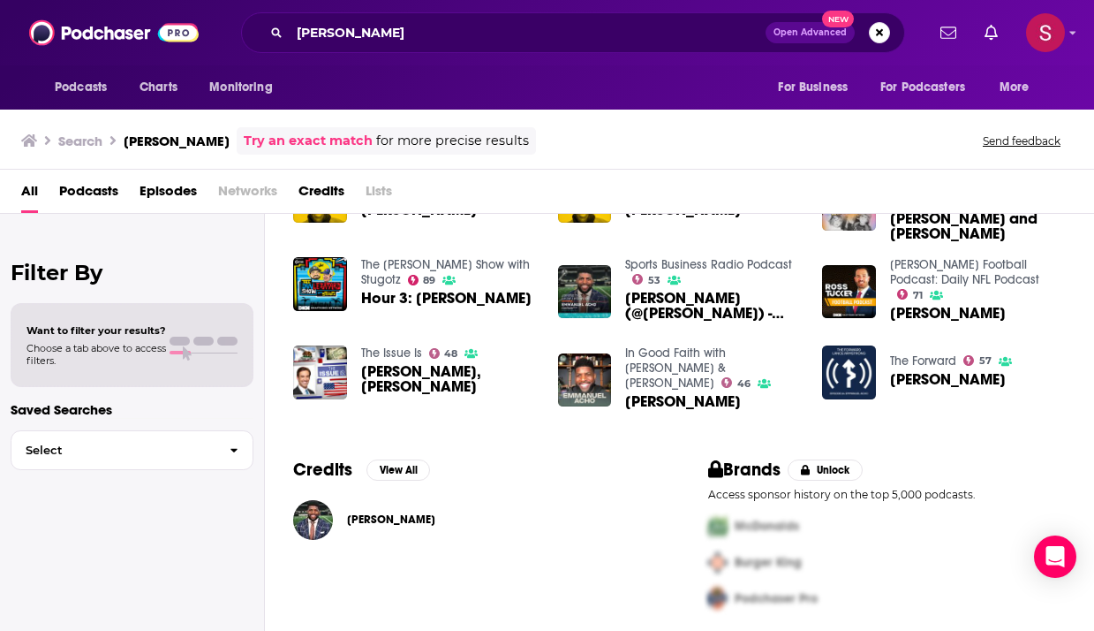
scroll to position [4, 0]
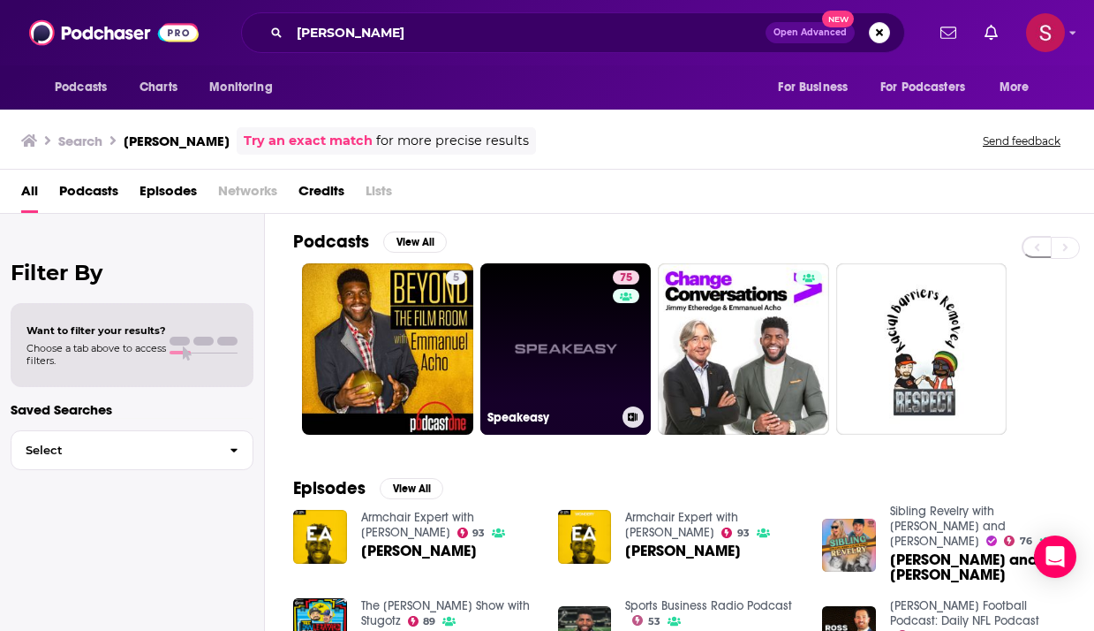
click at [553, 336] on link "75 Speakeasy" at bounding box center [565, 348] width 171 height 171
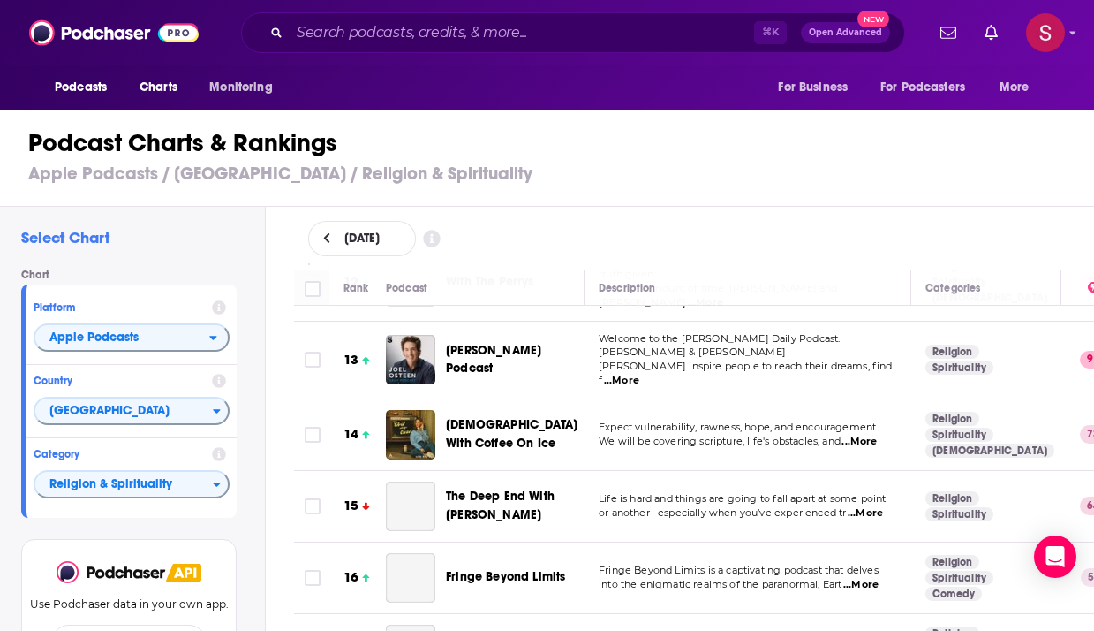
scroll to position [857, 0]
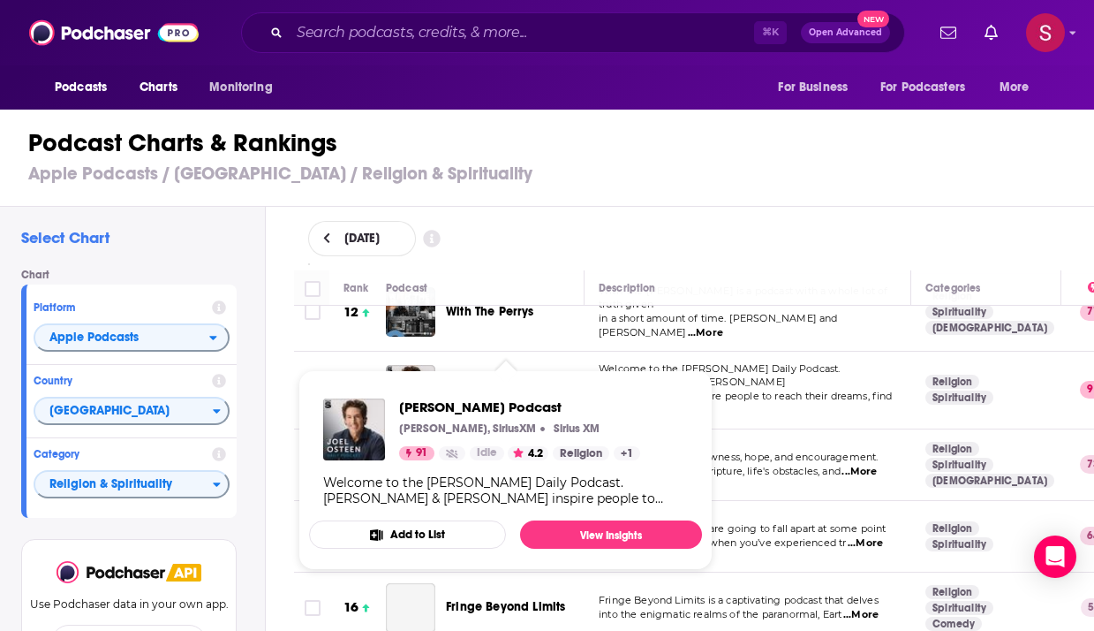
click at [536, 373] on span "Joel Osteen Podcast" at bounding box center [493, 389] width 95 height 33
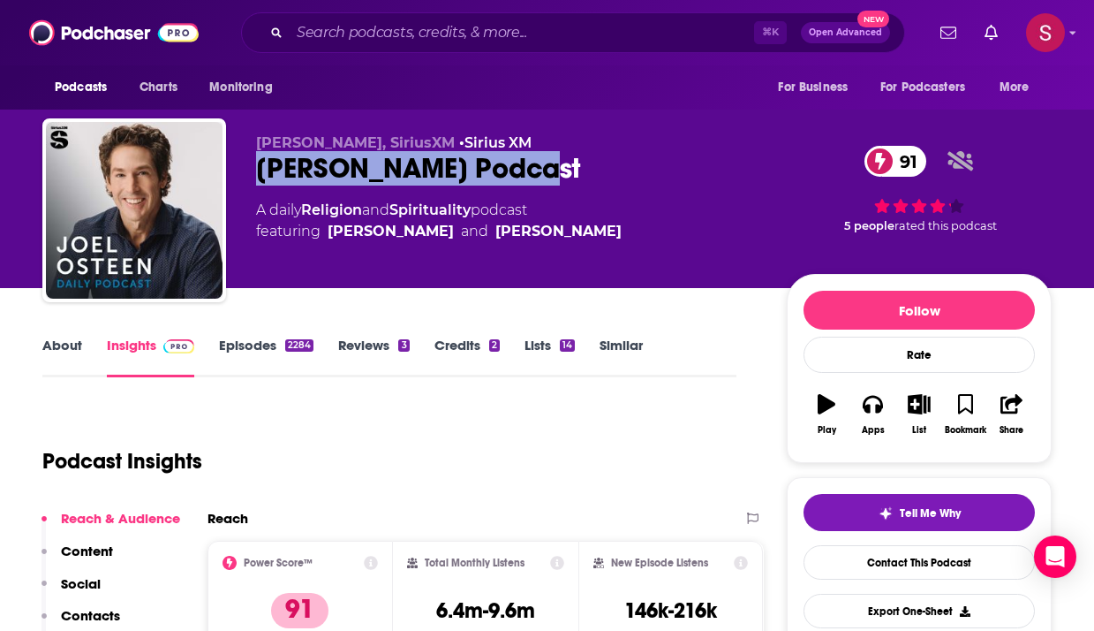
drag, startPoint x: 553, startPoint y: 168, endPoint x: 261, endPoint y: 168, distance: 292.3
click at [261, 168] on div "Joel Osteen Podcast 91" at bounding box center [507, 168] width 503 height 34
copy h2 "Joel Osteen Podcast"
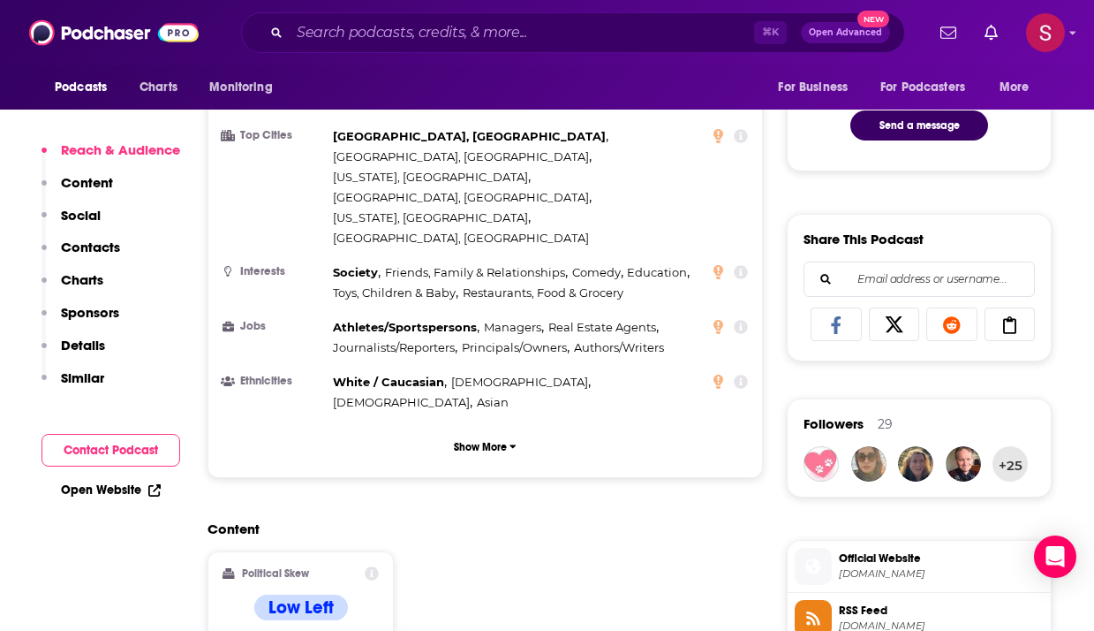
scroll to position [1379, 0]
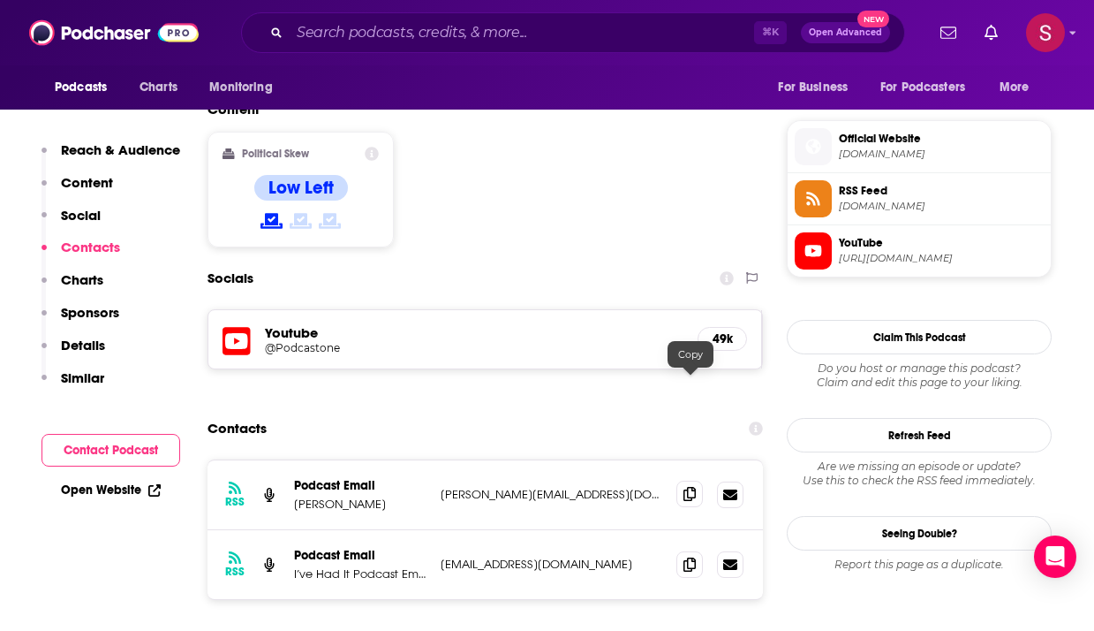
click at [688, 487] on icon at bounding box center [690, 494] width 12 height 14
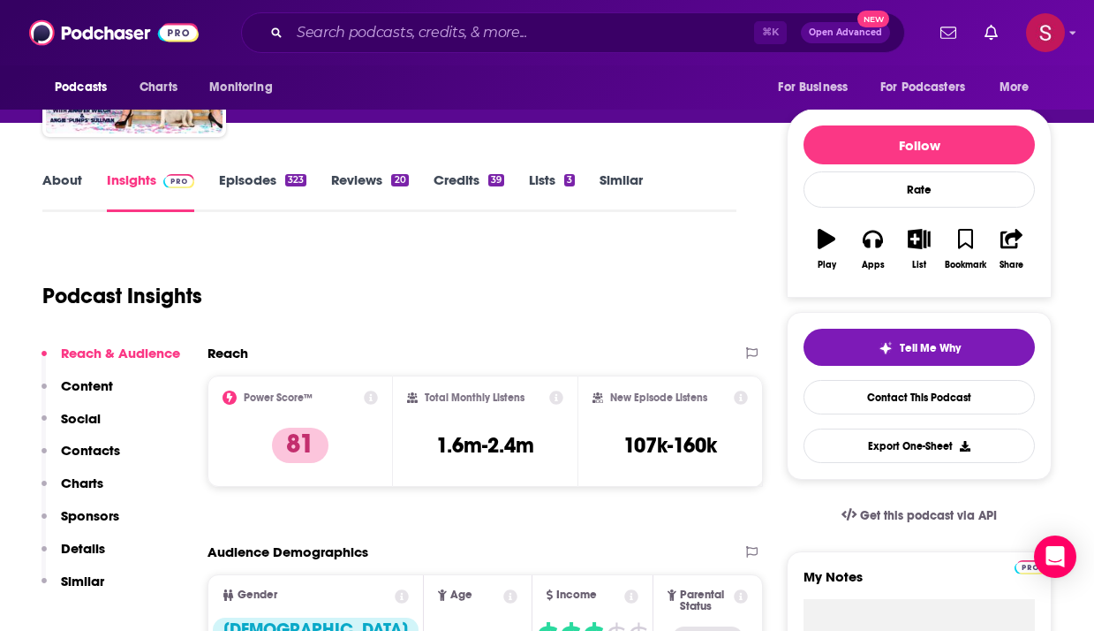
scroll to position [0, 0]
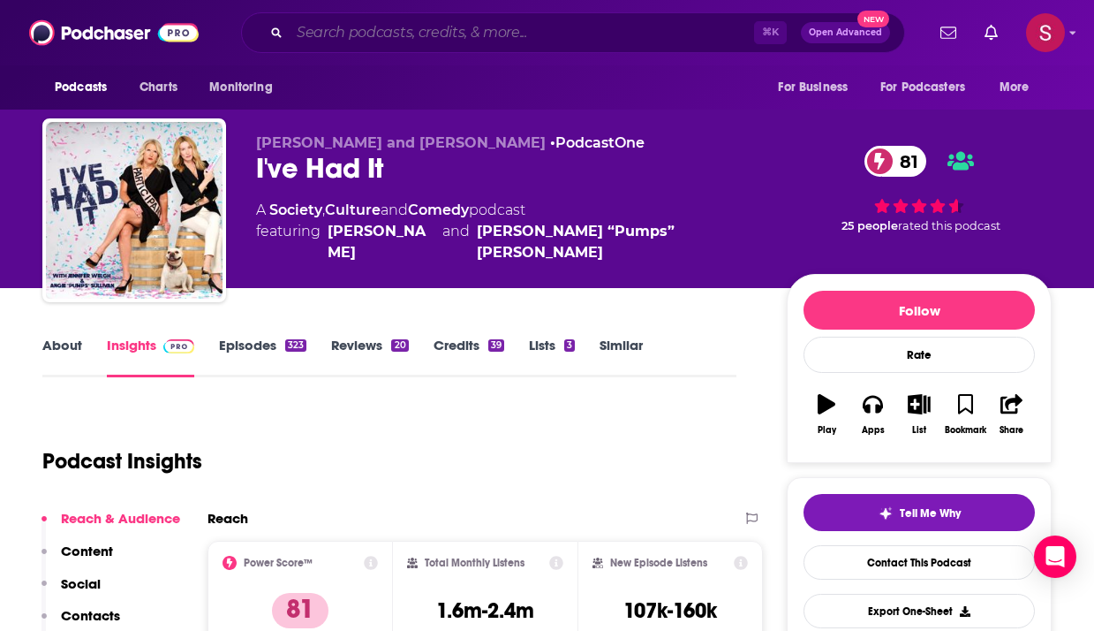
click at [345, 32] on input "Search podcasts, credits, & more..." at bounding box center [522, 33] width 465 height 28
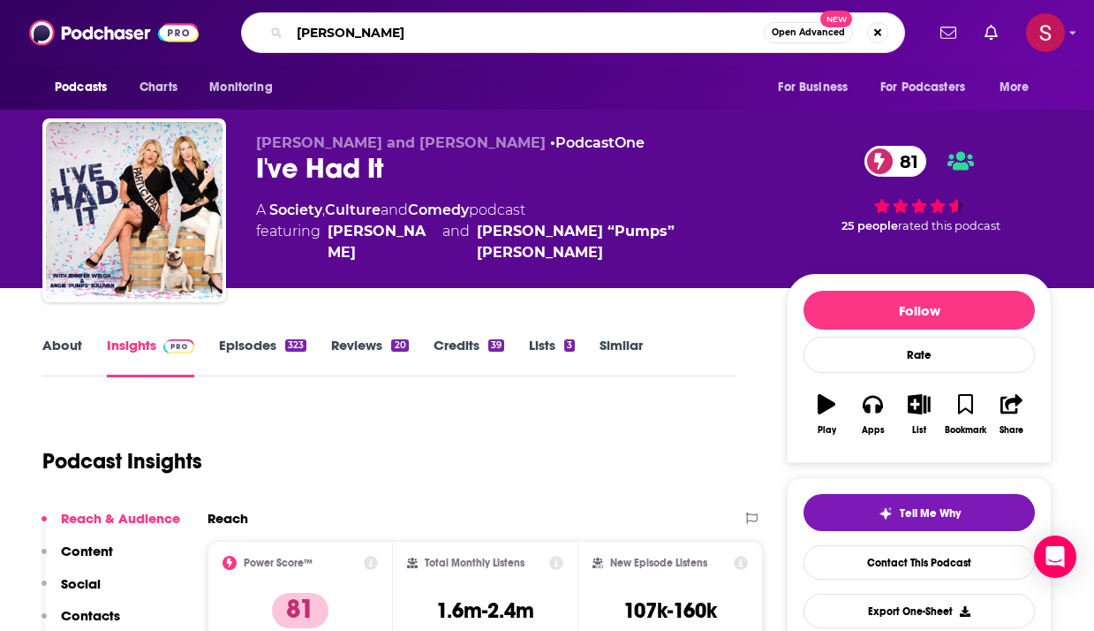
type input "harrison patino"
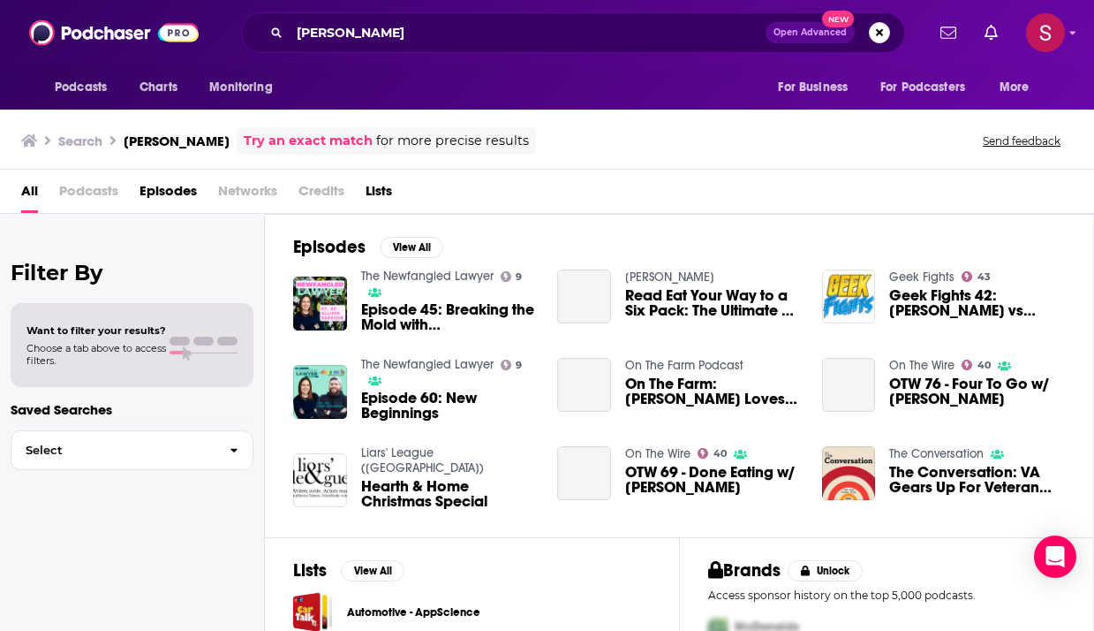
scroll to position [115, 0]
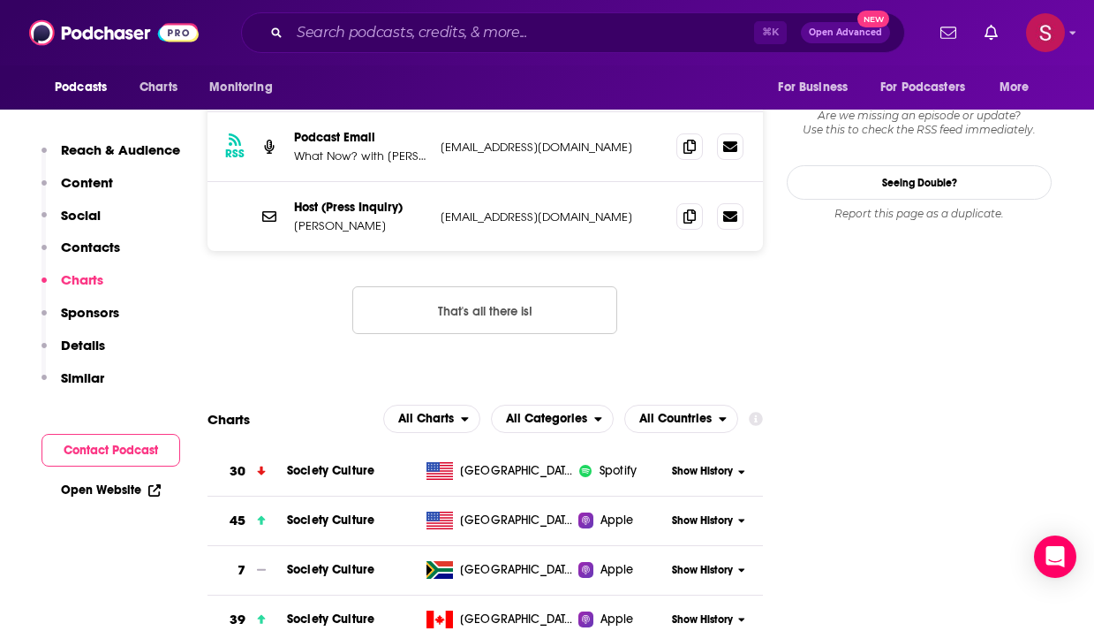
scroll to position [1465, 0]
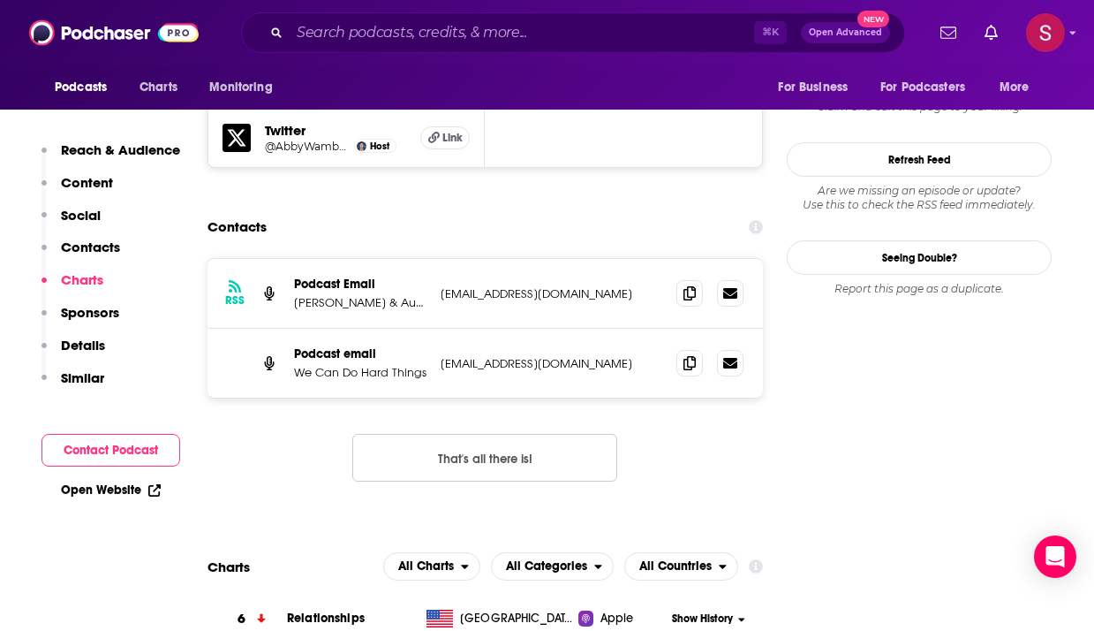
scroll to position [1572, 0]
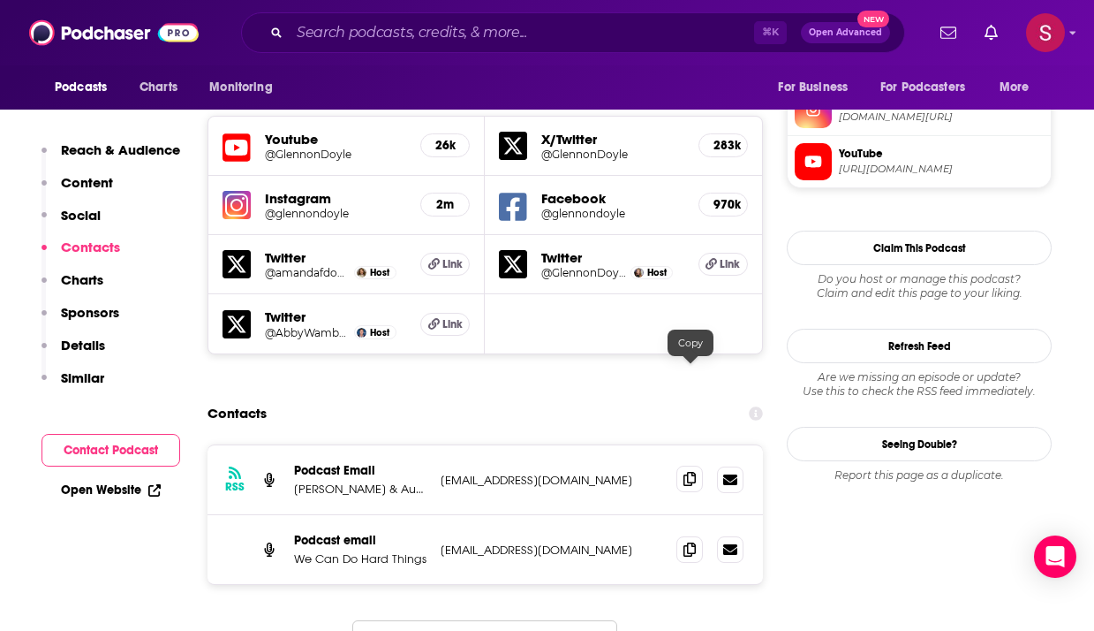
click at [687, 472] on icon at bounding box center [690, 479] width 12 height 14
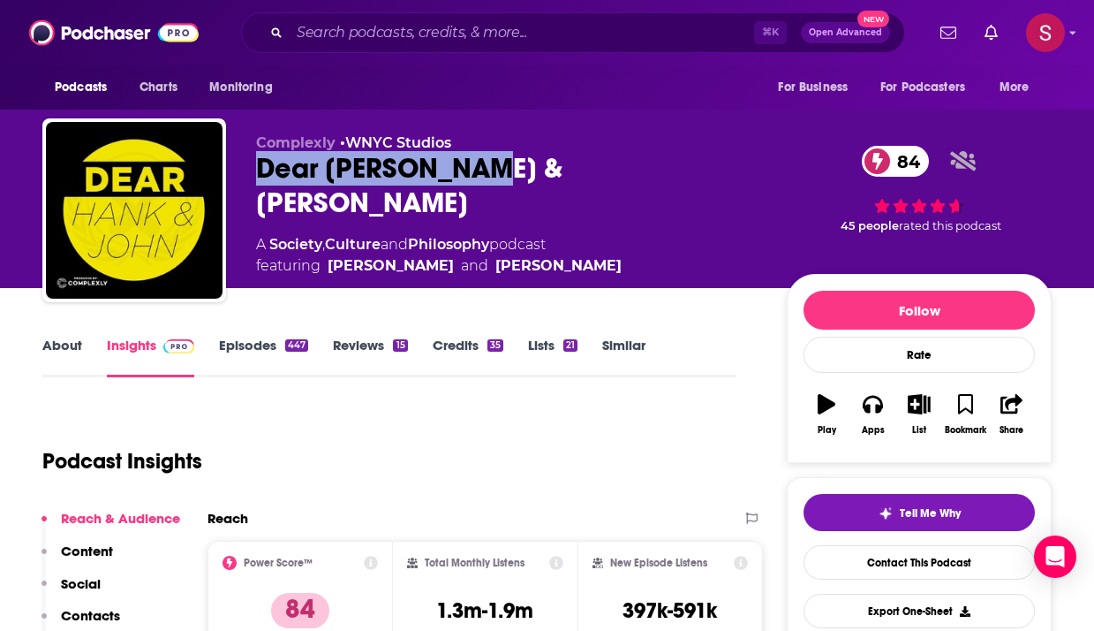
drag, startPoint x: 528, startPoint y: 171, endPoint x: 255, endPoint y: 173, distance: 272.9
click at [255, 173] on div "Complexly • WNYC Studios Dear Hank & John 84 A Society , Culture and Philosophy…" at bounding box center [546, 213] width 1009 height 191
copy h2 "Dear Hank & John"
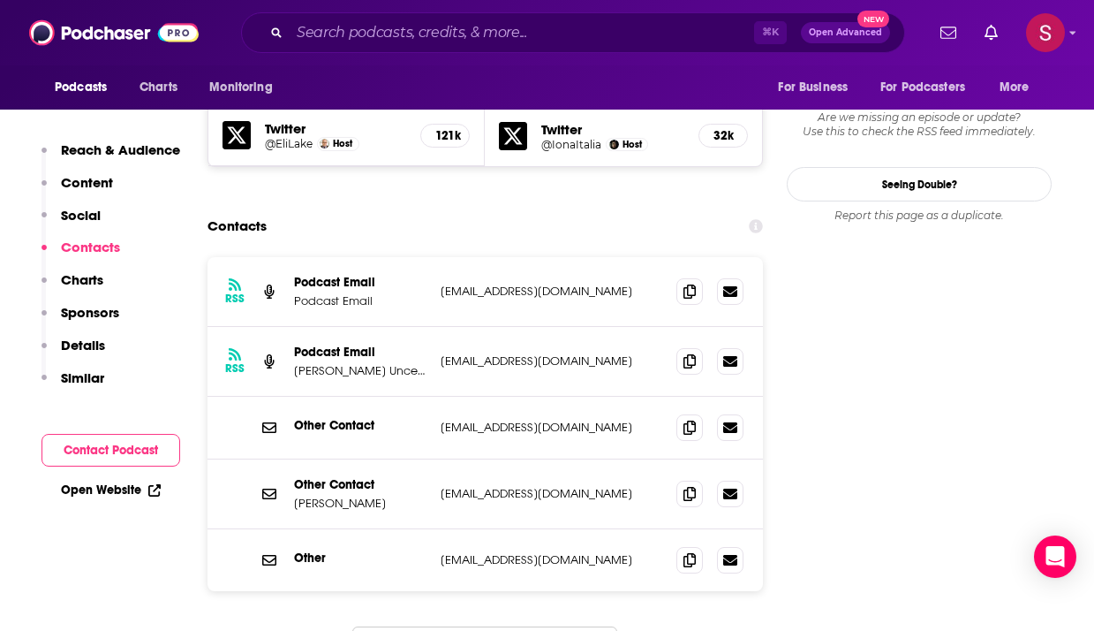
scroll to position [1705, 0]
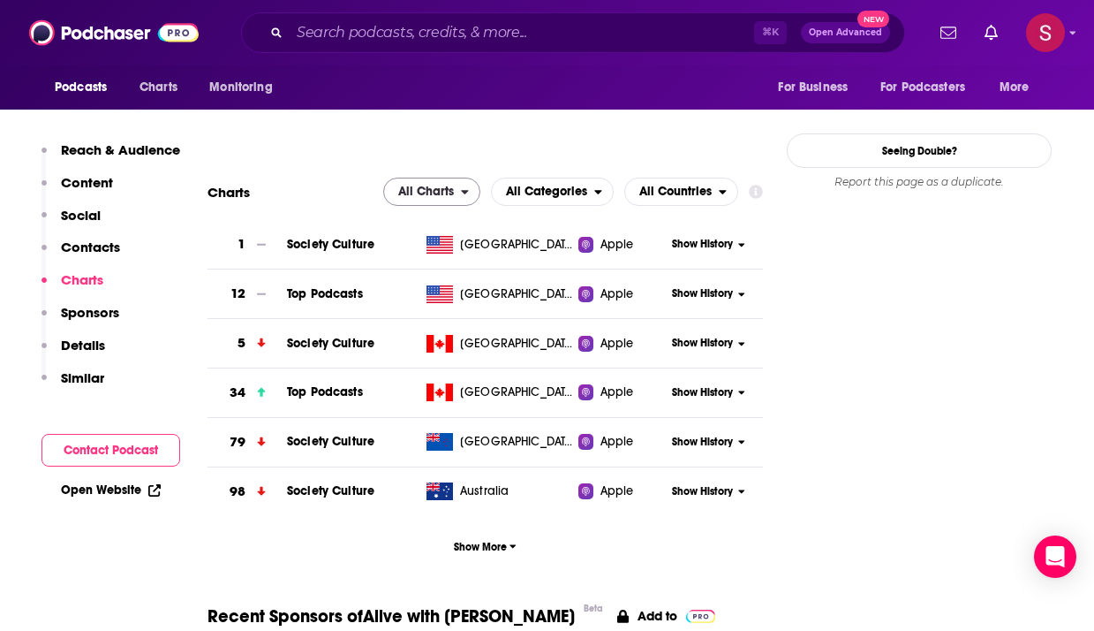
scroll to position [1298, 0]
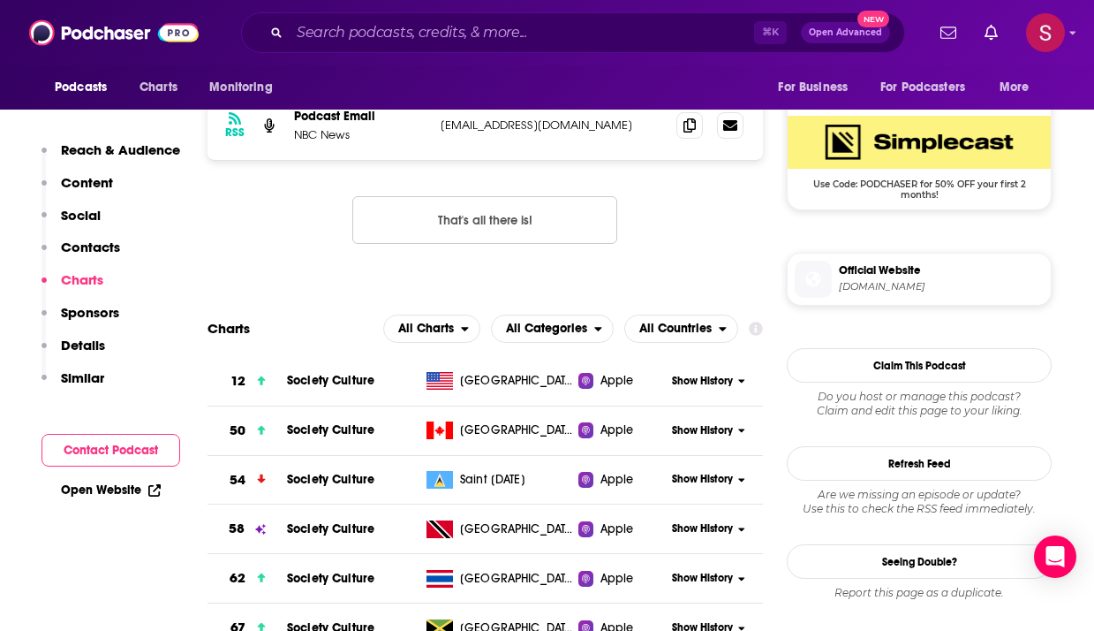
scroll to position [1342, 0]
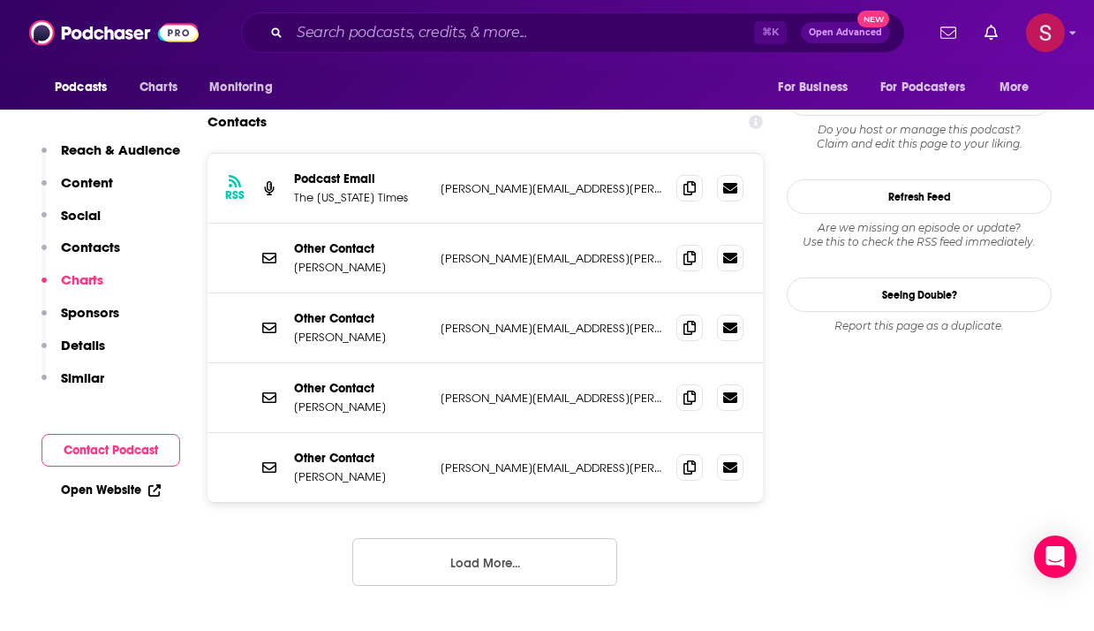
scroll to position [1553, 0]
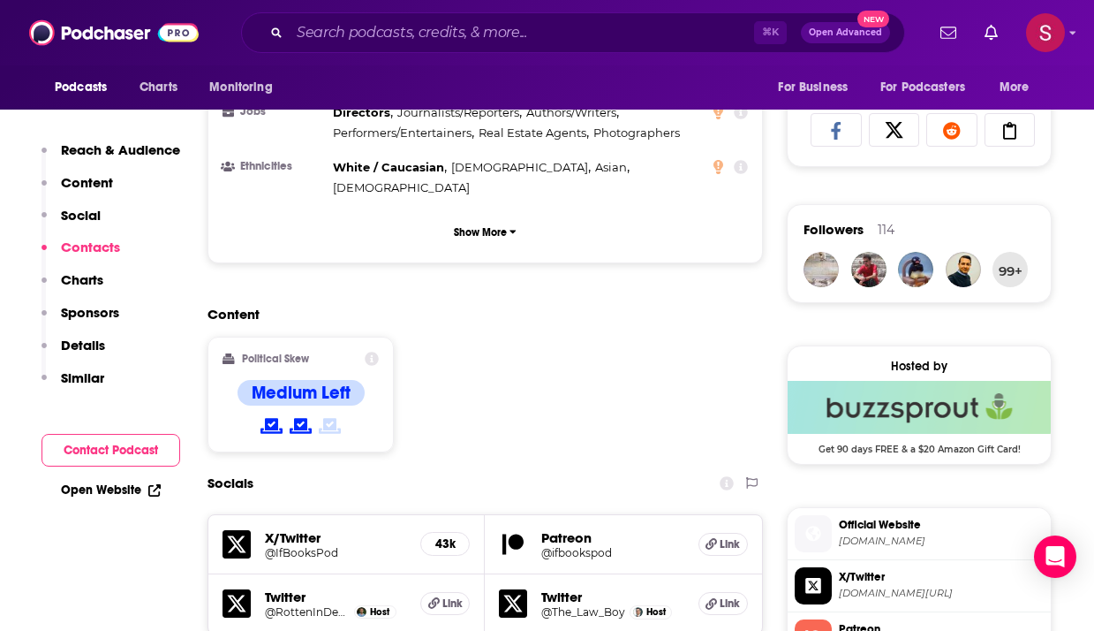
scroll to position [1493, 0]
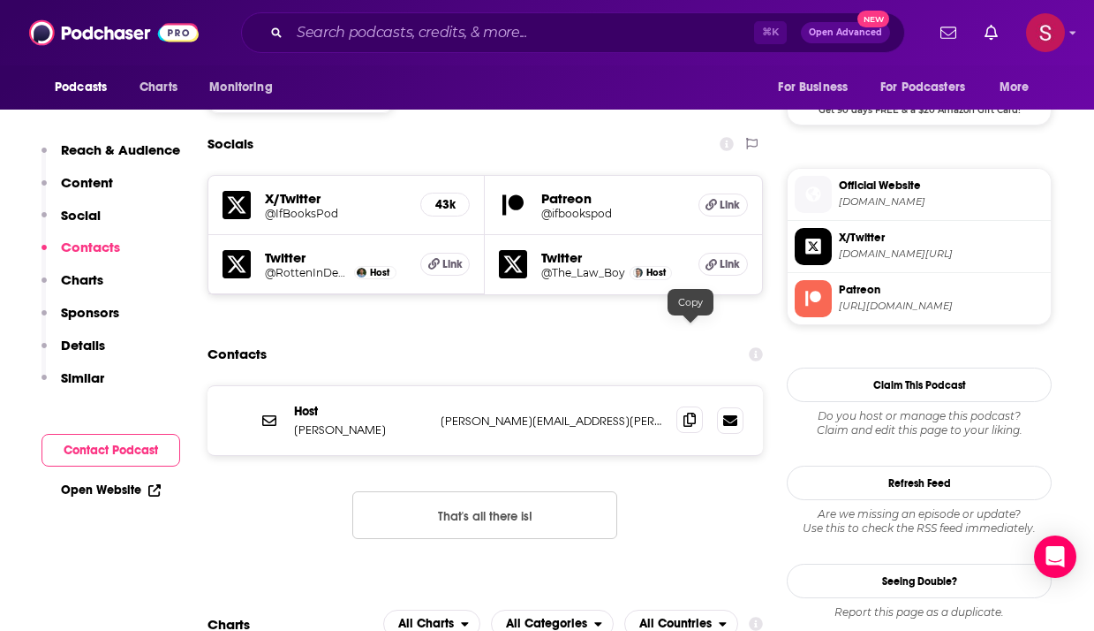
click at [688, 412] on icon at bounding box center [690, 419] width 12 height 14
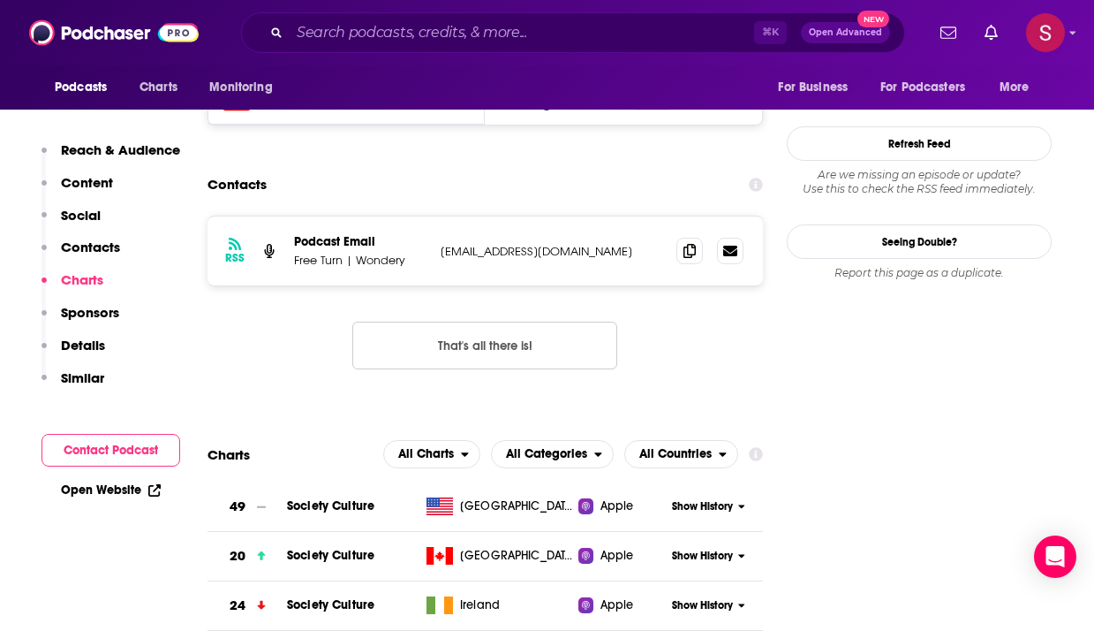
scroll to position [1383, 0]
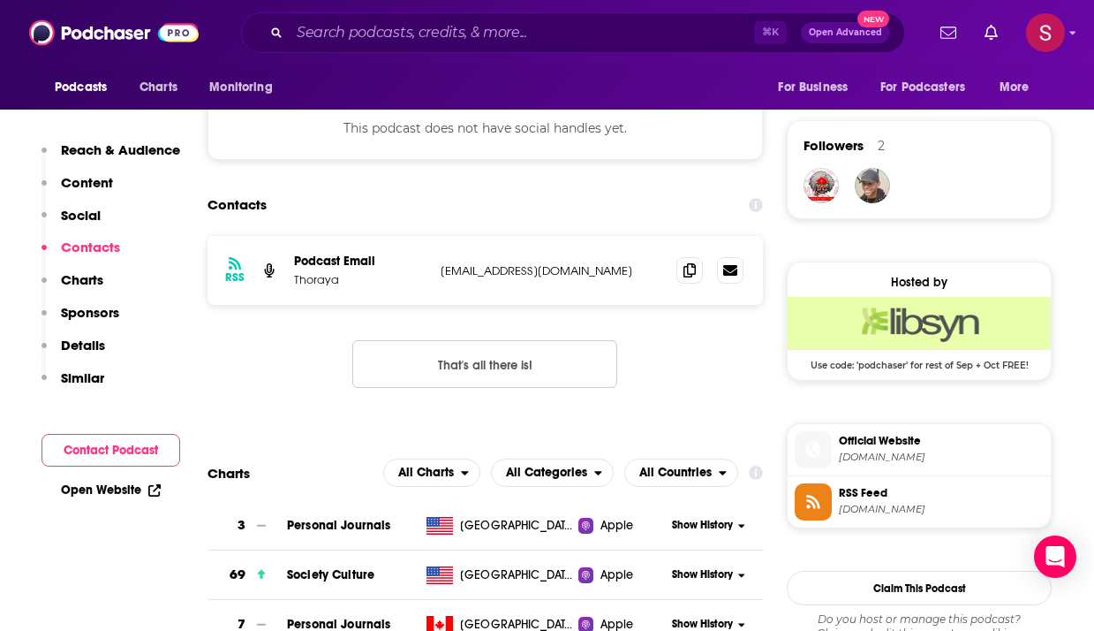
scroll to position [1243, 0]
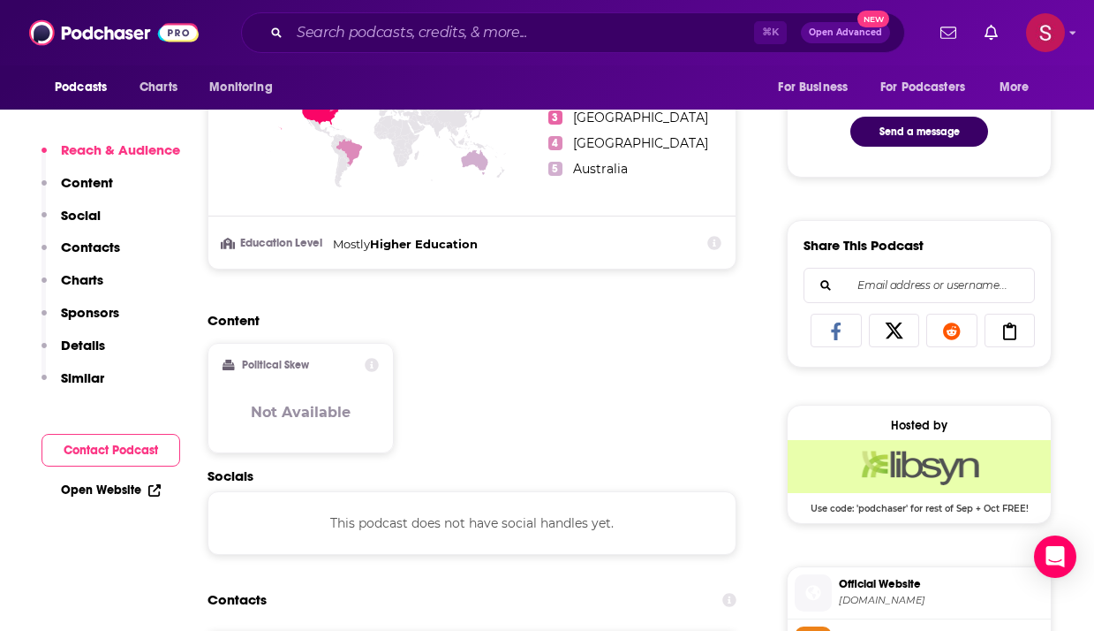
scroll to position [1394, 0]
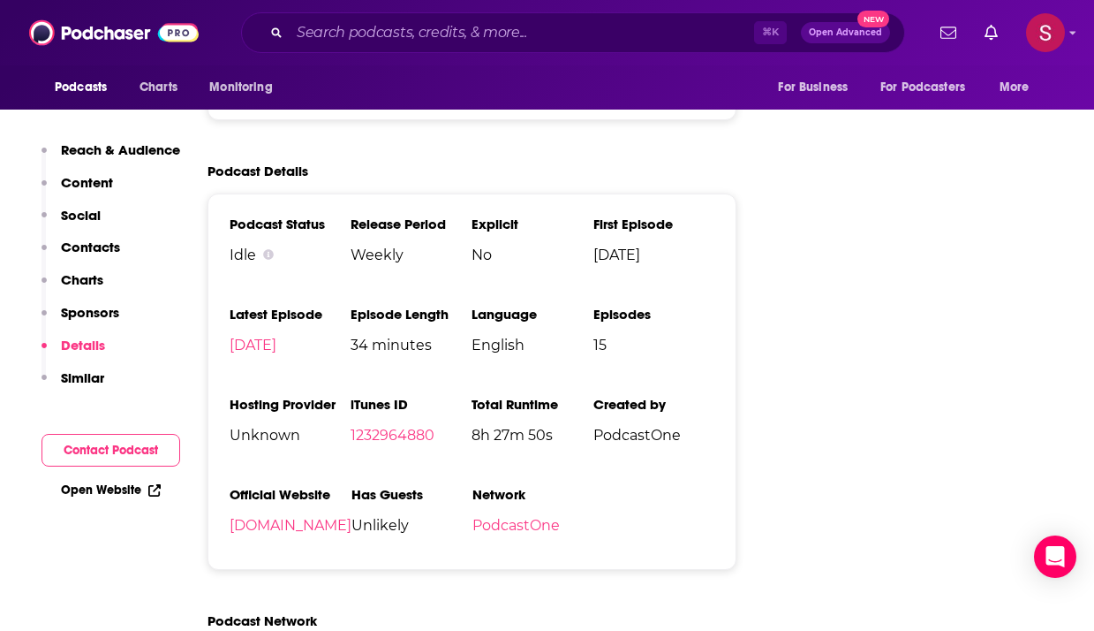
scroll to position [2508, 0]
